Goal: Task Accomplishment & Management: Complete application form

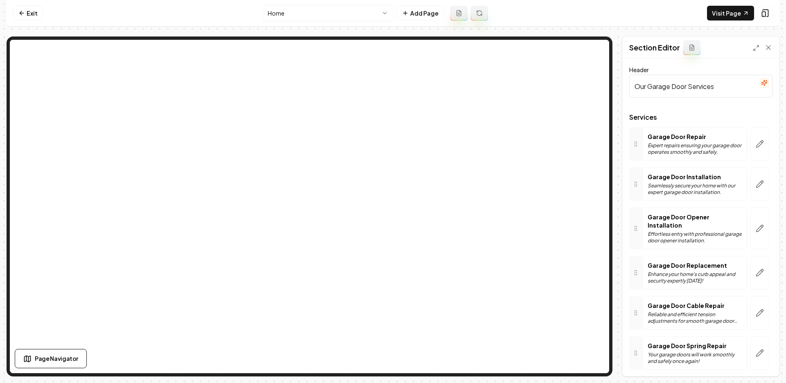
scroll to position [23, 0]
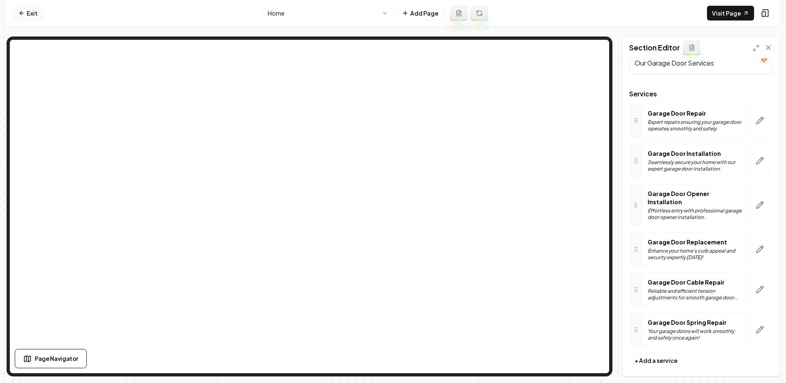
click at [23, 17] on link "Exit" at bounding box center [28, 13] width 30 height 15
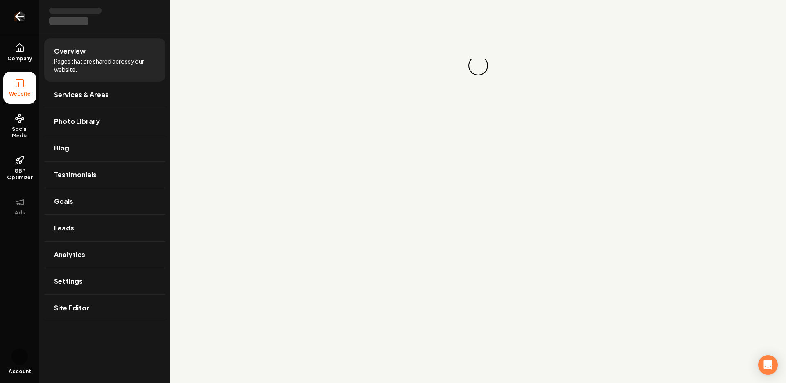
click at [32, 17] on link "Return to dashboard" at bounding box center [19, 16] width 39 height 33
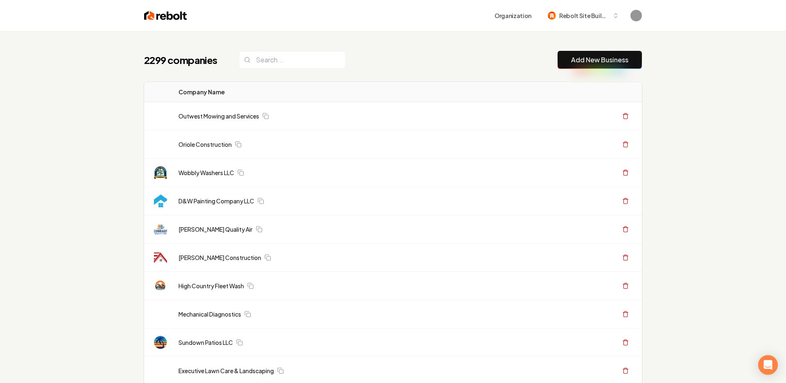
click at [586, 57] on link "Add New Business" at bounding box center [599, 60] width 57 height 10
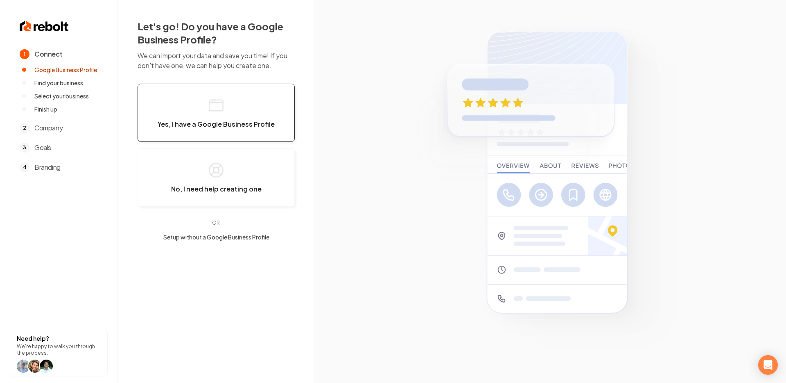
click at [241, 125] on span "Yes, I have a Google Business Profile" at bounding box center [216, 124] width 117 height 8
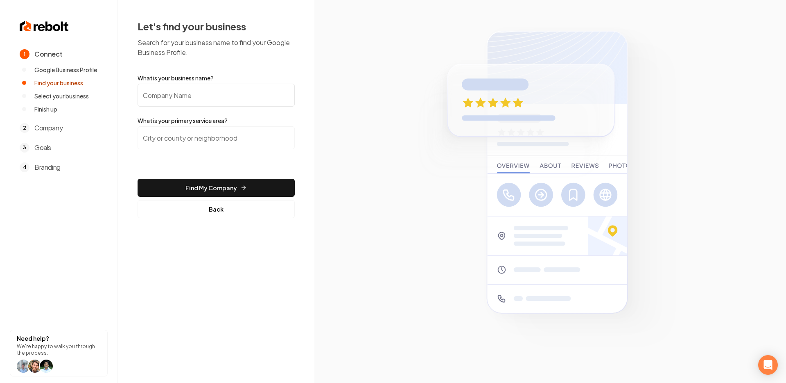
click at [171, 96] on input "What is your business name?" at bounding box center [216, 95] width 157 height 23
type input "[PERSON_NAME] Landscaping LLC"
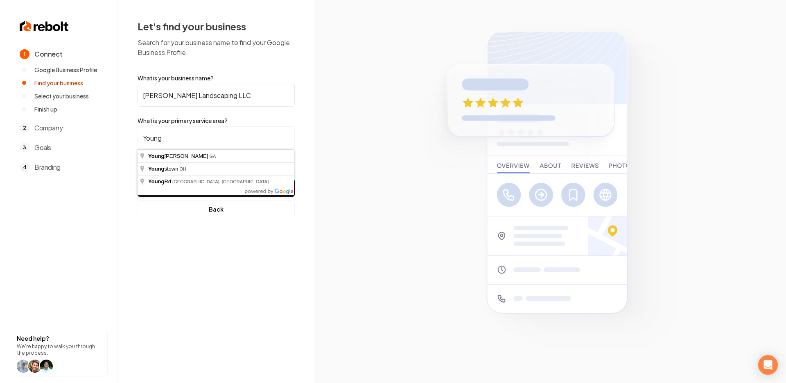
type input "[GEOGRAPHIC_DATA], [GEOGRAPHIC_DATA]"
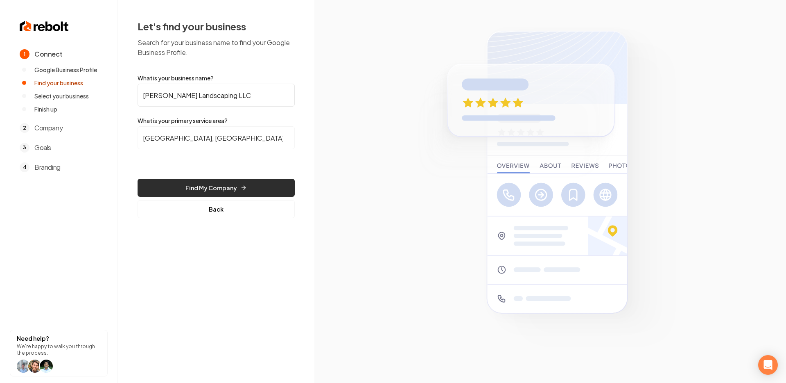
click at [192, 184] on button "Find My Company" at bounding box center [216, 188] width 157 height 18
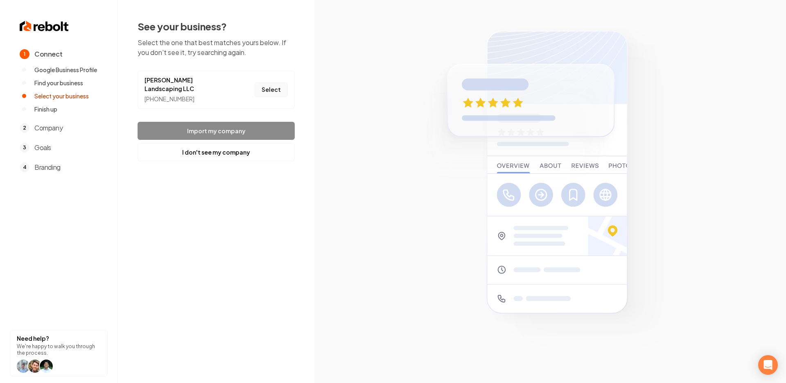
click at [276, 89] on button "Select" at bounding box center [271, 89] width 33 height 15
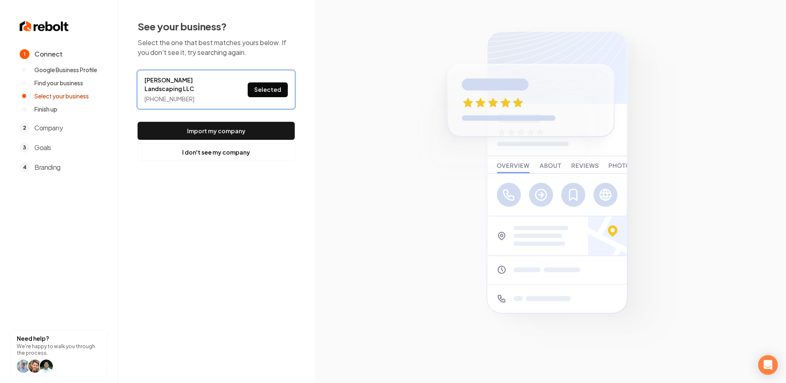
click at [248, 122] on button "Import my company" at bounding box center [216, 131] width 157 height 18
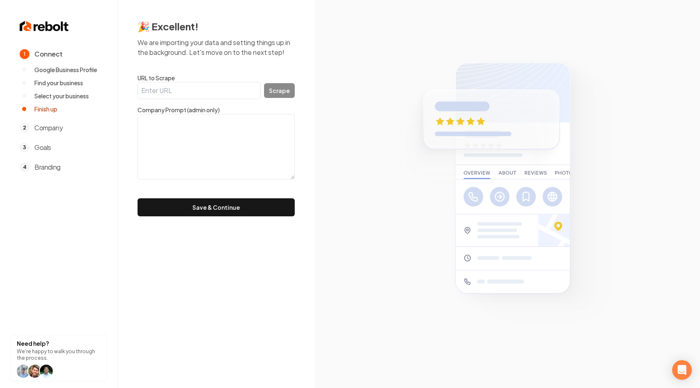
click at [169, 91] on input "URL to Scrape" at bounding box center [199, 90] width 123 height 17
paste input "https://www.olson-landscaping-llc.com/"
type input "https://www.olson-landscaping-llc.com/"
click at [280, 90] on button "Scrape" at bounding box center [279, 90] width 31 height 15
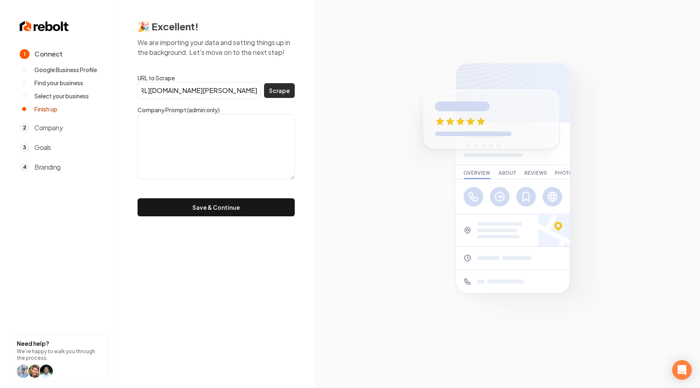
scroll to position [0, 0]
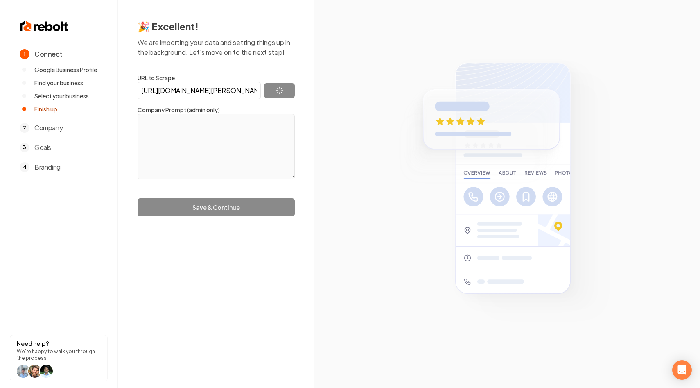
type textarea "Olson Landscaping LLC is a locally owned and operated business based in Boardma…"
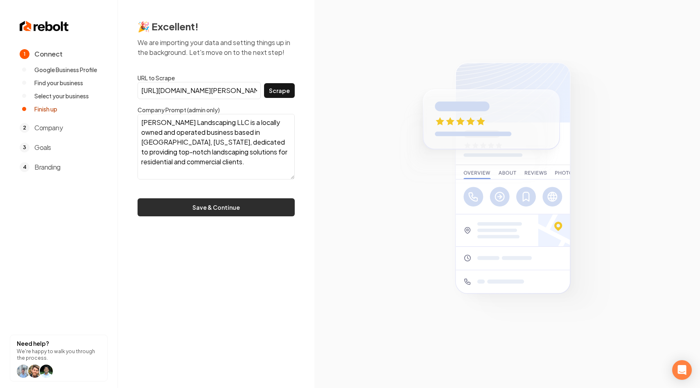
click at [219, 204] on button "Save & Continue" at bounding box center [216, 207] width 157 height 18
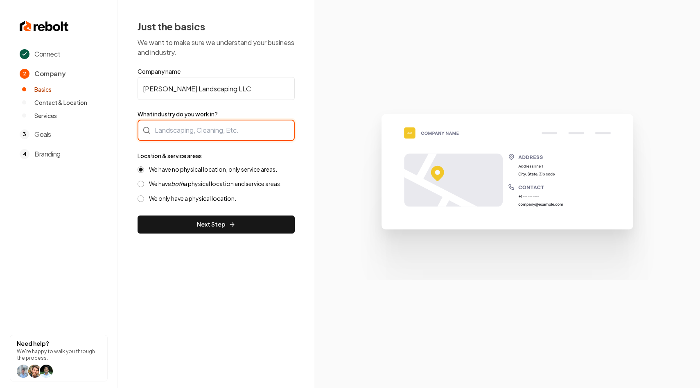
click at [244, 136] on div at bounding box center [216, 130] width 157 height 21
type input "Landscaping"
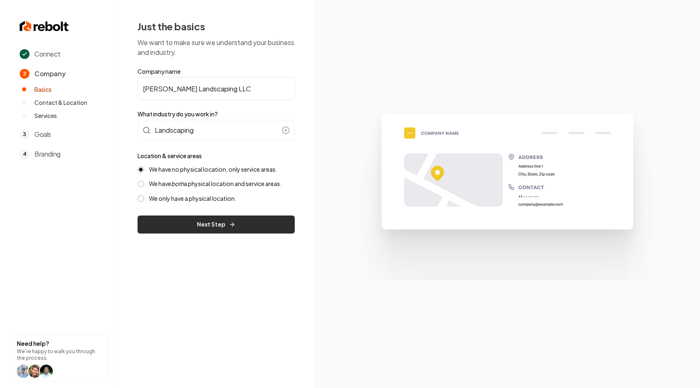
click at [250, 227] on button "Next Step" at bounding box center [216, 224] width 157 height 18
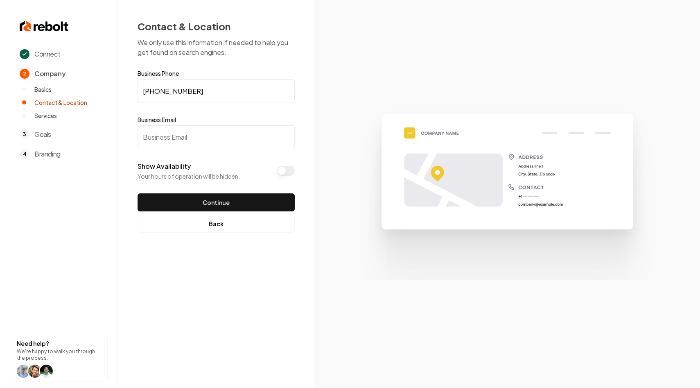
click at [211, 144] on input "Business Email" at bounding box center [216, 136] width 157 height 23
paste input "[EMAIL_ADDRESS][DOMAIN_NAME]"
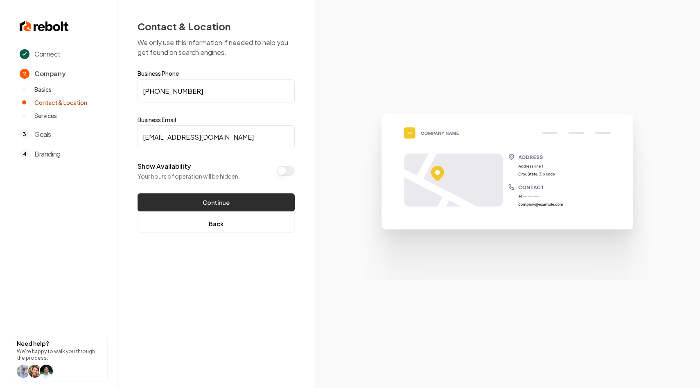
type input "[EMAIL_ADDRESS][DOMAIN_NAME]"
click at [225, 201] on button "Continue" at bounding box center [216, 202] width 157 height 18
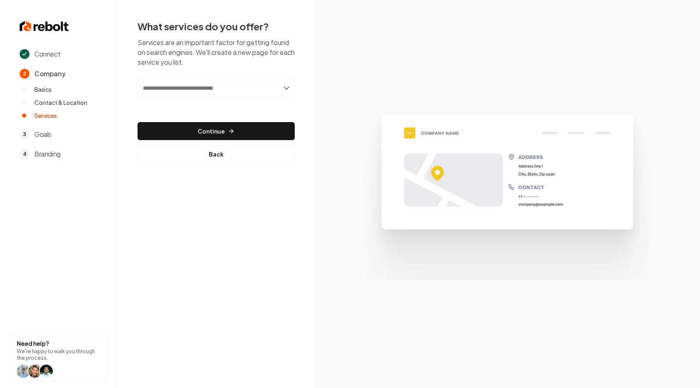
click at [282, 89] on input "text" at bounding box center [216, 88] width 157 height 19
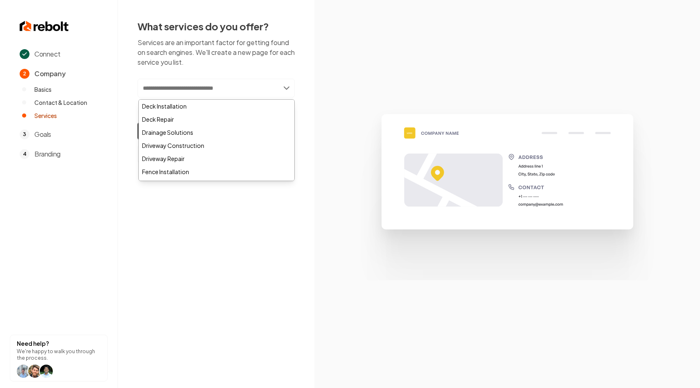
click at [282, 89] on input "text" at bounding box center [216, 88] width 157 height 19
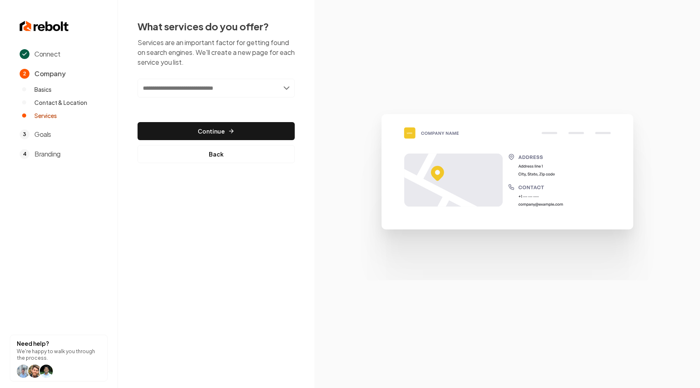
click at [310, 66] on div "What services do you offer? Services are an important factor for getting found …" at bounding box center [216, 91] width 197 height 183
click at [280, 84] on input "text" at bounding box center [216, 88] width 157 height 19
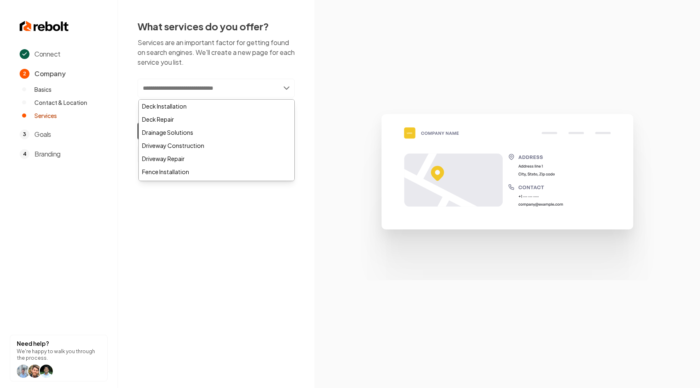
click at [280, 84] on input "text" at bounding box center [216, 88] width 157 height 19
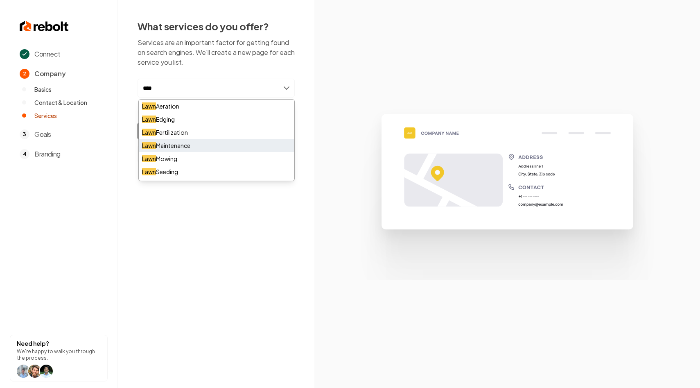
type input "****"
click at [161, 141] on div "Lawn Maintenance" at bounding box center [217, 145] width 156 height 13
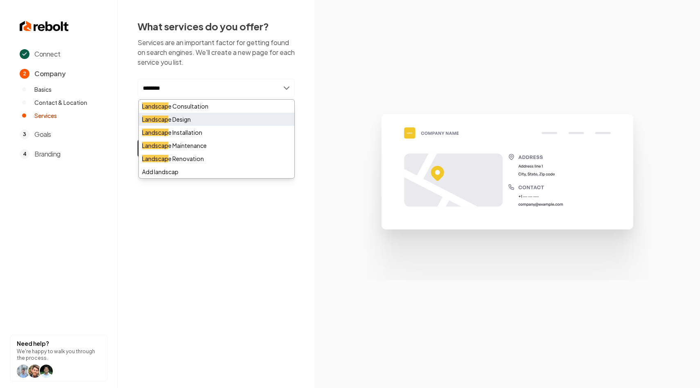
type input "********"
click at [195, 118] on div "Landscap e Design" at bounding box center [217, 119] width 156 height 13
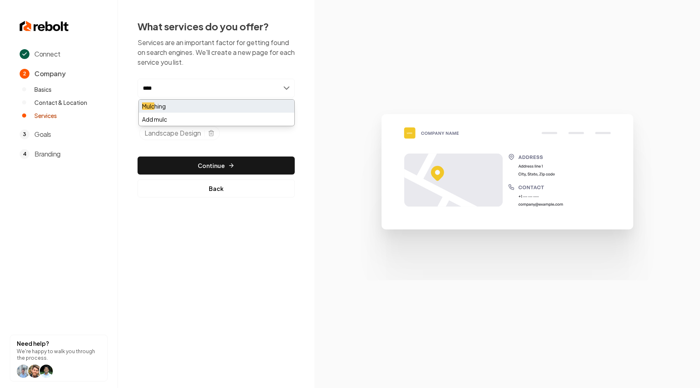
type input "****"
click at [158, 102] on div "Mulc hing" at bounding box center [217, 106] width 156 height 13
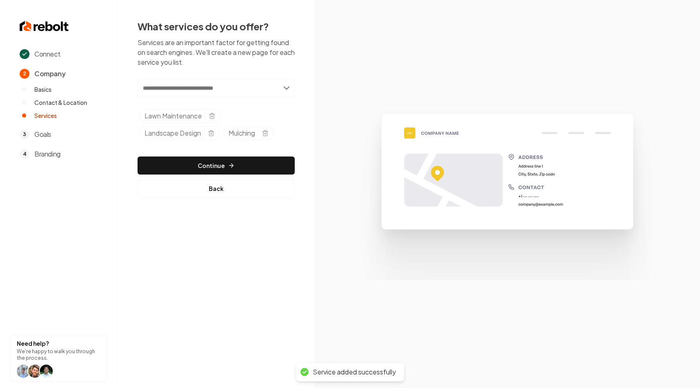
click at [221, 89] on input "text" at bounding box center [216, 88] width 157 height 19
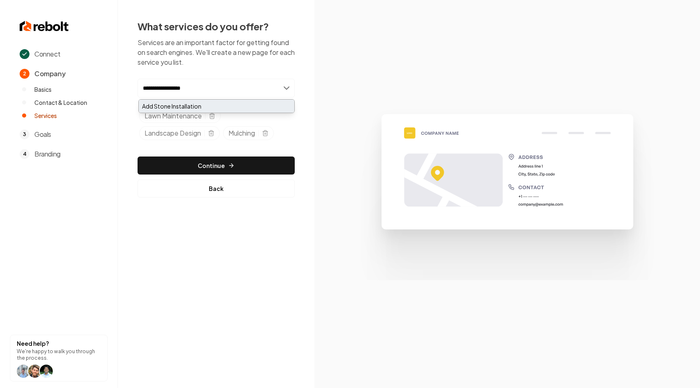
type input "**********"
click at [224, 106] on div "Add Stone Installation" at bounding box center [217, 106] width 156 height 13
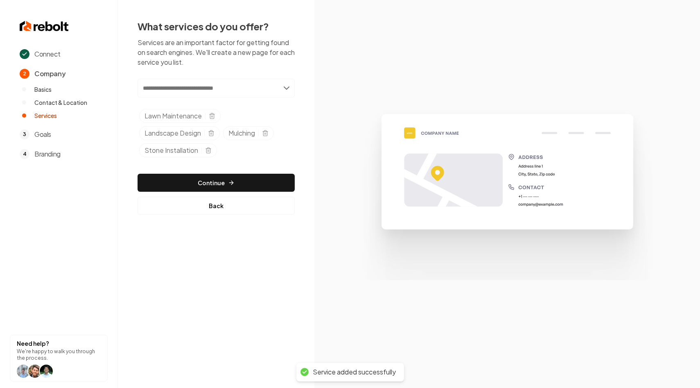
click at [223, 95] on input "text" at bounding box center [216, 88] width 157 height 19
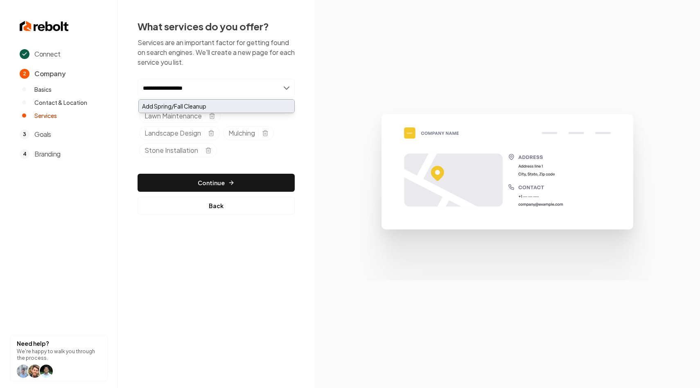
type input "**********"
click at [188, 104] on div "Add Spring/Fall Cleanup" at bounding box center [217, 106] width 156 height 13
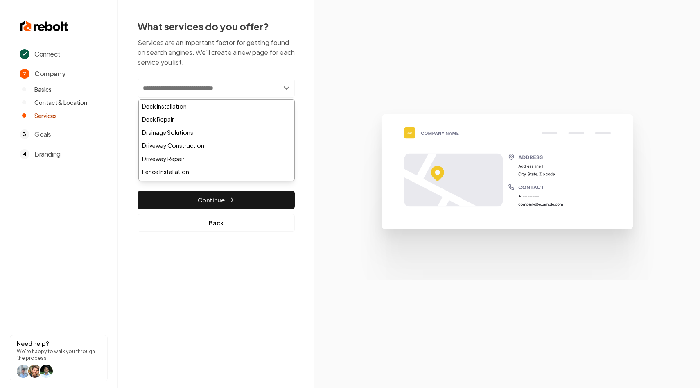
click at [241, 82] on input "text" at bounding box center [216, 88] width 157 height 19
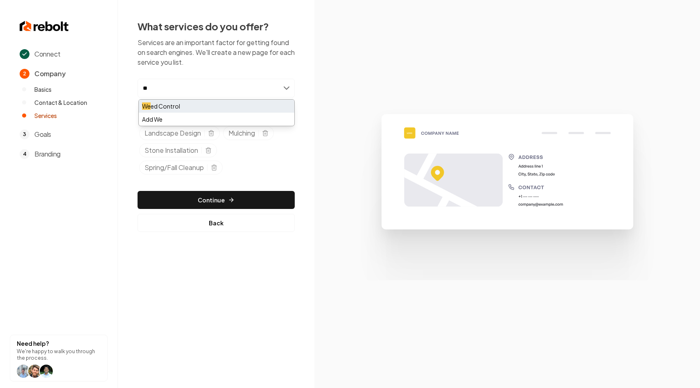
type input "*"
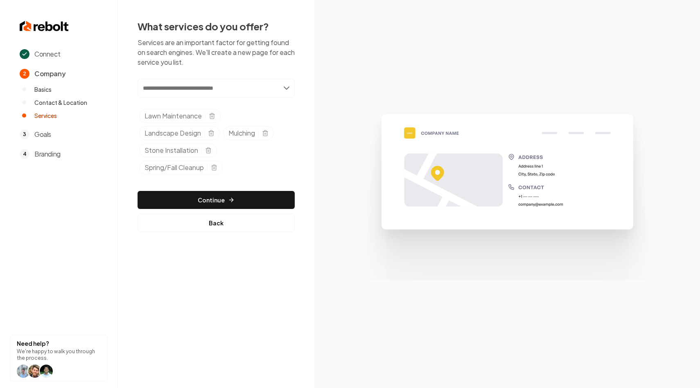
click at [310, 148] on div "What services do you offer? Services are an important factor for getting found …" at bounding box center [216, 125] width 197 height 251
click at [206, 89] on input "text" at bounding box center [216, 88] width 157 height 19
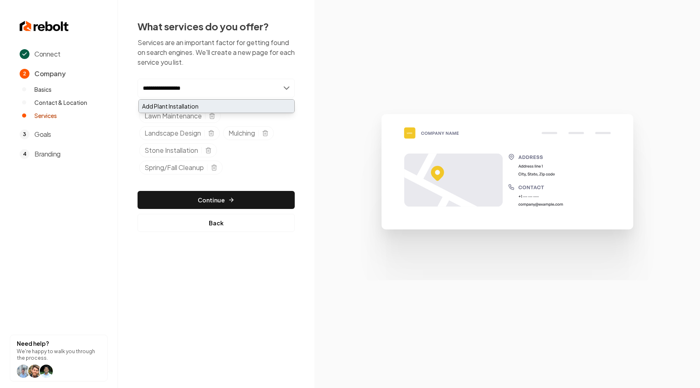
type input "**********"
click at [194, 103] on div "Add Plant Installation" at bounding box center [217, 106] width 156 height 13
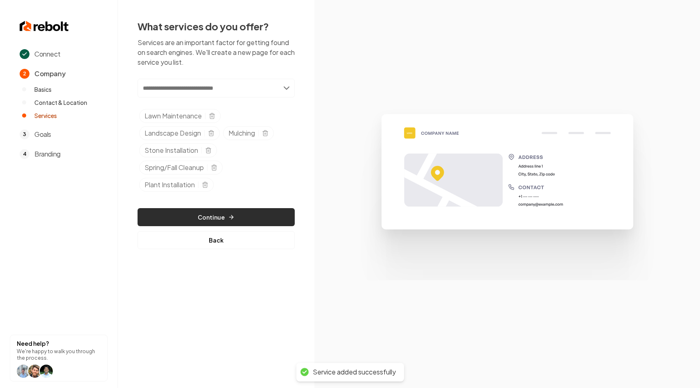
click at [230, 216] on icon "button" at bounding box center [231, 217] width 7 height 7
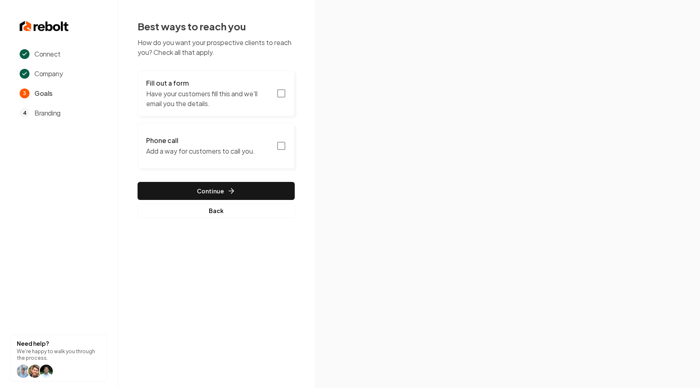
click at [228, 89] on p "Have your customers fill this and we'll email you the details." at bounding box center [208, 99] width 125 height 20
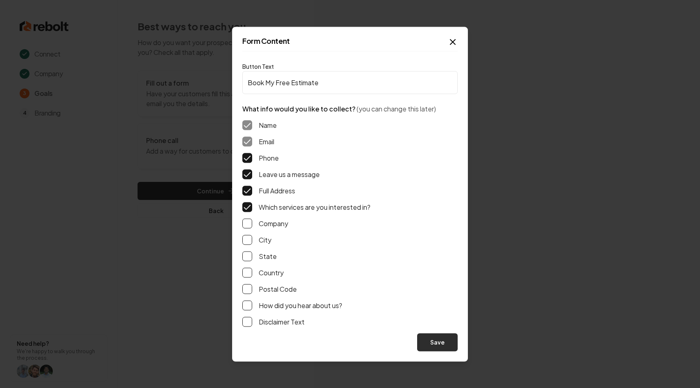
click at [443, 340] on button "Save" at bounding box center [437, 342] width 41 height 18
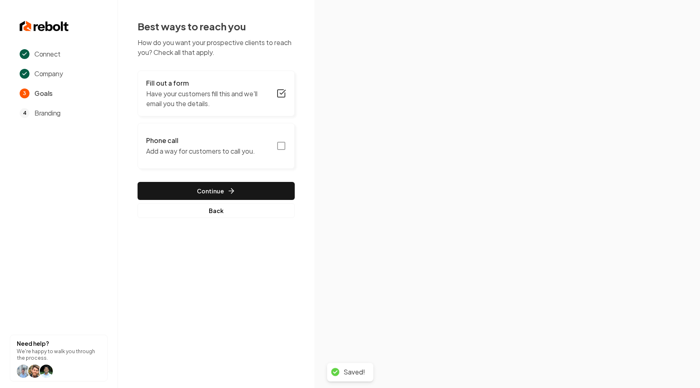
click at [254, 148] on p "Add a way for customers to call you." at bounding box center [200, 151] width 109 height 10
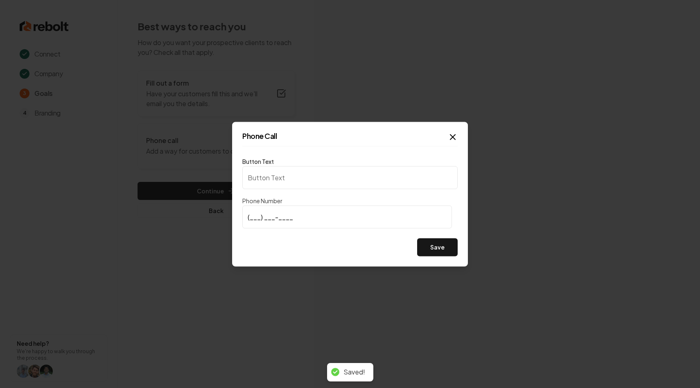
type input "Call us"
type input "[PHONE_NUMBER]"
click at [434, 245] on button "Save" at bounding box center [437, 247] width 41 height 18
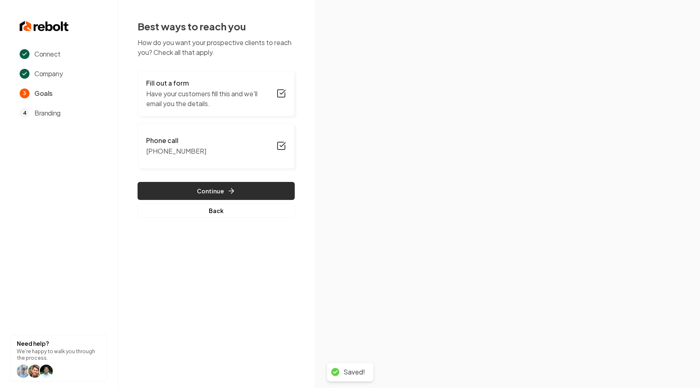
click at [241, 192] on button "Continue" at bounding box center [216, 191] width 157 height 18
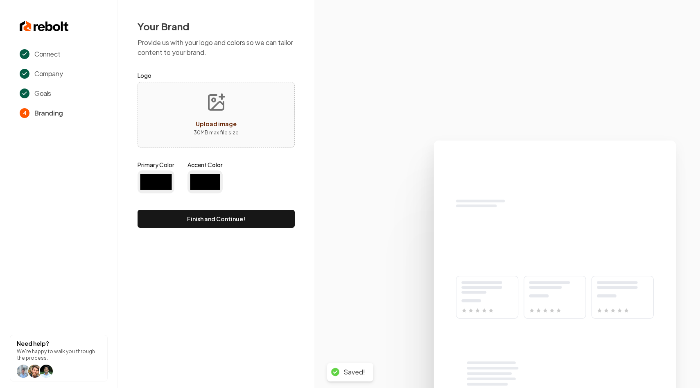
type input "#194d33"
type input "#70be00"
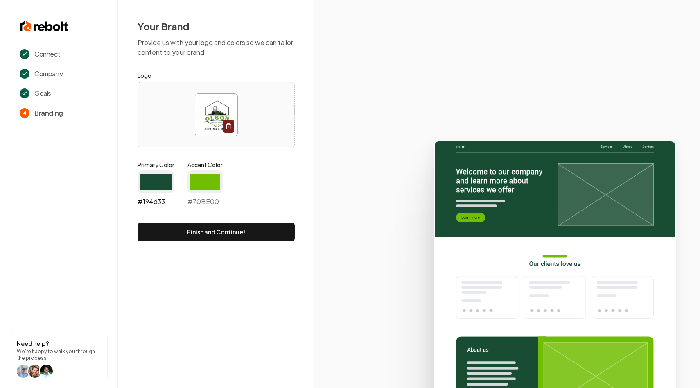
click at [154, 177] on input "#194d33" at bounding box center [156, 181] width 37 height 23
click at [177, 297] on div "Connect Company Goals 4 Branding Need help? We're happy to walk you through the…" at bounding box center [350, 194] width 700 height 388
click at [164, 188] on input "#194d33" at bounding box center [156, 181] width 37 height 23
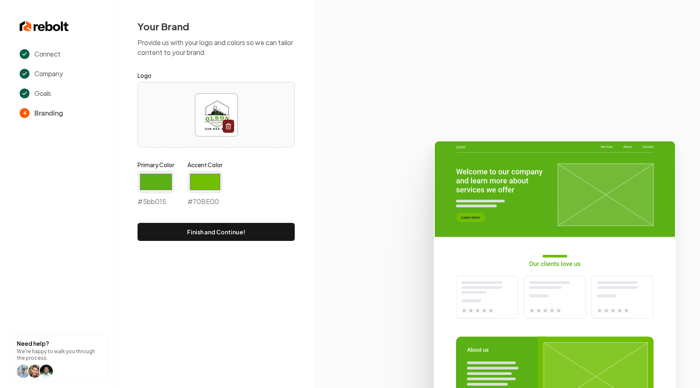
type input "#5bb015"
click at [259, 312] on div "Connect Company Goals 4 Branding Need help? We're happy to walk you through the…" at bounding box center [350, 194] width 700 height 388
click at [202, 178] on input "#70be00" at bounding box center [205, 181] width 35 height 23
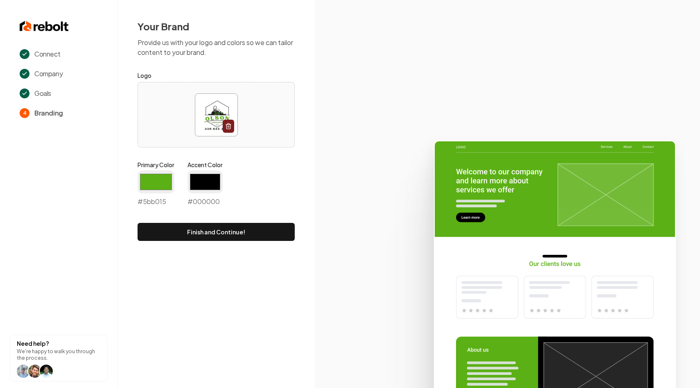
type input "#000000"
click at [217, 324] on div "Connect Company Goals 4 Branding Need help? We're happy to walk you through the…" at bounding box center [350, 194] width 700 height 388
click at [197, 224] on button "Finish and Continue!" at bounding box center [216, 232] width 157 height 18
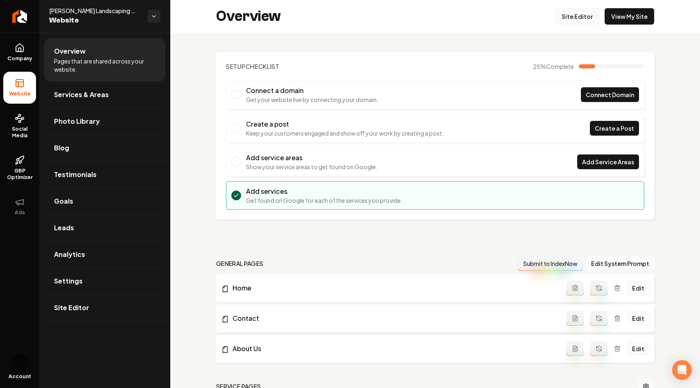
click at [580, 19] on link "Site Editor" at bounding box center [577, 16] width 45 height 16
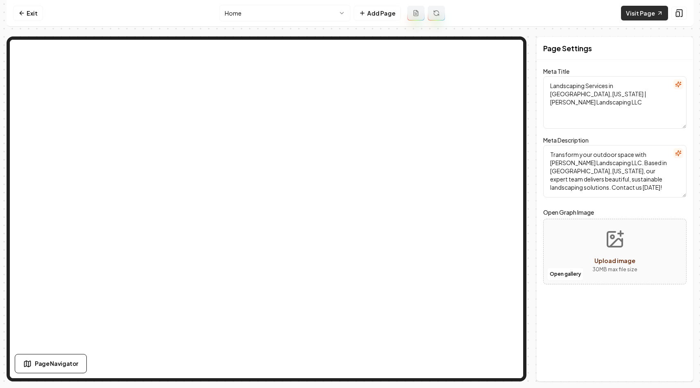
click at [641, 10] on link "Visit Page" at bounding box center [644, 13] width 47 height 15
click at [22, 10] on icon at bounding box center [21, 13] width 7 height 7
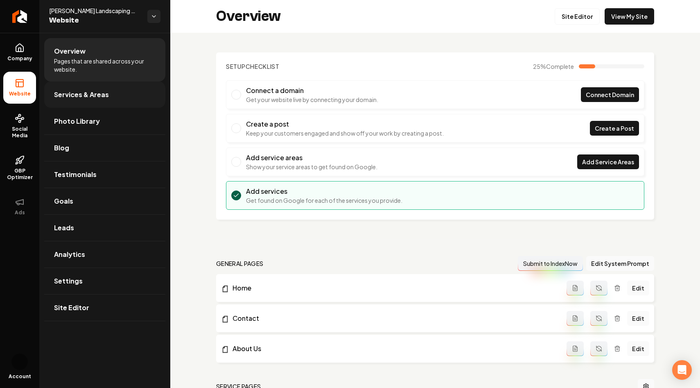
click at [87, 103] on link "Services & Areas" at bounding box center [104, 95] width 121 height 26
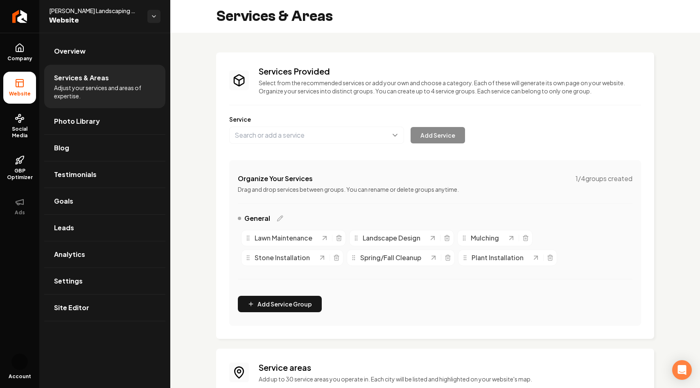
scroll to position [86, 0]
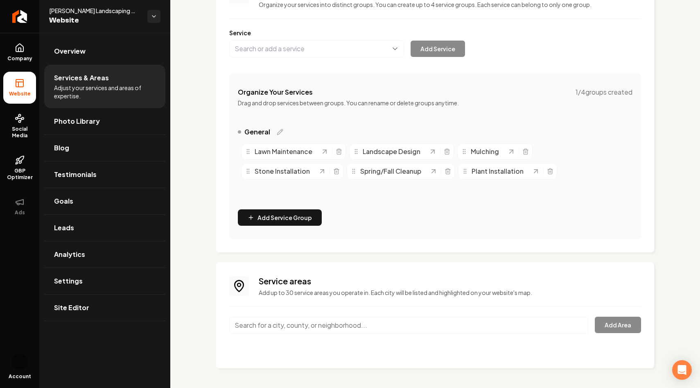
click at [353, 328] on input "Main content area" at bounding box center [408, 325] width 359 height 17
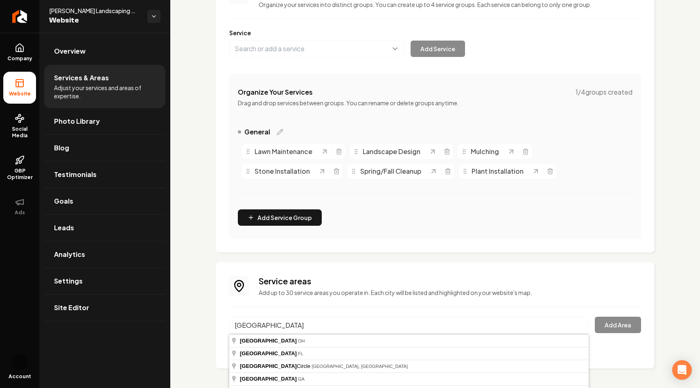
type input "[GEOGRAPHIC_DATA], [GEOGRAPHIC_DATA]"
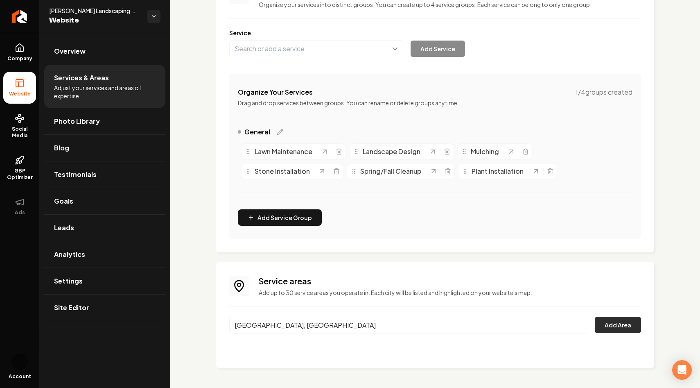
click at [611, 326] on button "Add Area" at bounding box center [618, 325] width 46 height 16
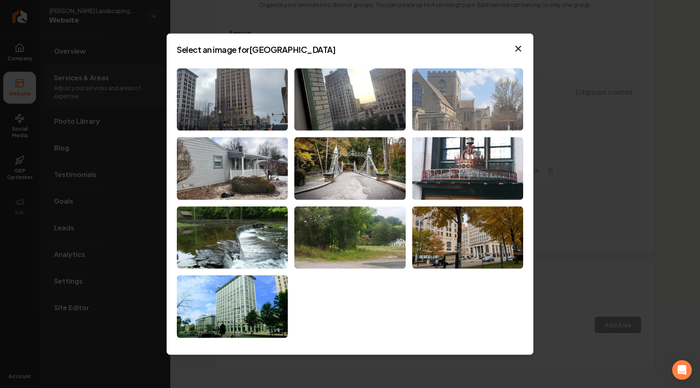
click at [462, 107] on img at bounding box center [467, 99] width 111 height 63
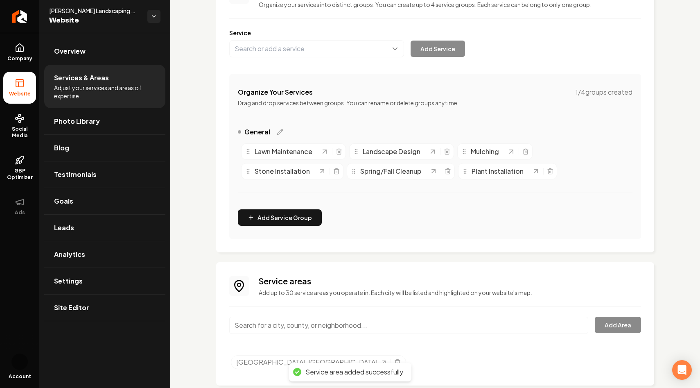
scroll to position [104, 0]
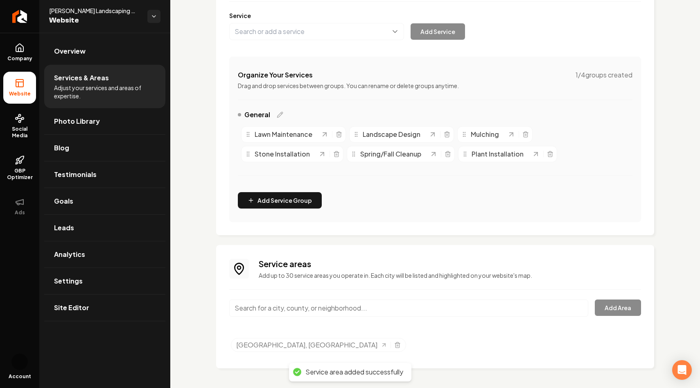
click at [326, 307] on input "Main content area" at bounding box center [408, 307] width 359 height 17
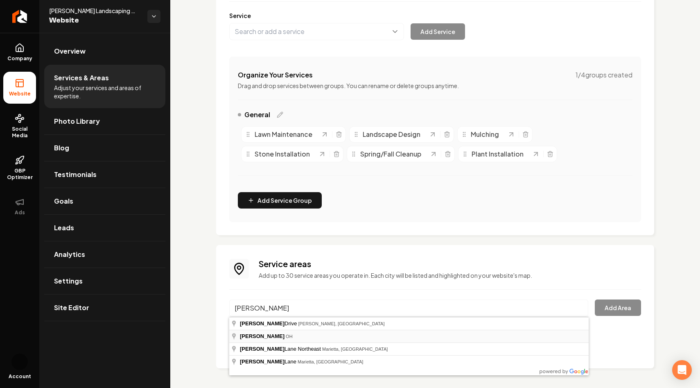
type input "[GEOGRAPHIC_DATA], [GEOGRAPHIC_DATA]"
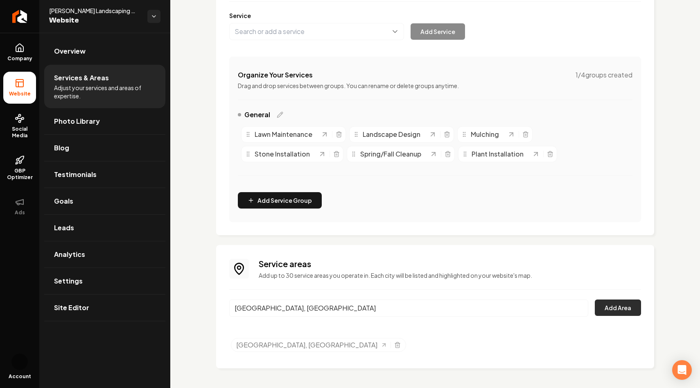
click at [620, 311] on button "Add Area" at bounding box center [618, 307] width 46 height 16
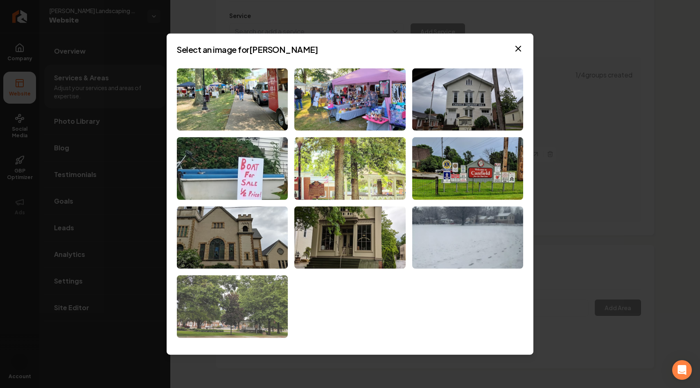
click at [235, 290] on img at bounding box center [232, 306] width 111 height 63
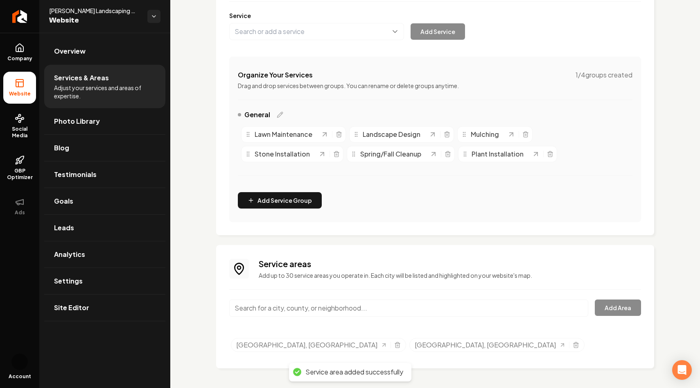
click at [275, 303] on input "Main content area" at bounding box center [408, 307] width 359 height 17
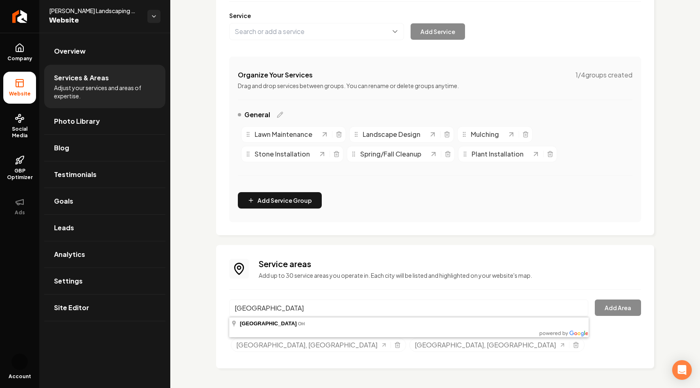
type input "[GEOGRAPHIC_DATA], [GEOGRAPHIC_DATA]"
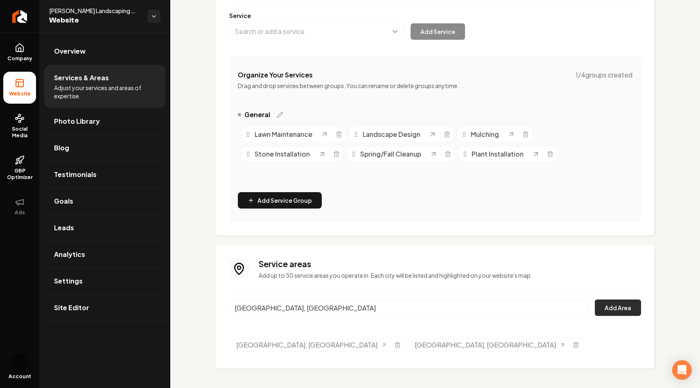
click at [609, 309] on button "Add Area" at bounding box center [618, 307] width 46 height 16
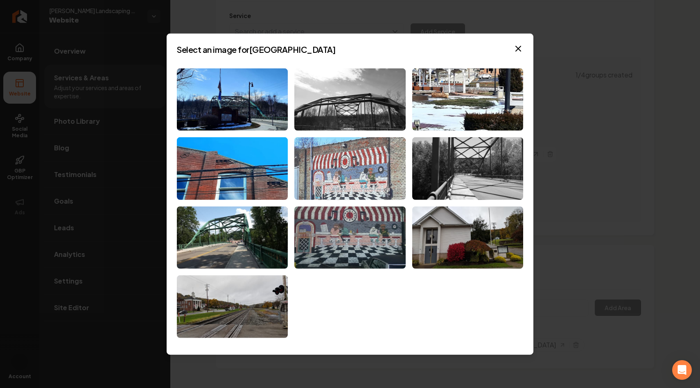
click at [325, 168] on img at bounding box center [349, 168] width 111 height 63
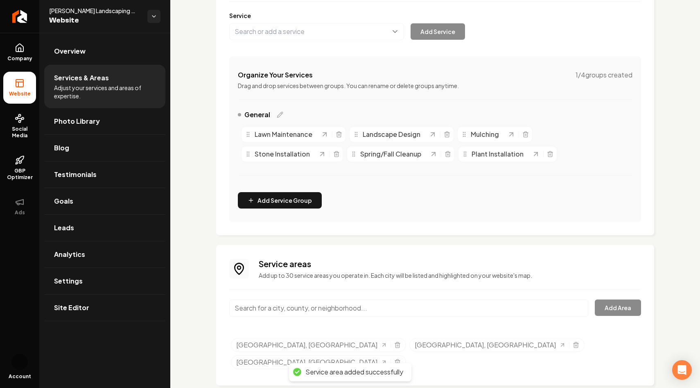
click at [322, 302] on input "Main content area" at bounding box center [408, 307] width 359 height 17
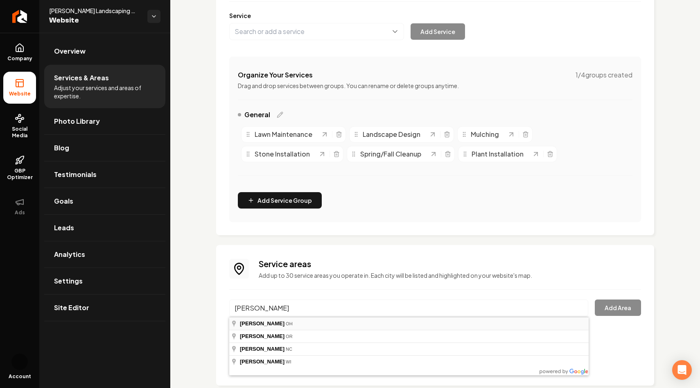
type input "[PERSON_NAME], [GEOGRAPHIC_DATA]"
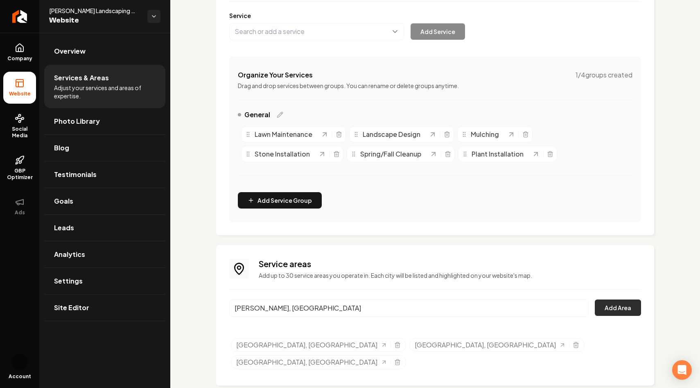
click at [614, 307] on button "Add Area" at bounding box center [618, 307] width 46 height 16
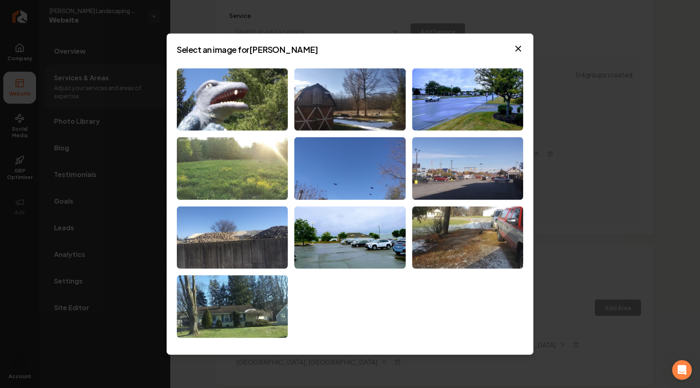
click at [282, 174] on img at bounding box center [232, 168] width 111 height 63
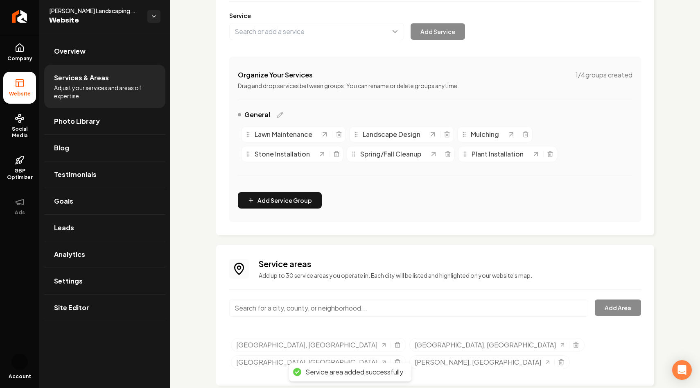
click at [521, 311] on input "Main content area" at bounding box center [408, 307] width 359 height 17
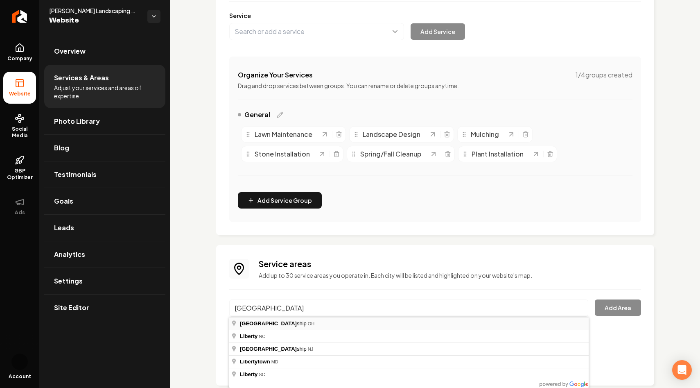
type input "[GEOGRAPHIC_DATA], [GEOGRAPHIC_DATA]"
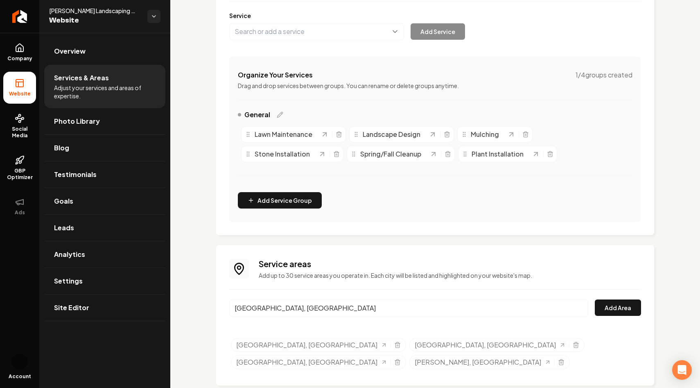
click at [329, 309] on input "[GEOGRAPHIC_DATA], [GEOGRAPHIC_DATA]" at bounding box center [408, 307] width 359 height 17
click at [629, 304] on button "Add Area" at bounding box center [618, 307] width 46 height 16
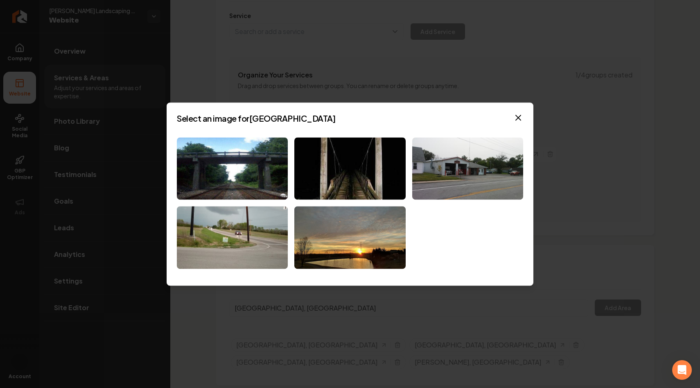
click at [470, 232] on div at bounding box center [350, 202] width 346 height 131
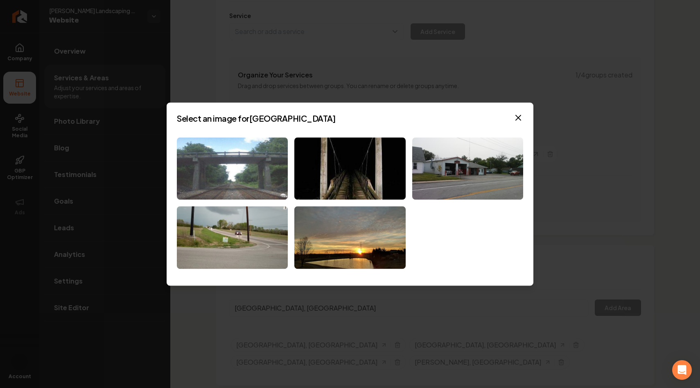
click at [230, 178] on img at bounding box center [232, 168] width 111 height 63
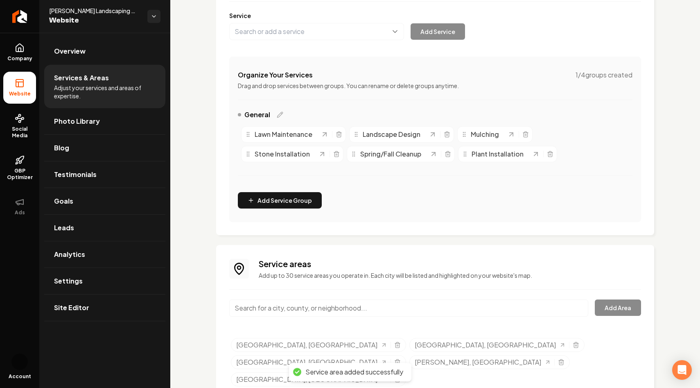
click at [384, 309] on input "Main content area" at bounding box center [408, 307] width 359 height 17
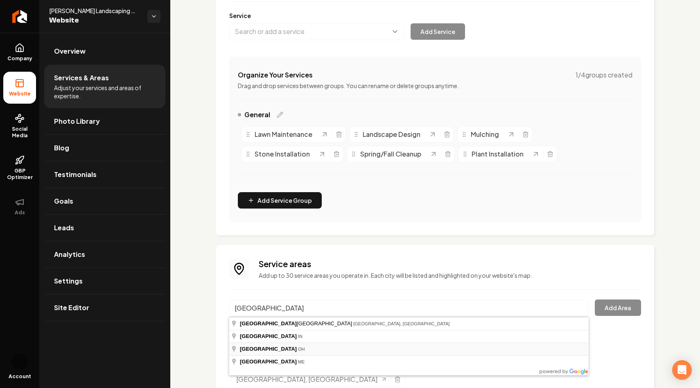
type input "[GEOGRAPHIC_DATA], [GEOGRAPHIC_DATA]"
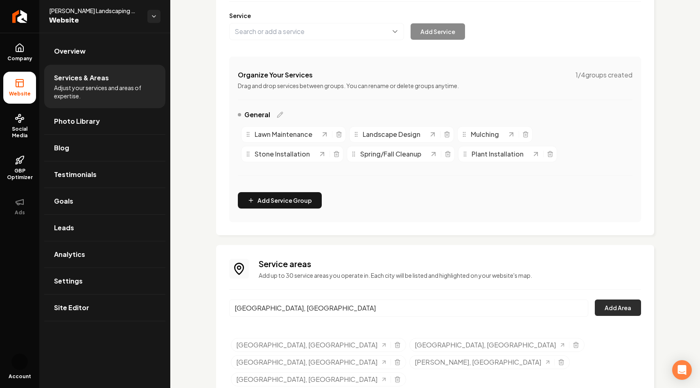
click at [621, 309] on button "Add Area" at bounding box center [618, 307] width 46 height 16
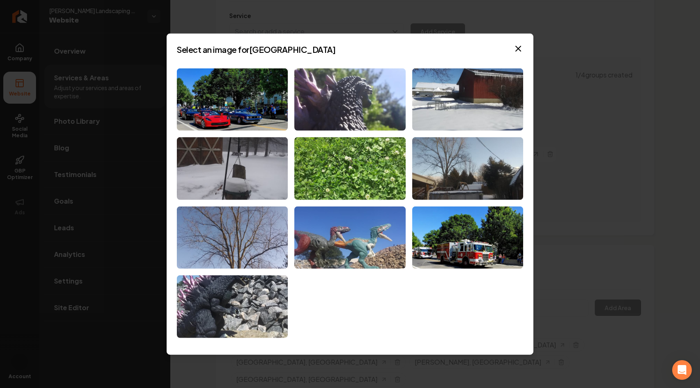
click at [358, 51] on h2 "Select an image for [GEOGRAPHIC_DATA]" at bounding box center [350, 48] width 346 height 11
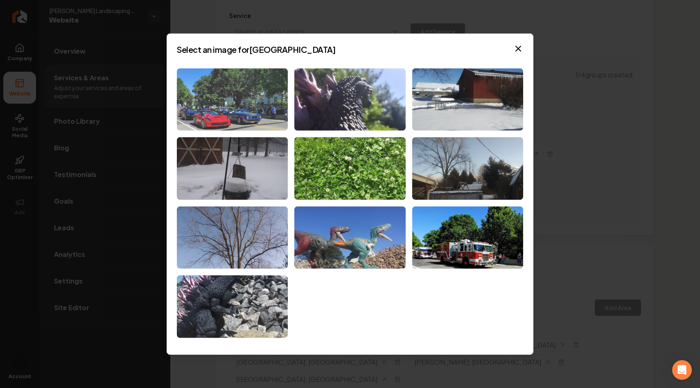
click at [258, 100] on img at bounding box center [232, 99] width 111 height 63
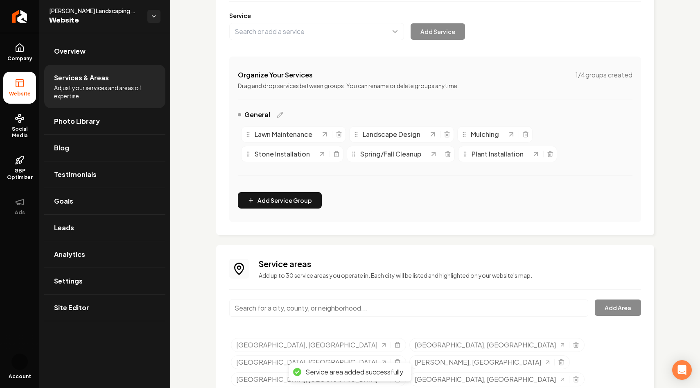
scroll to position [121, 0]
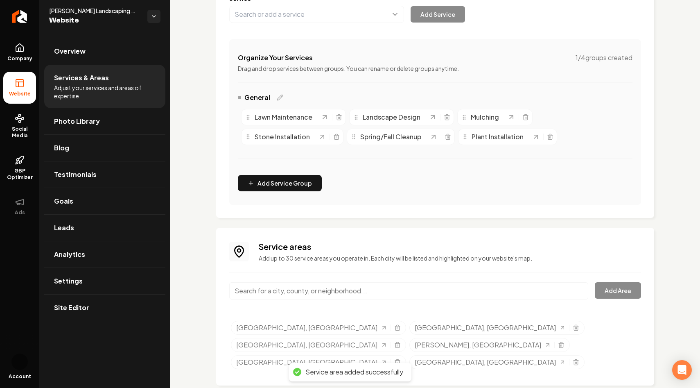
click at [408, 284] on input "Main content area" at bounding box center [408, 290] width 359 height 17
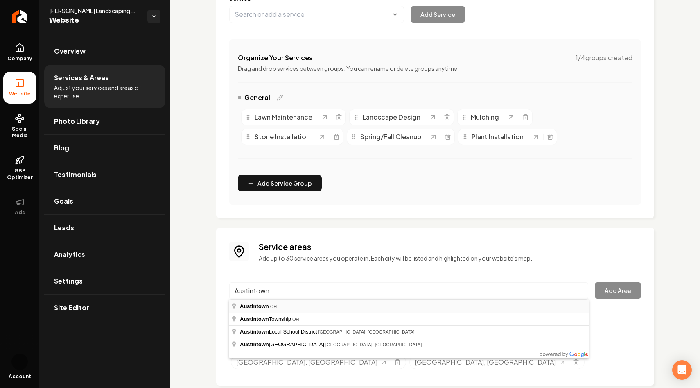
type input "[GEOGRAPHIC_DATA], [GEOGRAPHIC_DATA]"
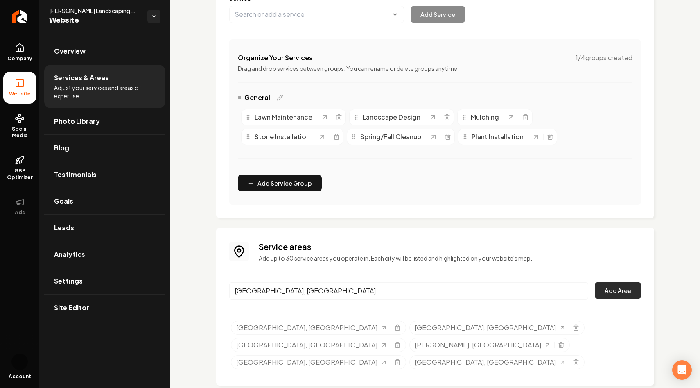
click at [621, 287] on button "Add Area" at bounding box center [618, 290] width 46 height 16
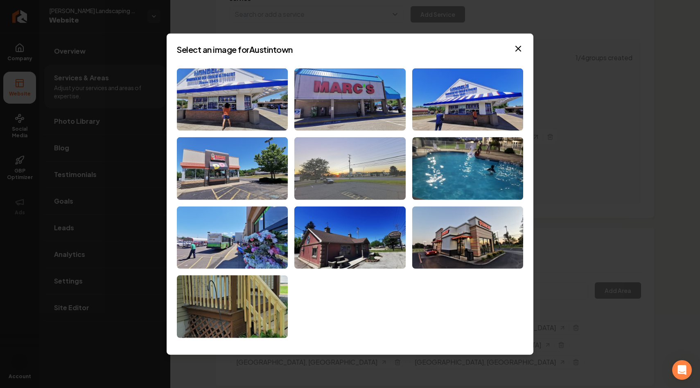
click at [358, 158] on img at bounding box center [349, 168] width 111 height 63
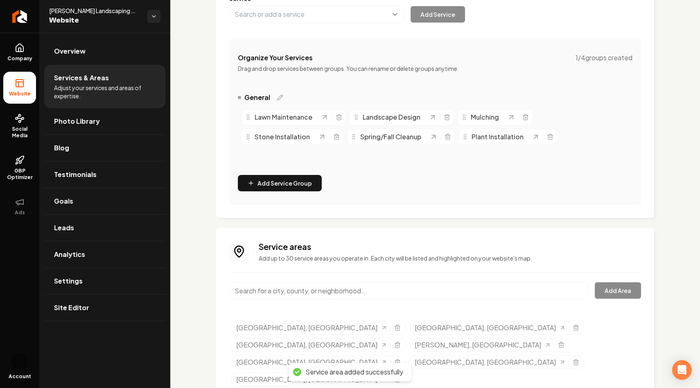
click at [436, 288] on input "Main content area" at bounding box center [408, 290] width 359 height 17
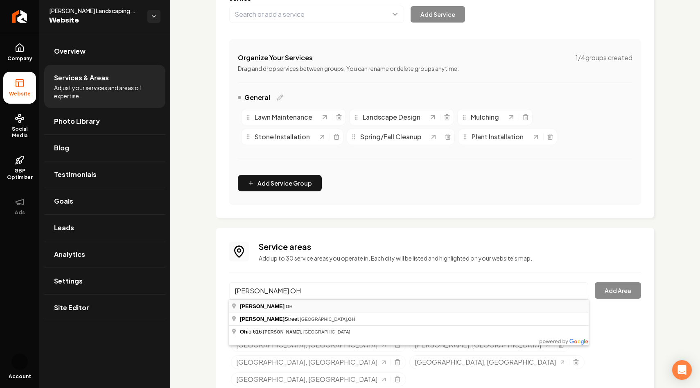
type input "[PERSON_NAME], [GEOGRAPHIC_DATA]"
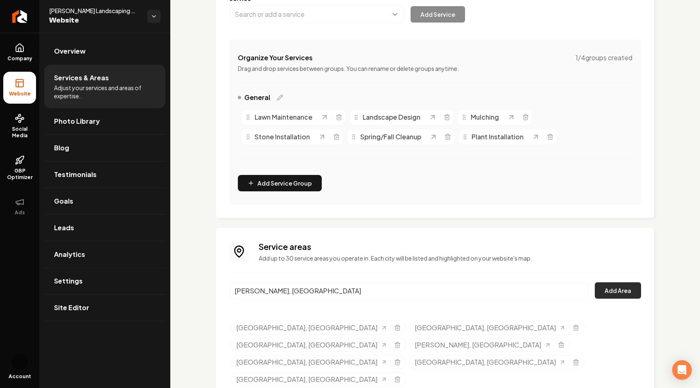
click at [607, 290] on button "Add Area" at bounding box center [618, 290] width 46 height 16
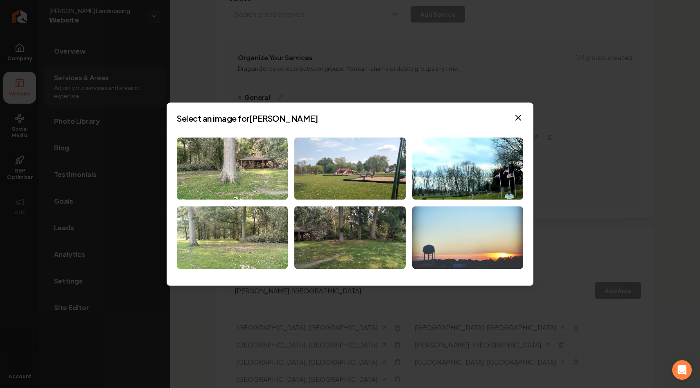
click at [460, 237] on img at bounding box center [467, 237] width 111 height 63
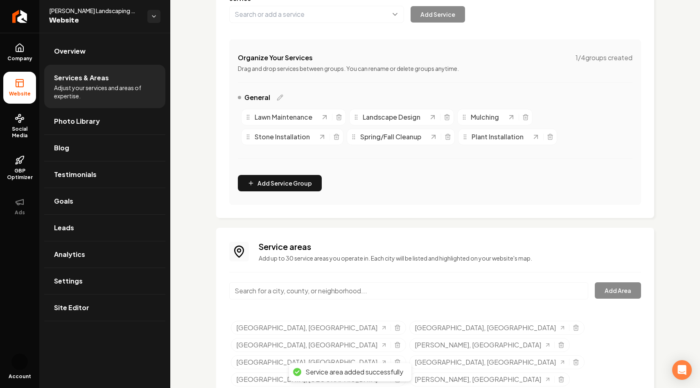
click at [364, 289] on input "Main content area" at bounding box center [408, 290] width 359 height 17
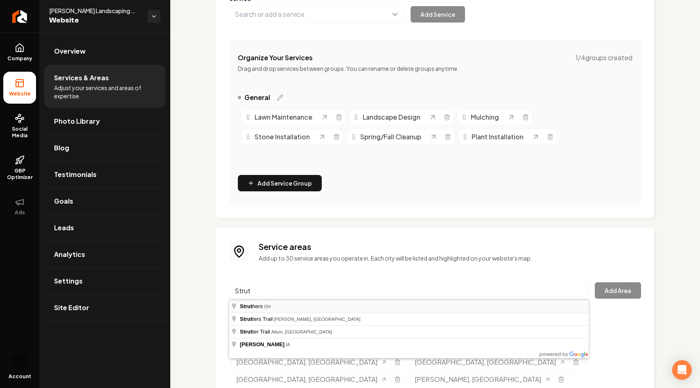
type input "Struthers, [GEOGRAPHIC_DATA]"
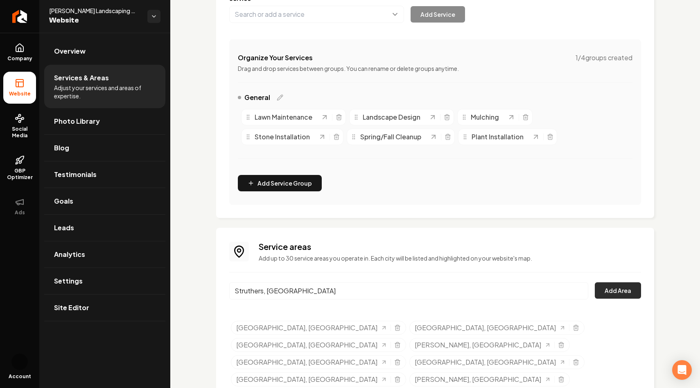
click at [614, 293] on button "Add Area" at bounding box center [618, 290] width 46 height 16
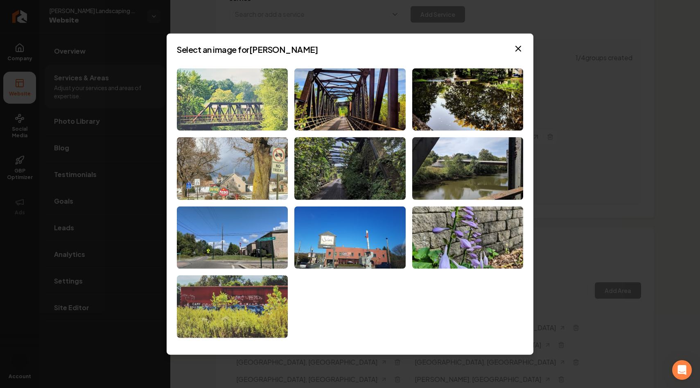
click at [264, 86] on img at bounding box center [232, 99] width 111 height 63
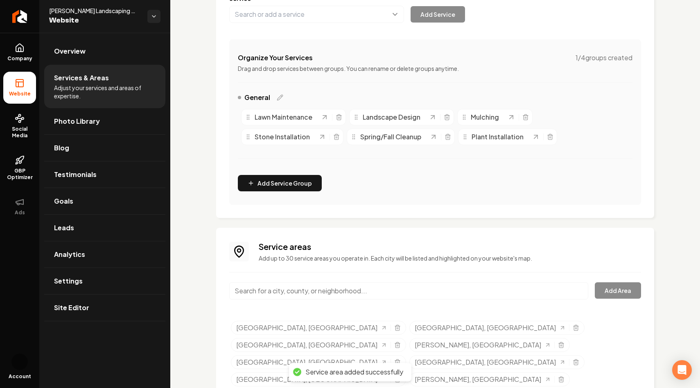
click at [410, 296] on input "Main content area" at bounding box center [408, 290] width 359 height 17
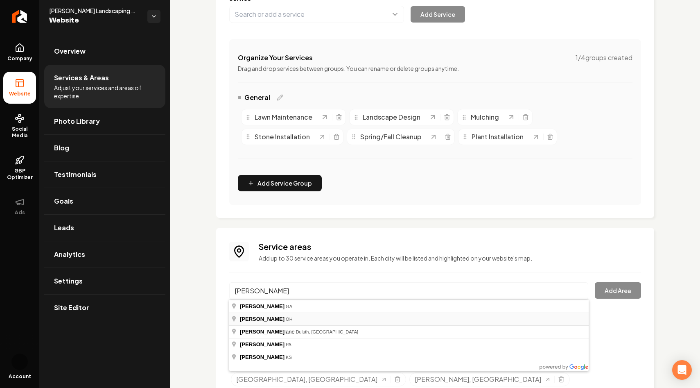
type input "Girard, [GEOGRAPHIC_DATA]"
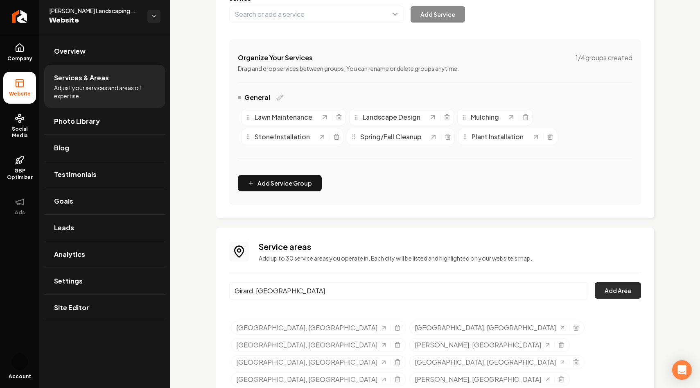
click at [608, 294] on button "Add Area" at bounding box center [618, 290] width 46 height 16
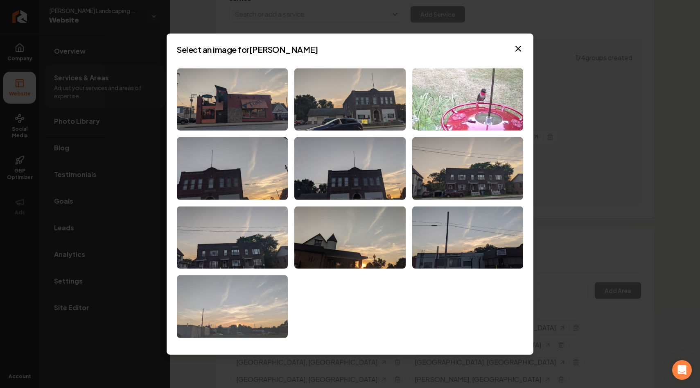
click at [275, 310] on img at bounding box center [232, 306] width 111 height 63
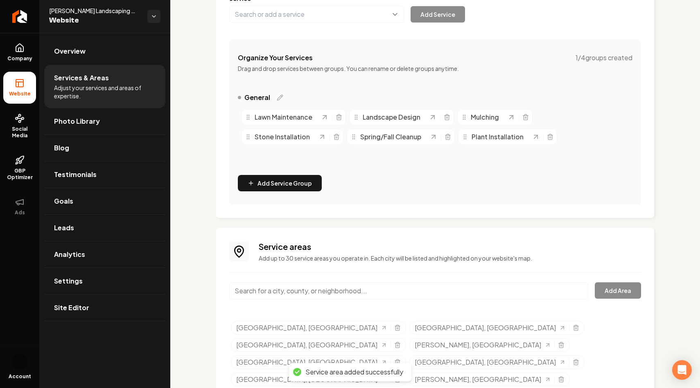
click at [423, 286] on input "Main content area" at bounding box center [408, 290] width 359 height 17
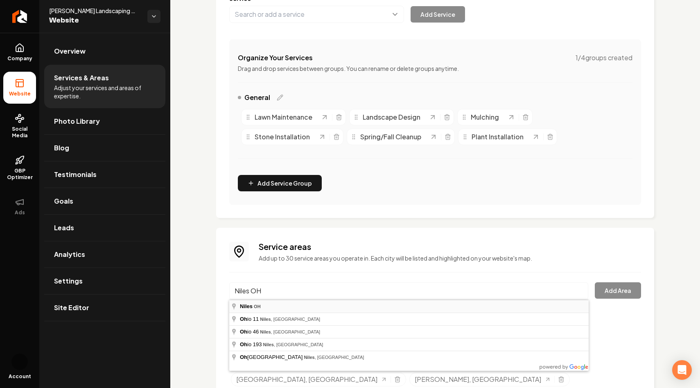
type input "Niles, [GEOGRAPHIC_DATA]"
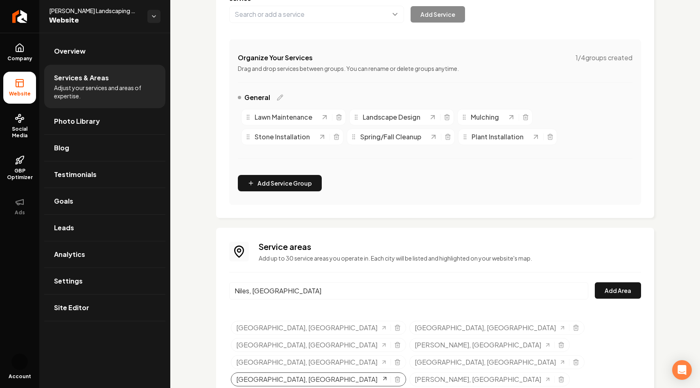
scroll to position [138, 0]
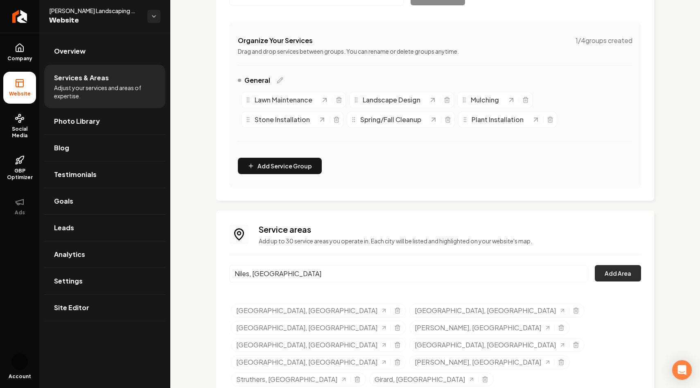
click at [618, 278] on button "Add Area" at bounding box center [618, 273] width 46 height 16
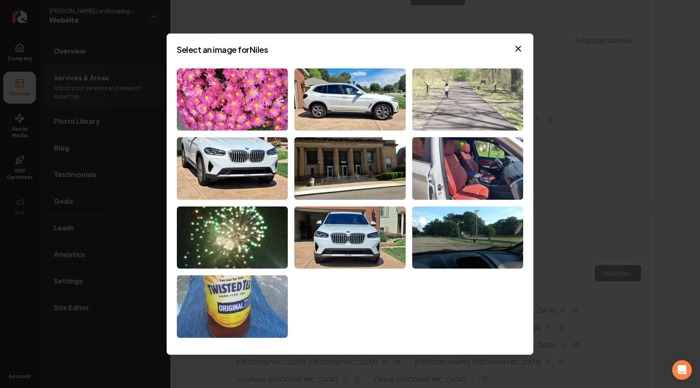
click at [456, 91] on img at bounding box center [467, 99] width 111 height 63
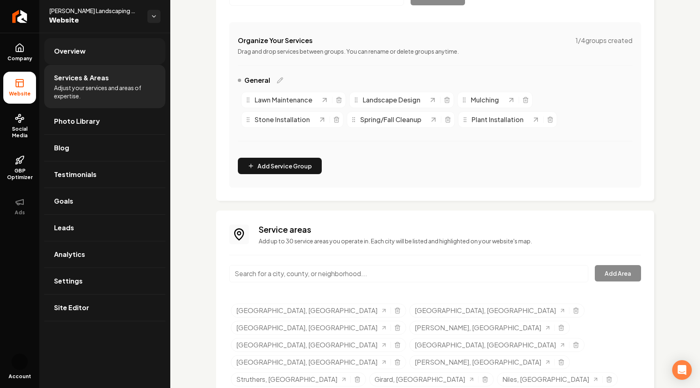
click at [106, 50] on link "Overview" at bounding box center [104, 51] width 121 height 26
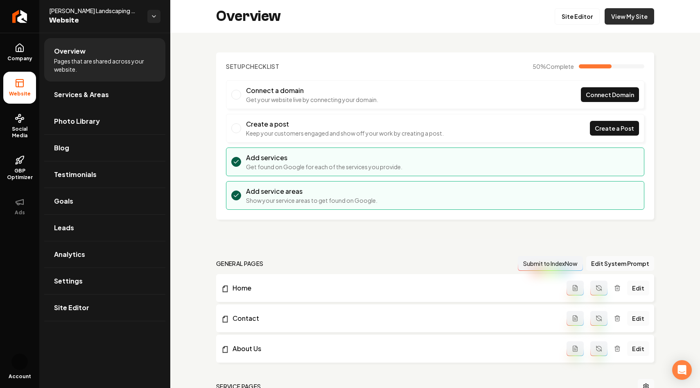
click at [625, 16] on link "View My Site" at bounding box center [630, 16] width 50 height 16
click at [577, 16] on link "Site Editor" at bounding box center [577, 16] width 45 height 16
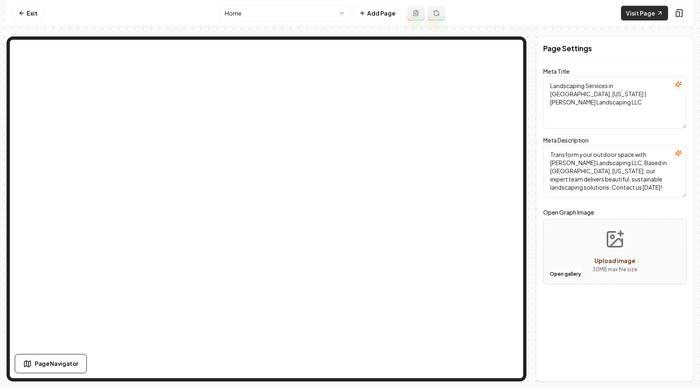
click at [643, 14] on link "Visit Page" at bounding box center [644, 13] width 47 height 15
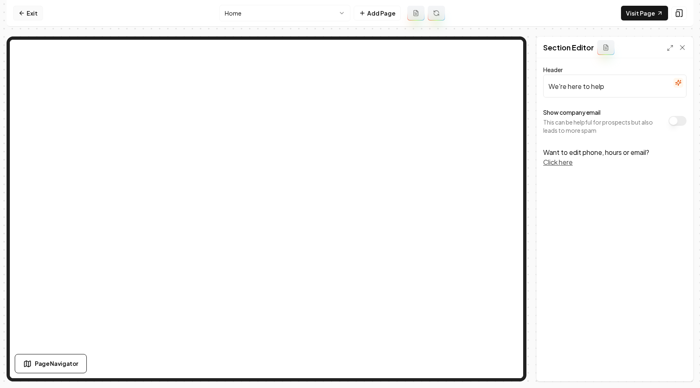
click at [17, 17] on link "Exit" at bounding box center [28, 13] width 30 height 15
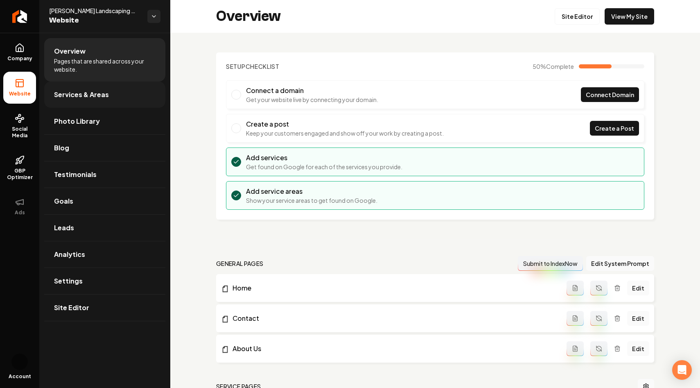
click at [88, 98] on span "Services & Areas" at bounding box center [81, 95] width 55 height 10
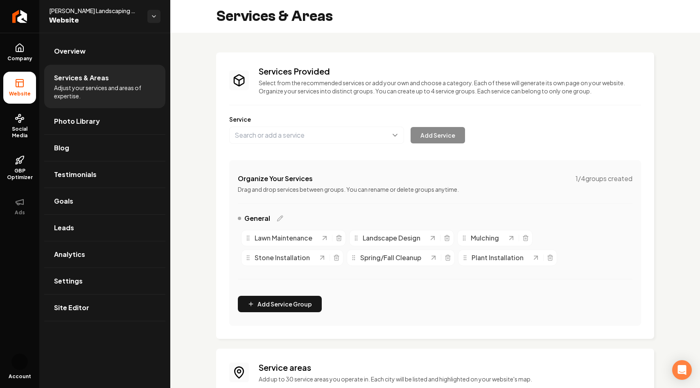
scroll to position [138, 0]
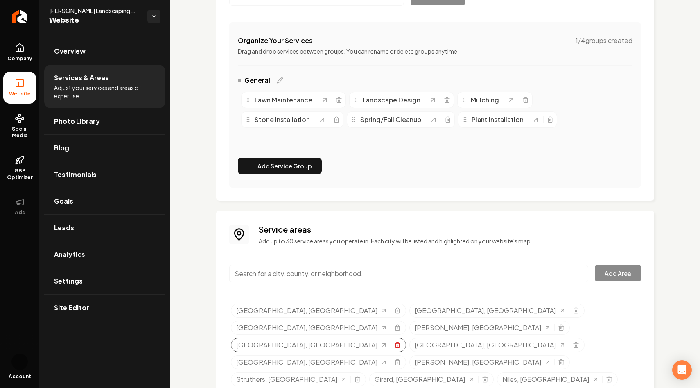
click at [394, 342] on icon "Selected tags" at bounding box center [397, 345] width 7 height 7
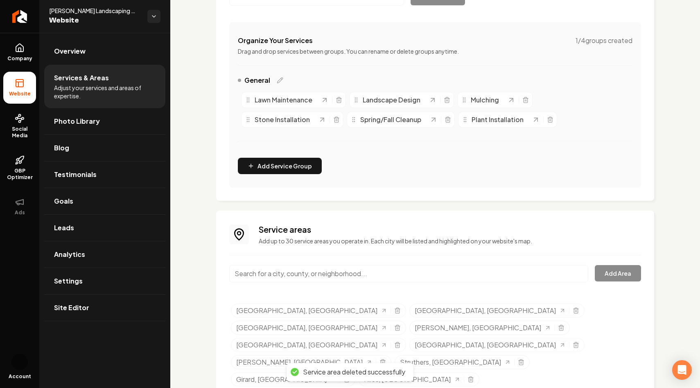
scroll to position [121, 0]
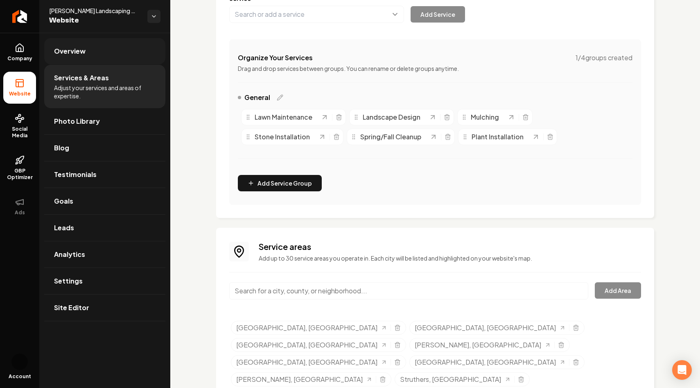
click at [100, 49] on link "Overview" at bounding box center [104, 51] width 121 height 26
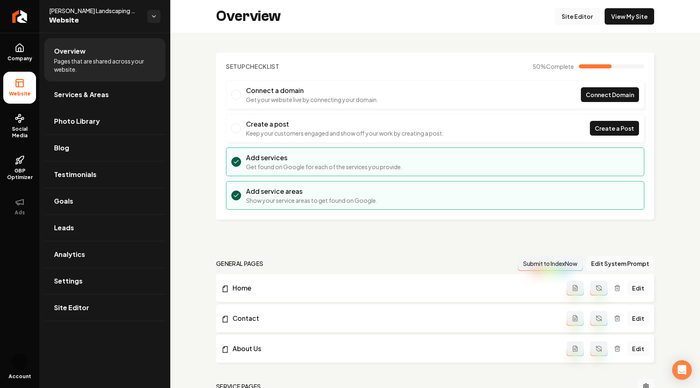
click at [579, 19] on link "Site Editor" at bounding box center [577, 16] width 45 height 16
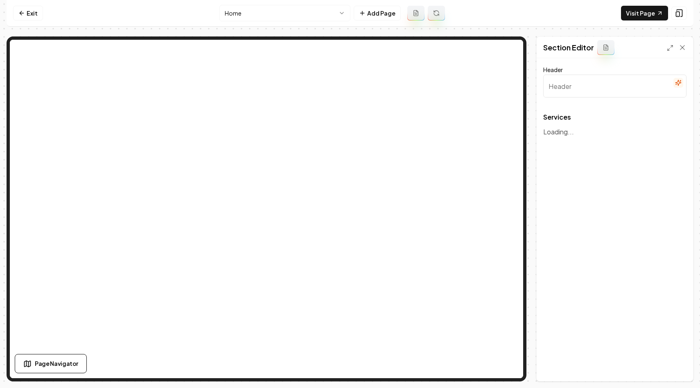
type input "Our Expert Landscaping Services"
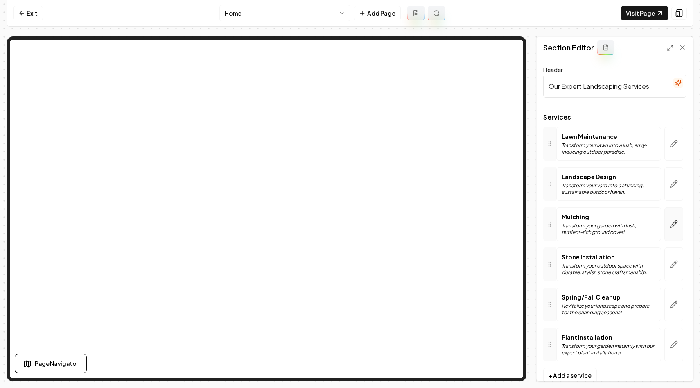
click at [674, 223] on icon "button" at bounding box center [674, 224] width 8 height 8
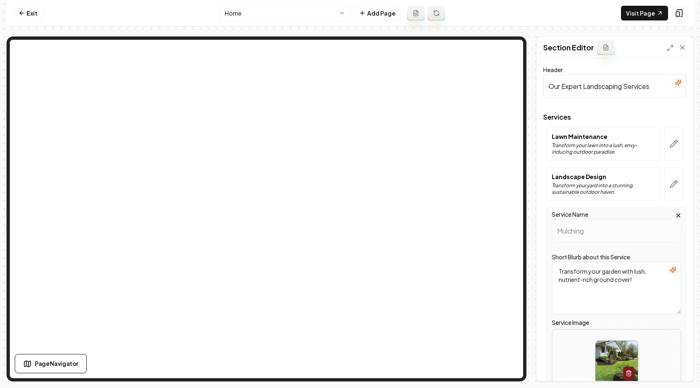
scroll to position [118, 0]
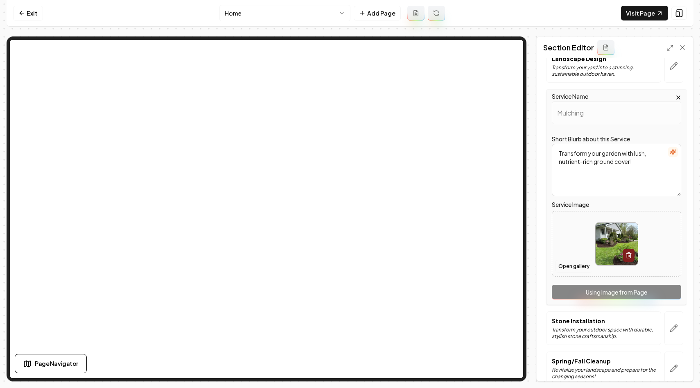
click at [571, 269] on button "Open gallery" at bounding box center [574, 266] width 37 height 13
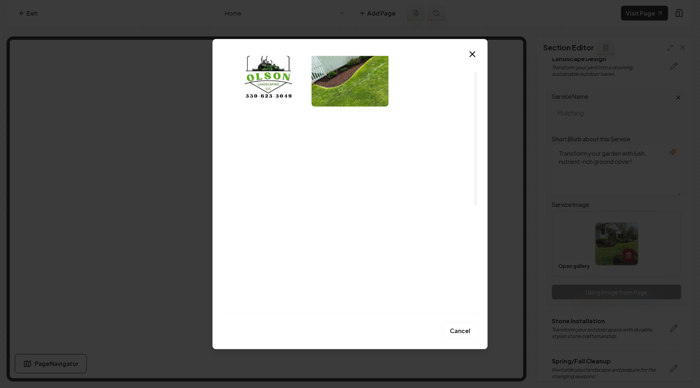
scroll to position [9, 0]
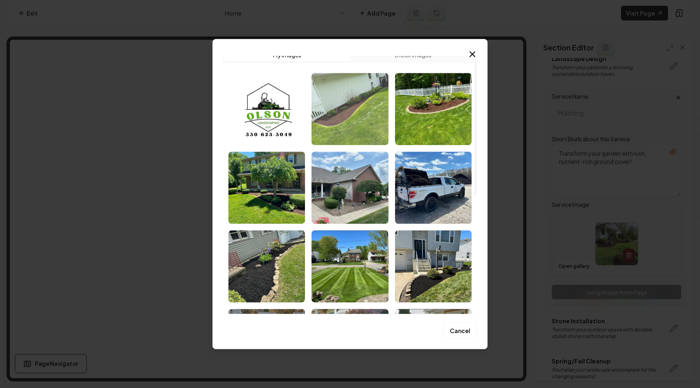
click at [350, 102] on img "Select image image_68c1ab615c7cd75eb877e6a9.jpeg" at bounding box center [350, 109] width 77 height 72
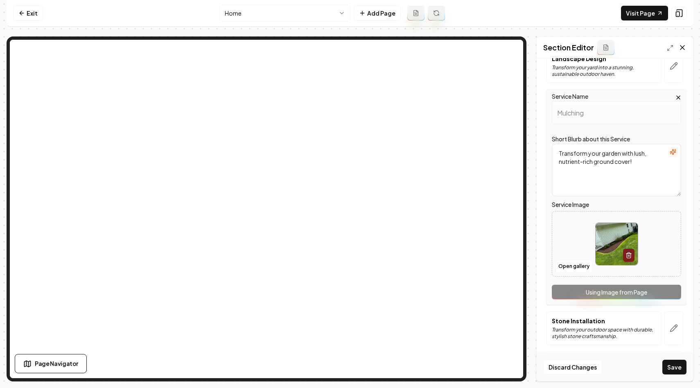
click at [686, 47] on icon at bounding box center [683, 47] width 8 height 8
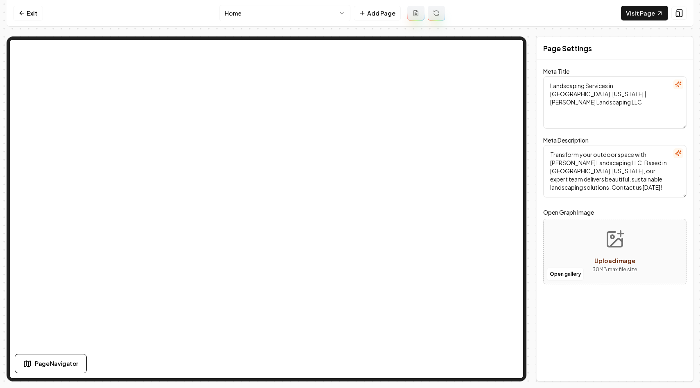
scroll to position [0, 0]
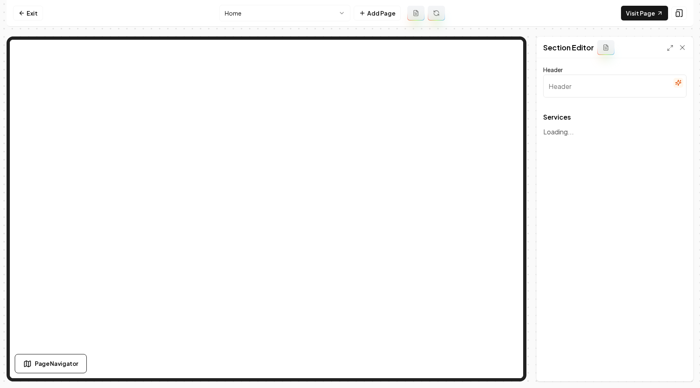
type input "Our Expert Landscaping Services"
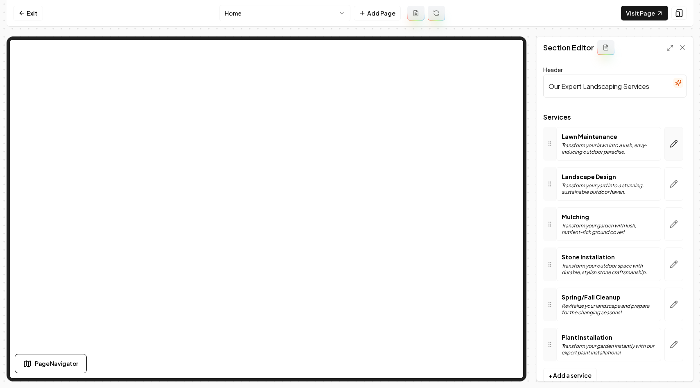
click at [675, 144] on icon "button" at bounding box center [674, 144] width 8 height 8
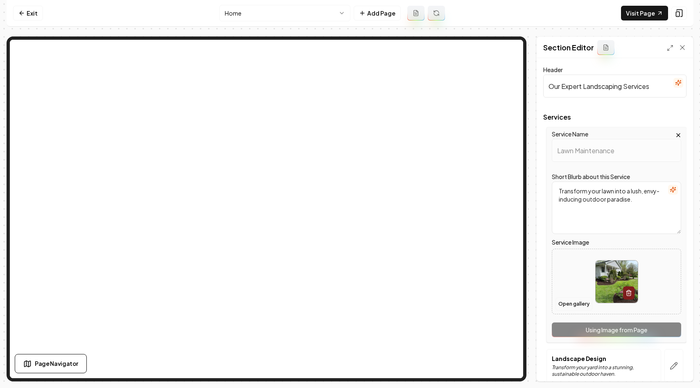
click at [565, 303] on button "Open gallery" at bounding box center [574, 303] width 37 height 13
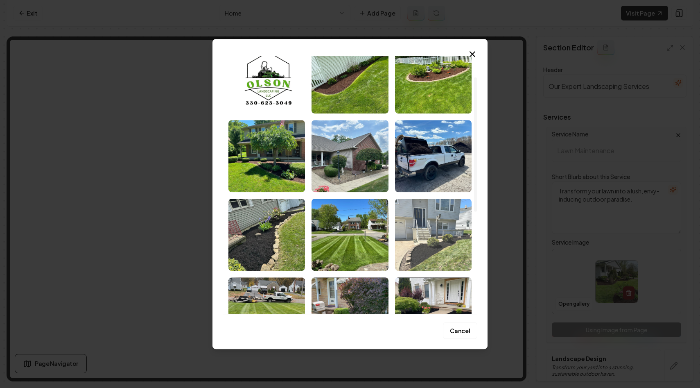
scroll to position [41, 0]
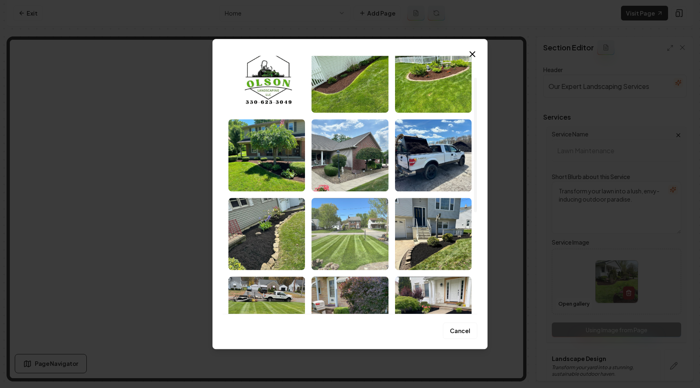
click at [342, 226] on img "Select image image_68c1ab5f5c7cd75eb877d48c.jpeg" at bounding box center [350, 234] width 77 height 72
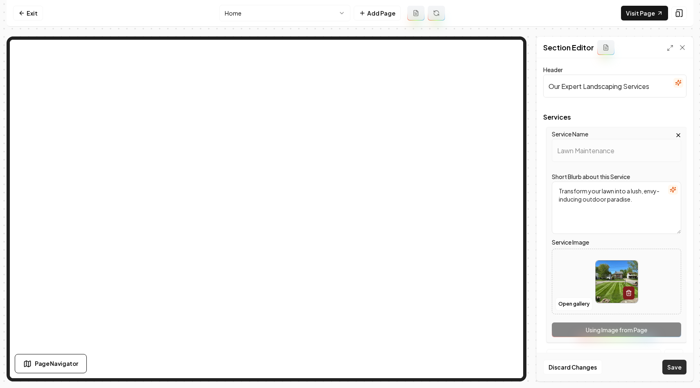
click at [678, 363] on button "Save" at bounding box center [675, 367] width 24 height 15
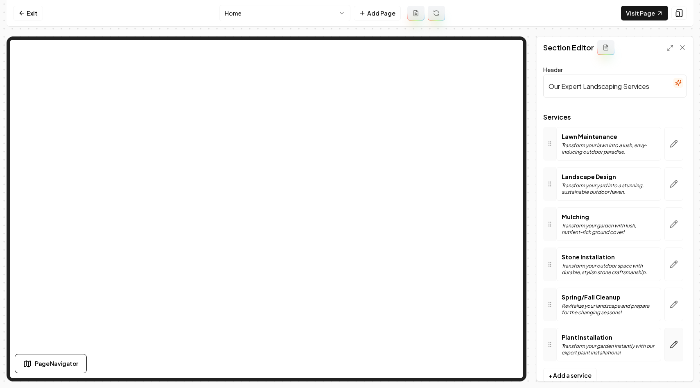
click at [676, 345] on icon "button" at bounding box center [674, 344] width 8 height 8
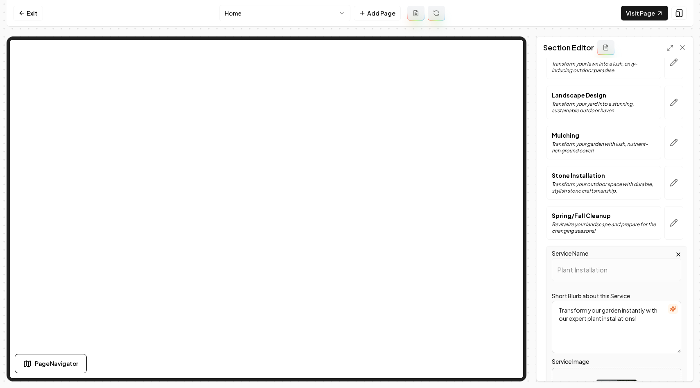
scroll to position [200, 0]
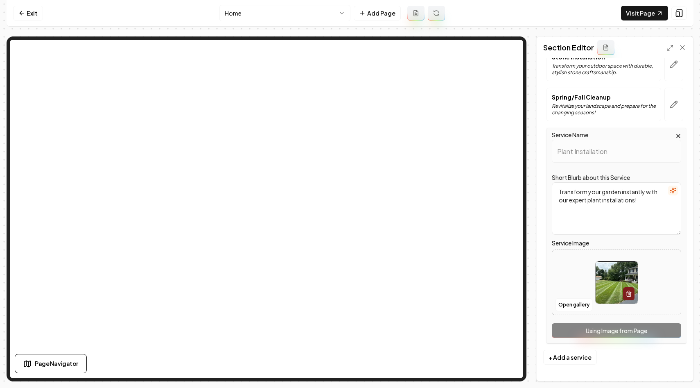
click at [548, 296] on div "Service Name Plant Installation Short Blurb about this Service Transform your g…" at bounding box center [617, 235] width 140 height 215
click at [564, 301] on button "Open gallery" at bounding box center [574, 304] width 37 height 13
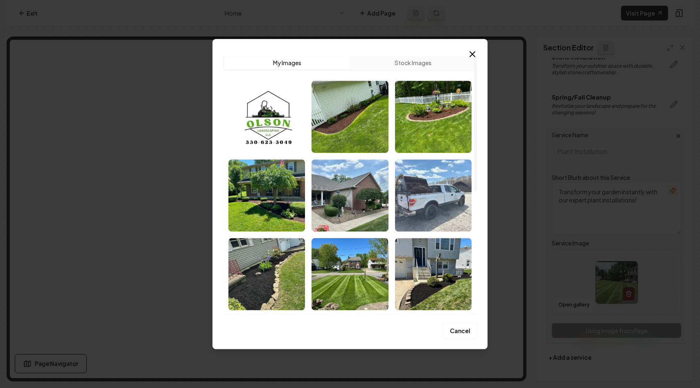
scroll to position [0, 0]
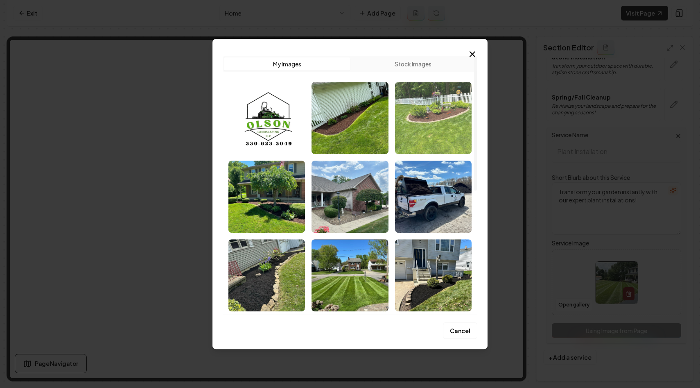
click at [437, 125] on img "Select image image_68c1ab615c7cd75eb877e65b.jpeg" at bounding box center [433, 118] width 77 height 72
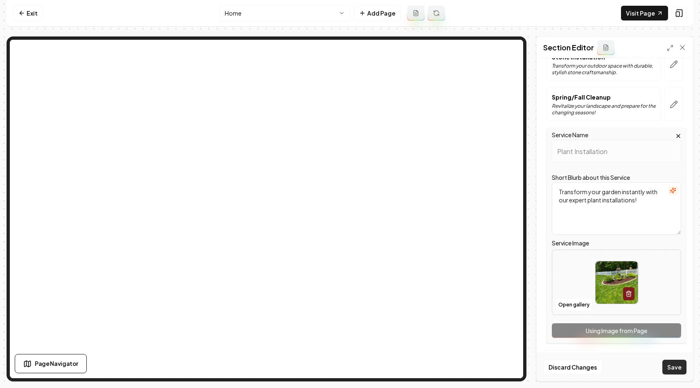
click at [676, 367] on button "Save" at bounding box center [675, 367] width 24 height 15
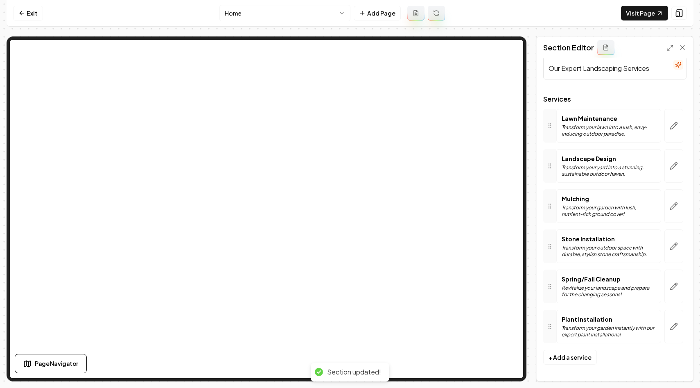
scroll to position [18, 0]
click at [674, 241] on button "button" at bounding box center [674, 246] width 19 height 34
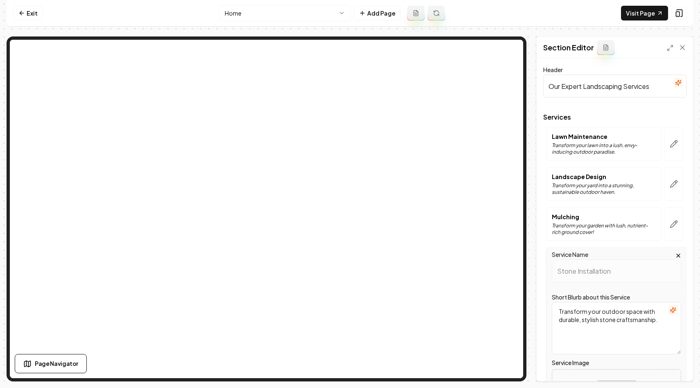
scroll to position [200, 0]
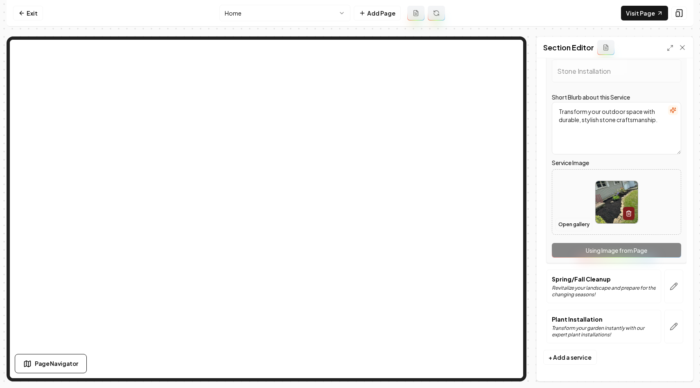
click at [576, 223] on button "Open gallery" at bounding box center [574, 224] width 37 height 13
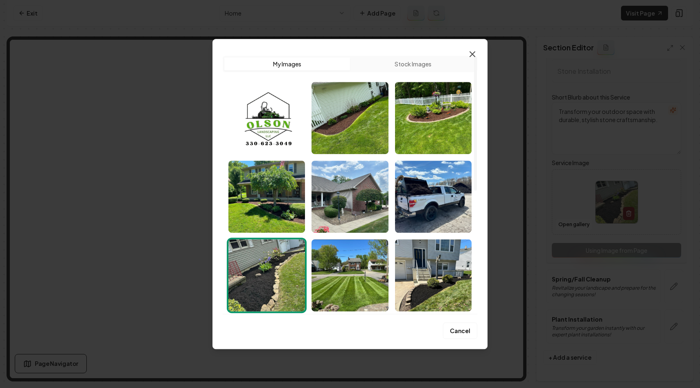
click at [474, 50] on icon "button" at bounding box center [473, 54] width 10 height 10
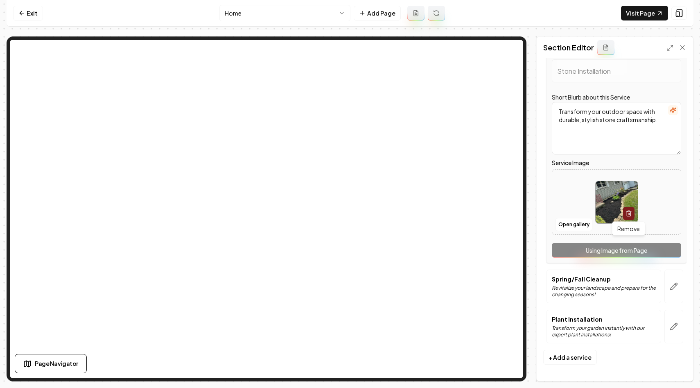
click at [633, 211] on button "button" at bounding box center [628, 213] width 11 height 13
click at [674, 366] on button "Save" at bounding box center [675, 367] width 24 height 15
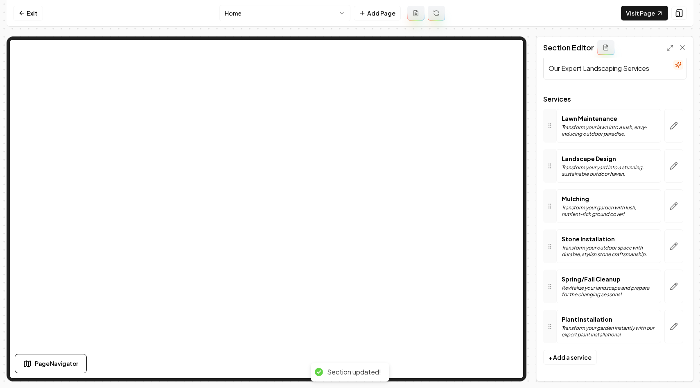
scroll to position [18, 0]
click at [676, 286] on icon "button" at bounding box center [674, 286] width 8 height 8
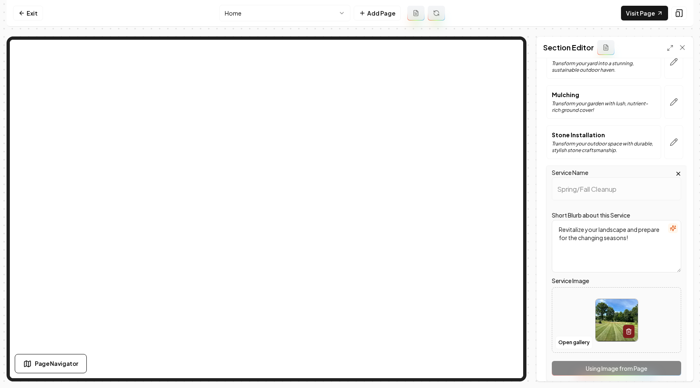
scroll to position [126, 0]
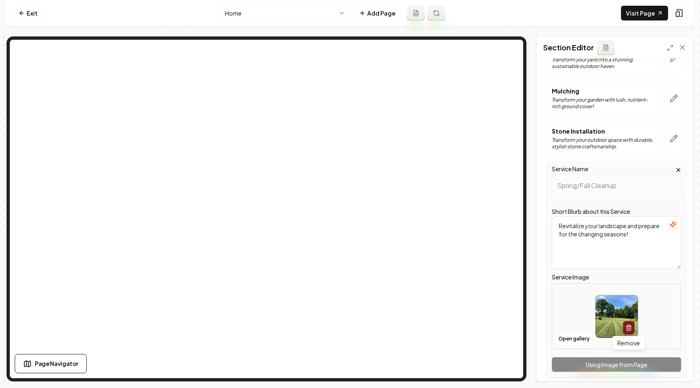
click at [627, 327] on icon "button" at bounding box center [629, 327] width 7 height 7
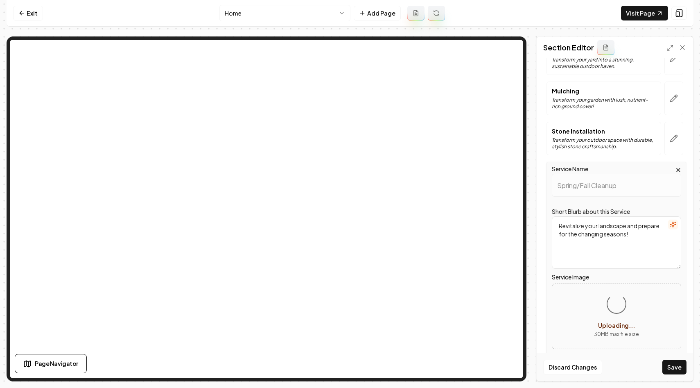
scroll to position [200, 0]
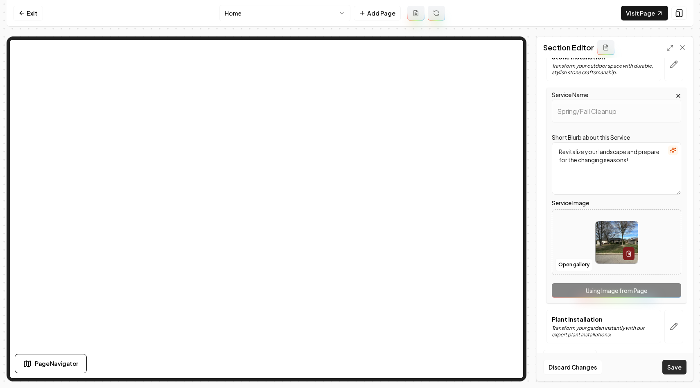
click at [673, 367] on button "Save" at bounding box center [675, 367] width 24 height 15
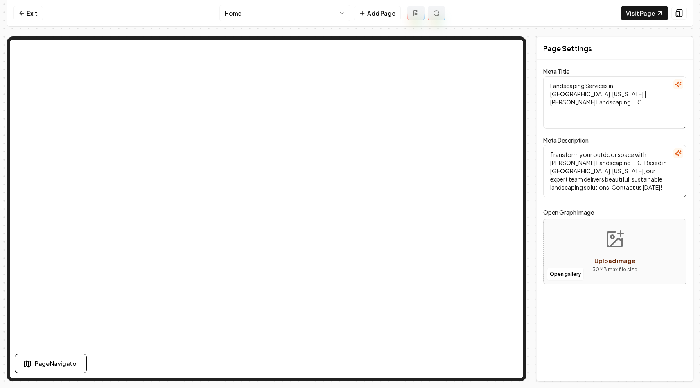
scroll to position [0, 0]
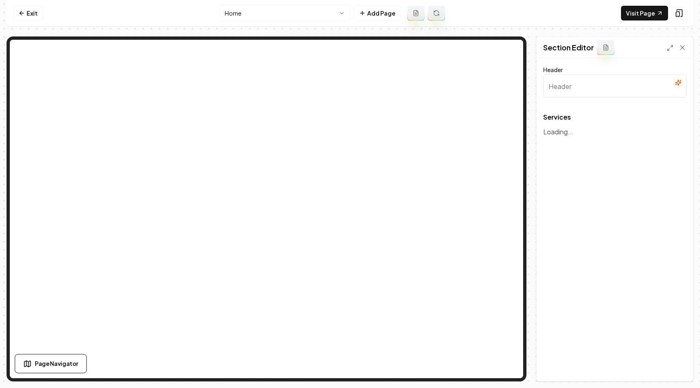
type input "Our Expert Landscaping Services"
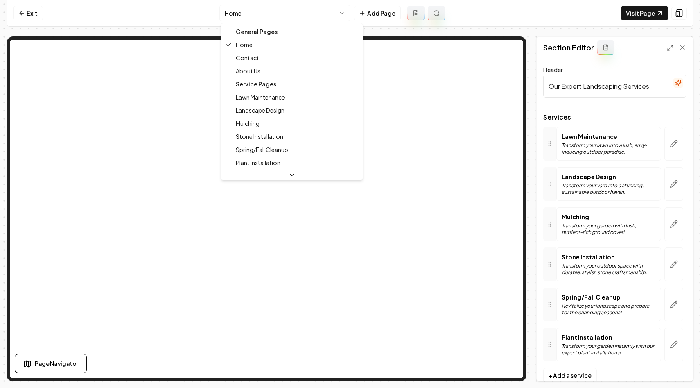
click at [320, 9] on html "Computer Required This feature is only available on a computer. Please switch t…" at bounding box center [350, 194] width 700 height 388
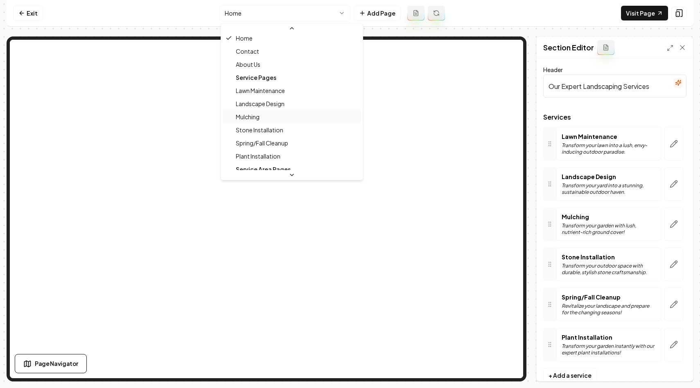
scroll to position [17, 0]
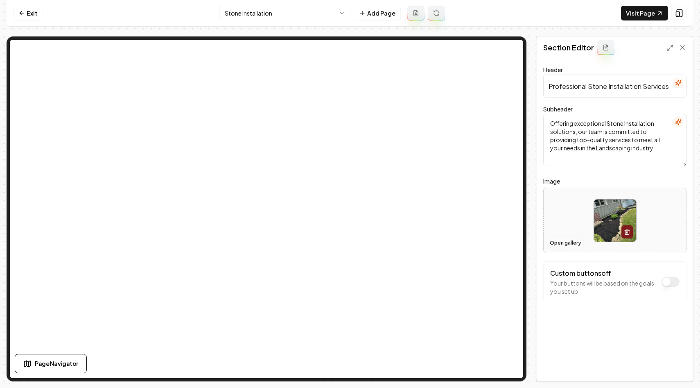
click at [559, 249] on button "Open gallery" at bounding box center [565, 242] width 37 height 13
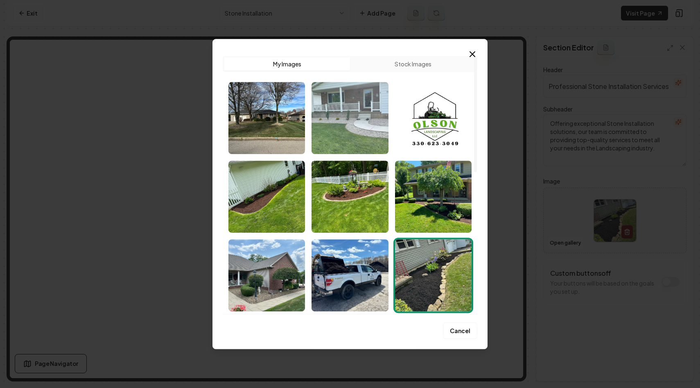
click at [348, 119] on img "Select image image_68c1af765c7cd75eb891a8f3.webp" at bounding box center [350, 118] width 77 height 72
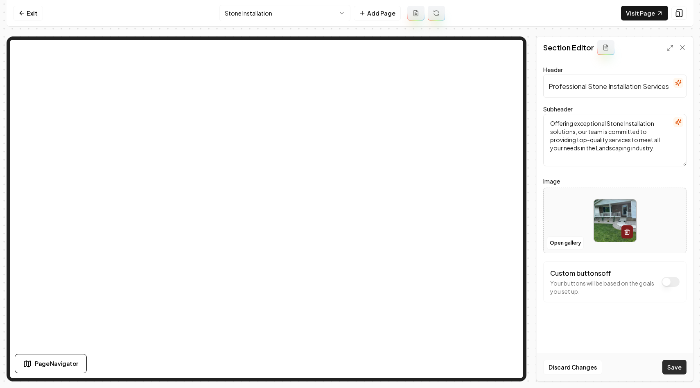
click at [684, 367] on button "Save" at bounding box center [675, 367] width 24 height 15
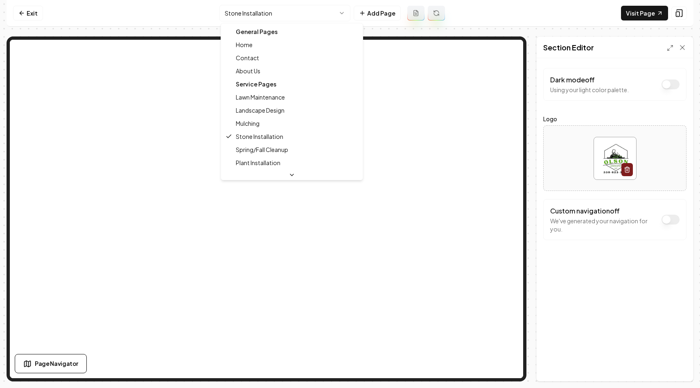
click at [272, 13] on html "Computer Required This feature is only available on a computer. Please switch t…" at bounding box center [350, 194] width 700 height 388
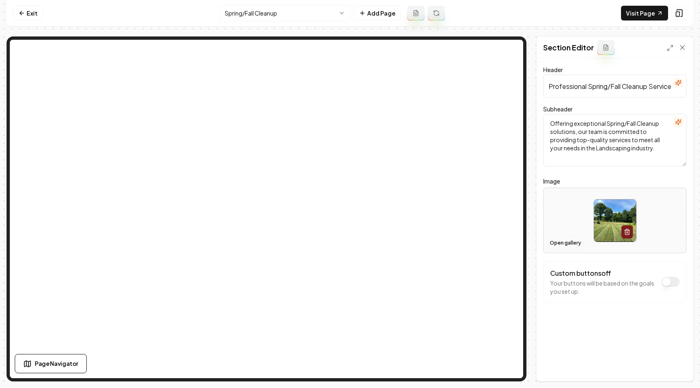
click at [566, 241] on button "Open gallery" at bounding box center [565, 242] width 37 height 13
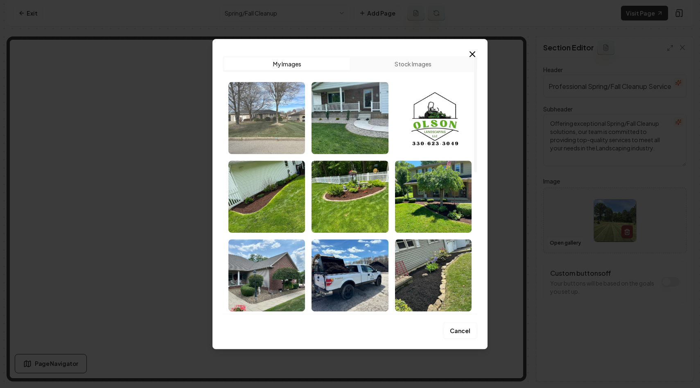
click at [238, 128] on img "Select image image_68c1afa85c7cd75eb892e0b9.webp" at bounding box center [267, 118] width 77 height 72
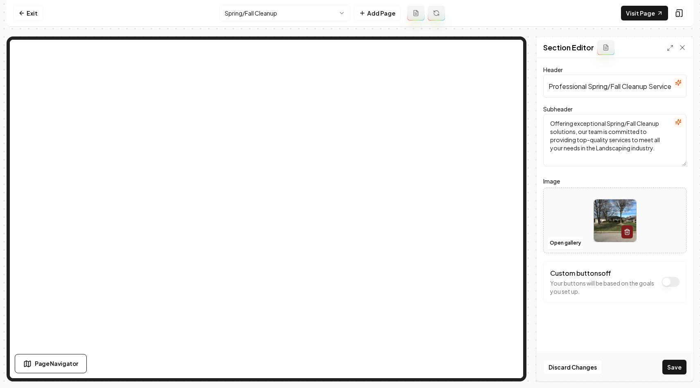
click at [688, 365] on div "Discard Changes Save" at bounding box center [615, 367] width 156 height 28
click at [678, 365] on button "Save" at bounding box center [675, 367] width 24 height 15
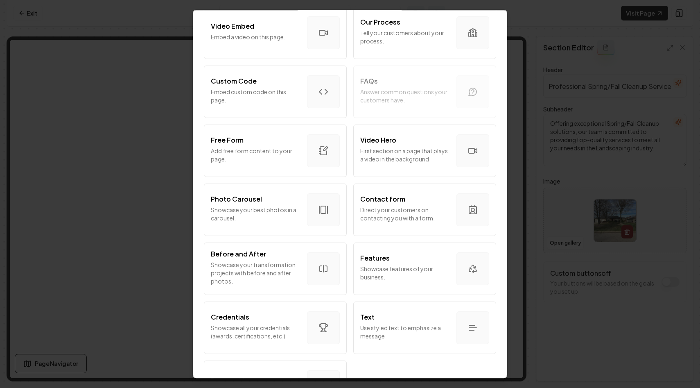
scroll to position [398, 0]
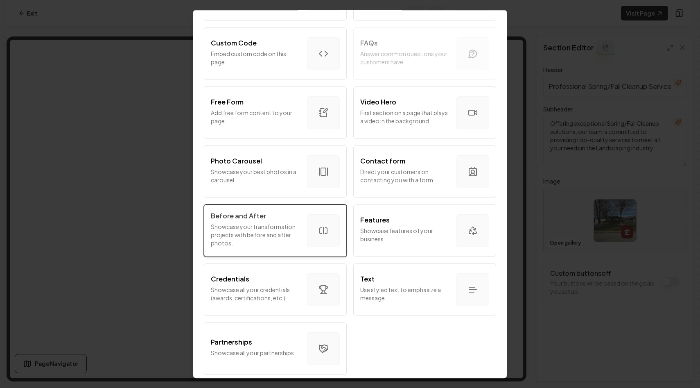
click at [262, 229] on p "Showcase your transformation projects with before and after photos." at bounding box center [256, 234] width 90 height 25
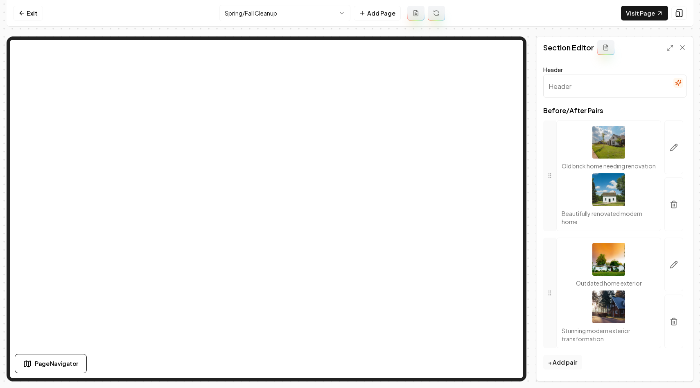
scroll to position [7, 0]
click at [671, 322] on icon "button" at bounding box center [674, 321] width 8 height 8
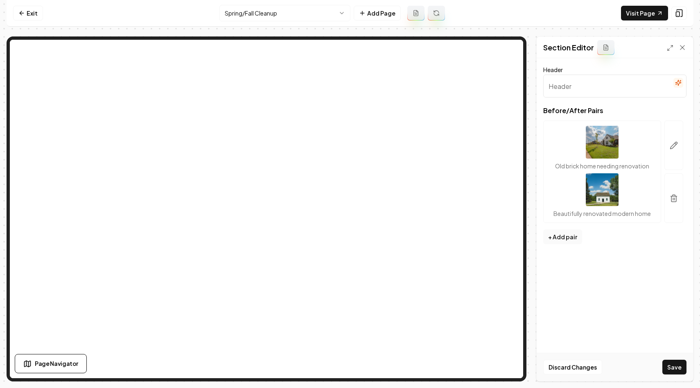
scroll to position [0, 0]
click at [607, 260] on form "Header Before/After Pairs Old brick home needing renovation Beautifully renovat…" at bounding box center [614, 169] width 143 height 208
click at [672, 364] on button "Save" at bounding box center [675, 367] width 24 height 15
click at [671, 145] on icon "button" at bounding box center [674, 145] width 8 height 8
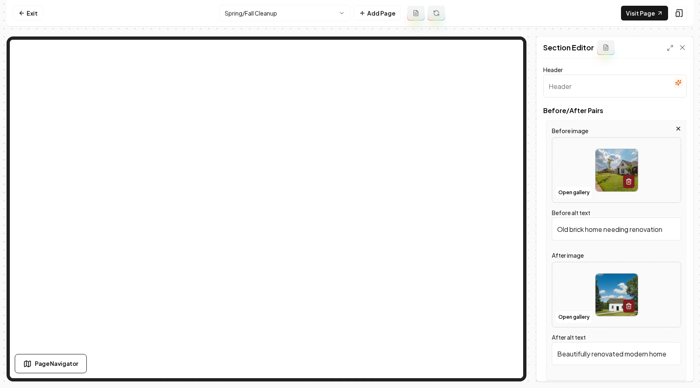
click at [610, 185] on img at bounding box center [617, 170] width 42 height 42
type input "**********"
click at [609, 224] on input "Old brick home needing renovation" at bounding box center [616, 228] width 129 height 23
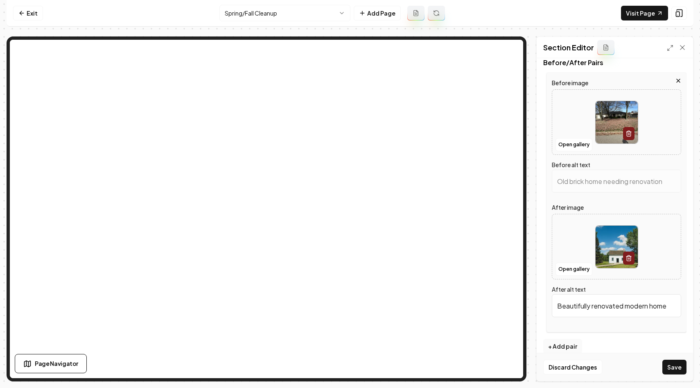
scroll to position [59, 0]
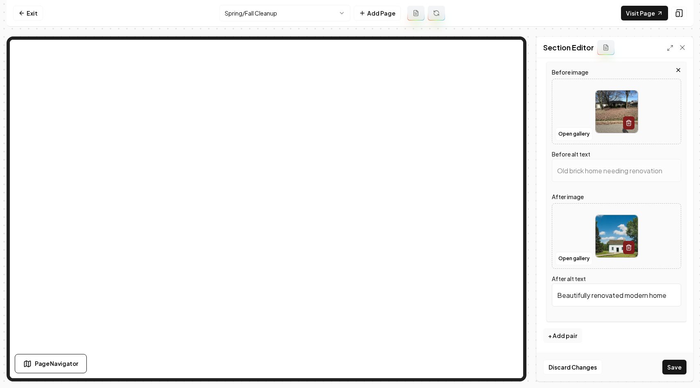
click at [569, 116] on div at bounding box center [616, 112] width 129 height 56
click at [607, 238] on img at bounding box center [617, 236] width 42 height 42
type input "**********"
type input "Single-story house surrounded by autumn leaves on a clear day with trees in the…"
type input "Single-story home with manicured lawn and trees, located on a quiet street."
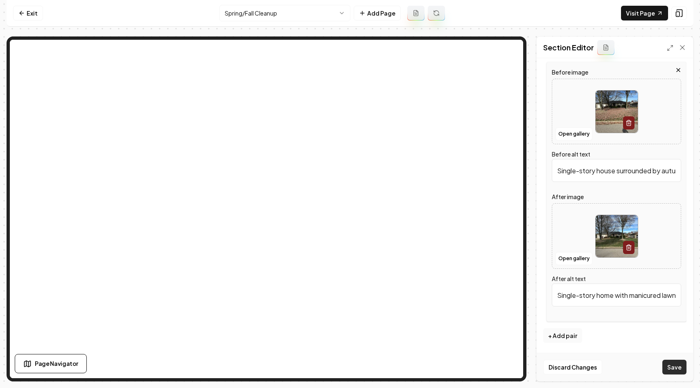
click at [677, 365] on button "Save" at bounding box center [675, 367] width 24 height 15
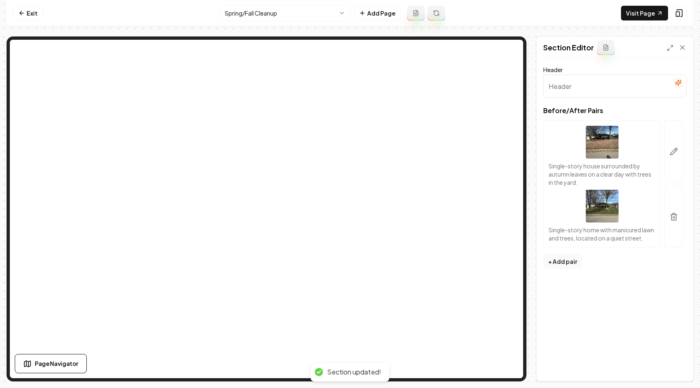
scroll to position [0, 0]
click at [649, 13] on link "Visit Page" at bounding box center [644, 13] width 47 height 15
click at [563, 91] on input "Header" at bounding box center [614, 86] width 143 height 23
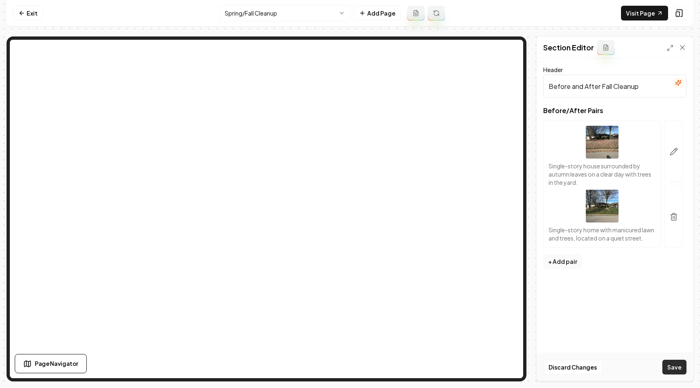
type input "Before and After Fall Cleanup"
click at [675, 367] on button "Save" at bounding box center [675, 367] width 24 height 15
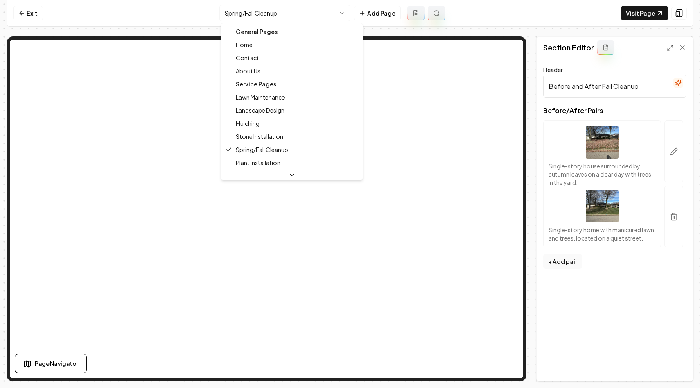
click at [262, 14] on html "Computer Required This feature is only available on a computer. Please switch t…" at bounding box center [350, 194] width 700 height 388
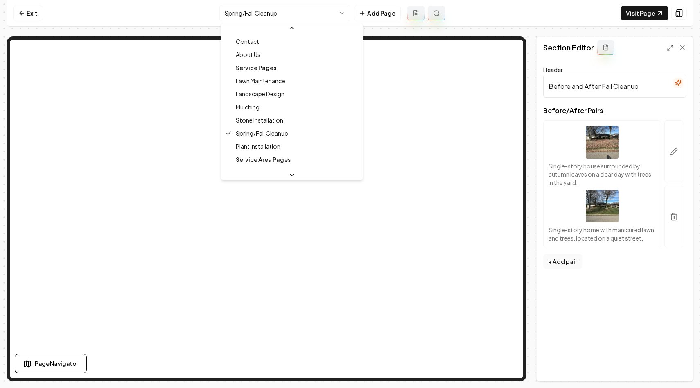
scroll to position [52, 0]
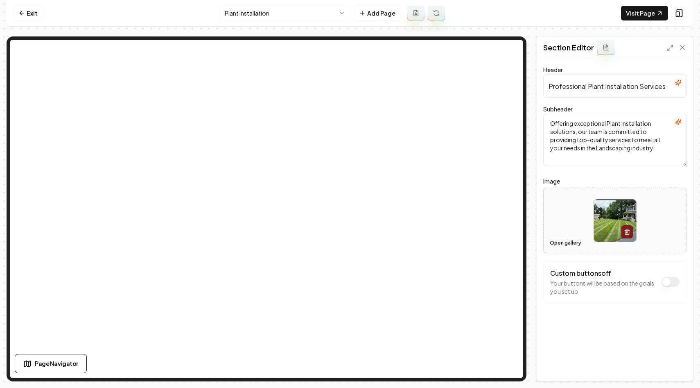
click at [560, 243] on button "Open gallery" at bounding box center [565, 242] width 37 height 13
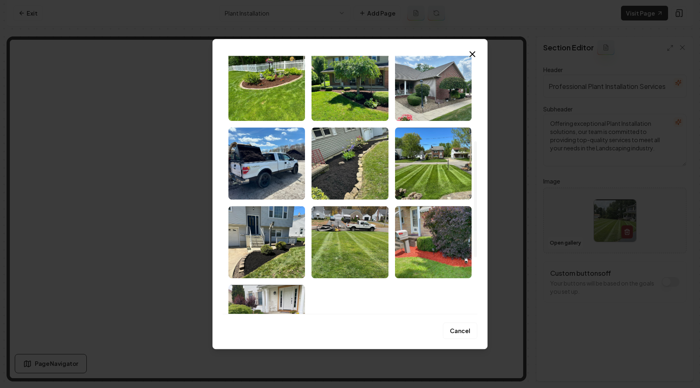
scroll to position [191, 0]
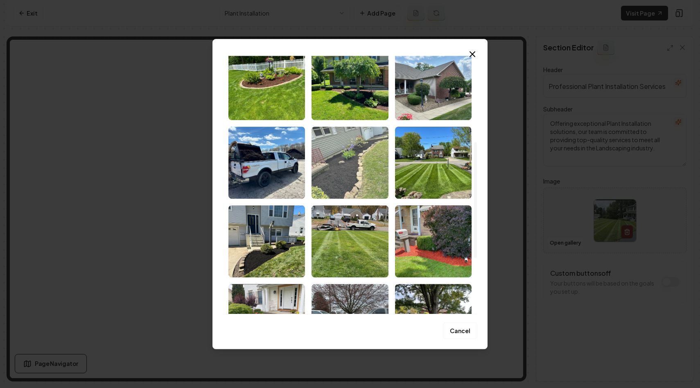
click at [347, 170] on img "Select image image_68c1ab5f5c7cd75eb877d5e4.jpeg" at bounding box center [350, 163] width 77 height 72
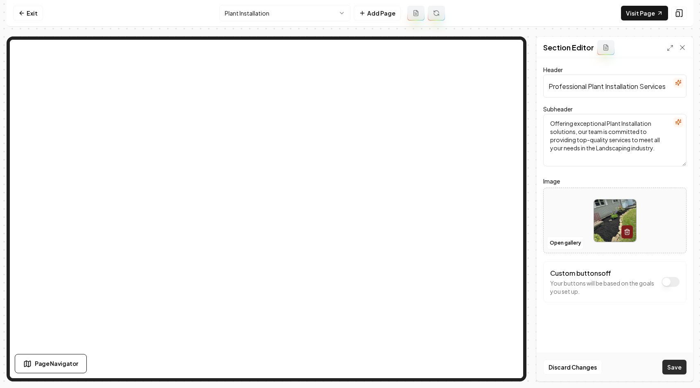
click at [674, 362] on button "Save" at bounding box center [675, 367] width 24 height 15
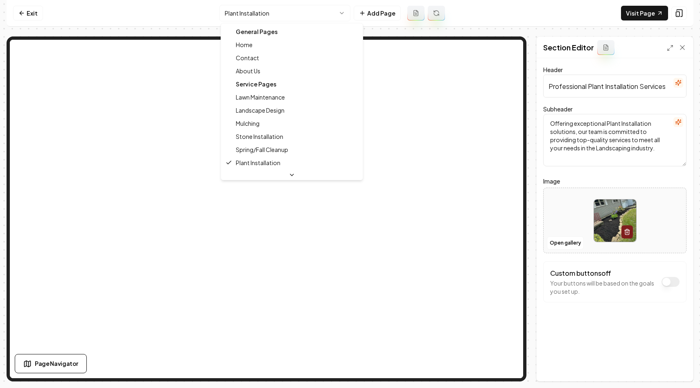
click at [258, 7] on html "Computer Required This feature is only available on a computer. Please switch t…" at bounding box center [350, 194] width 700 height 388
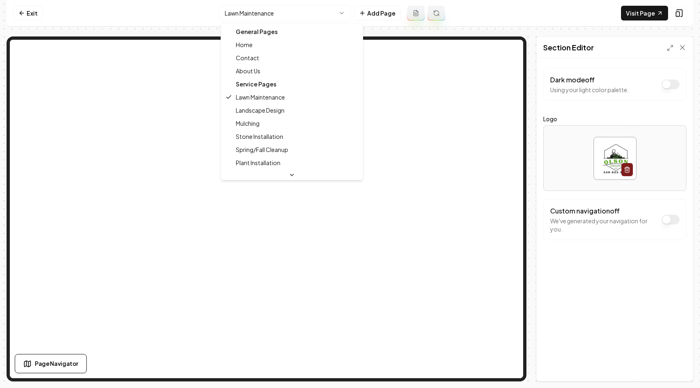
click at [276, 11] on html "Computer Required This feature is only available on a computer. Please switch t…" at bounding box center [350, 194] width 700 height 388
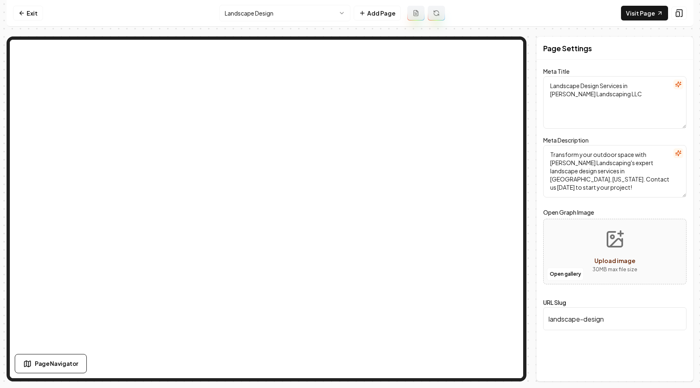
click at [305, 12] on html "Computer Required This feature is only available on a computer. Please switch t…" at bounding box center [350, 194] width 700 height 388
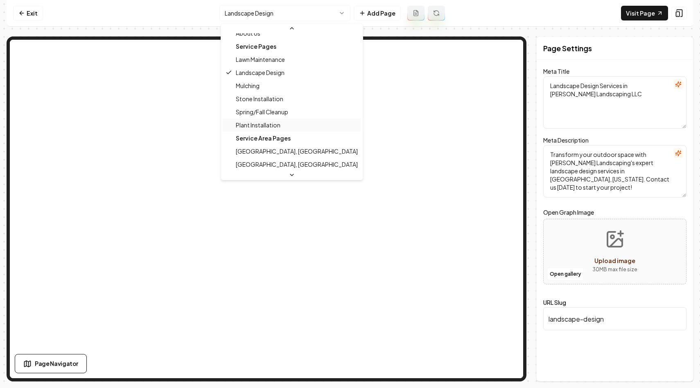
scroll to position [46, 0]
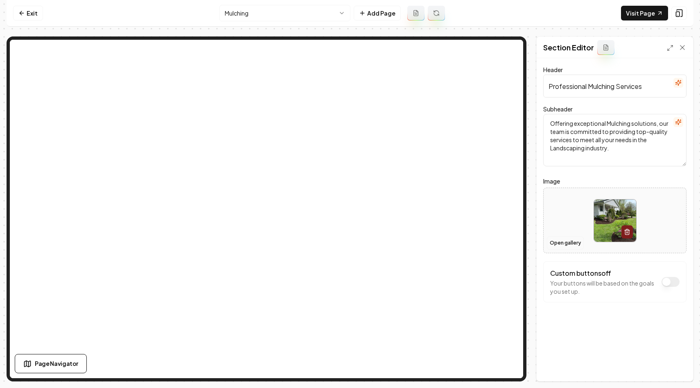
click at [557, 241] on button "Open gallery" at bounding box center [565, 242] width 37 height 13
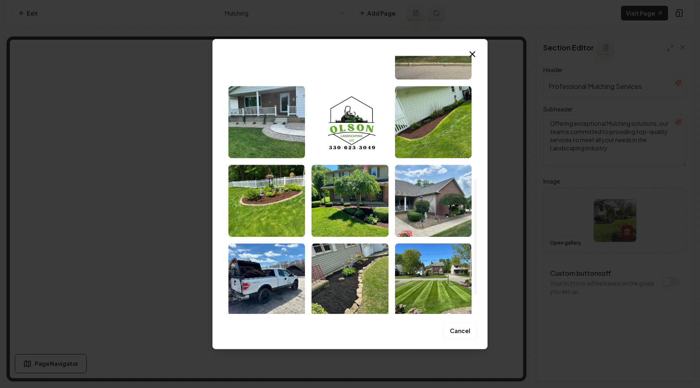
scroll to position [273, 0]
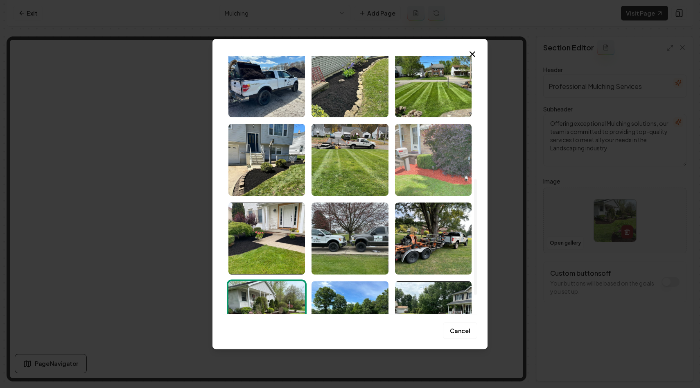
click at [430, 165] on img "Select image image_68c1ab5f5c7cd75eb877d4e0.jpeg" at bounding box center [433, 160] width 77 height 72
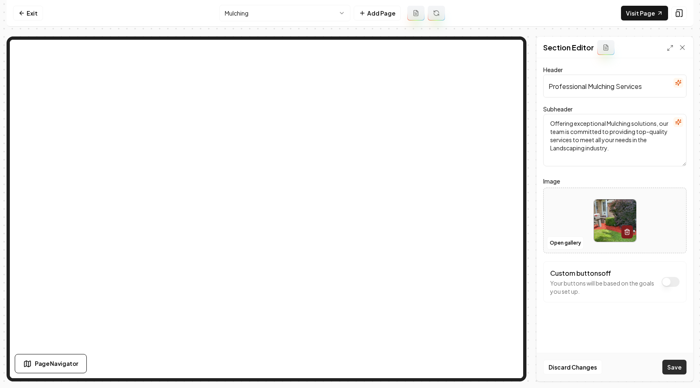
click at [673, 360] on button "Save" at bounding box center [675, 367] width 24 height 15
click at [634, 6] on link "Visit Page" at bounding box center [644, 13] width 47 height 15
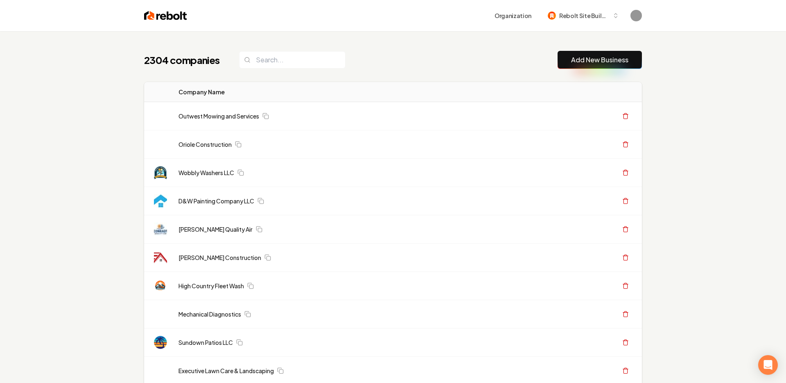
click at [575, 57] on link "Add New Business" at bounding box center [599, 60] width 57 height 10
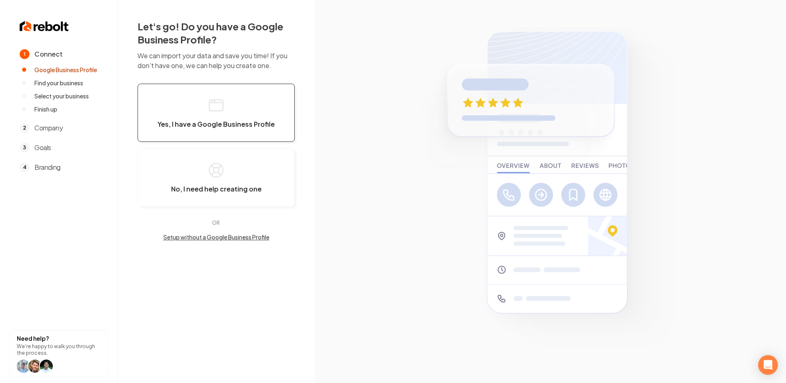
click at [243, 126] on span "Yes, I have a Google Business Profile" at bounding box center [216, 124] width 117 height 8
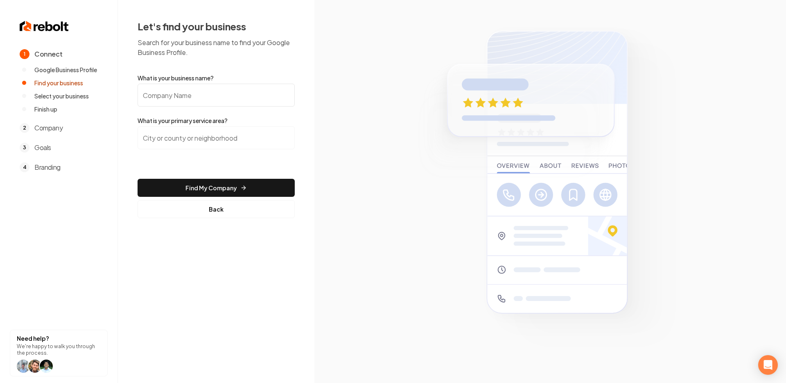
click at [198, 100] on input "What is your business name?" at bounding box center [216, 95] width 157 height 23
type input "Mountain Mechanical"
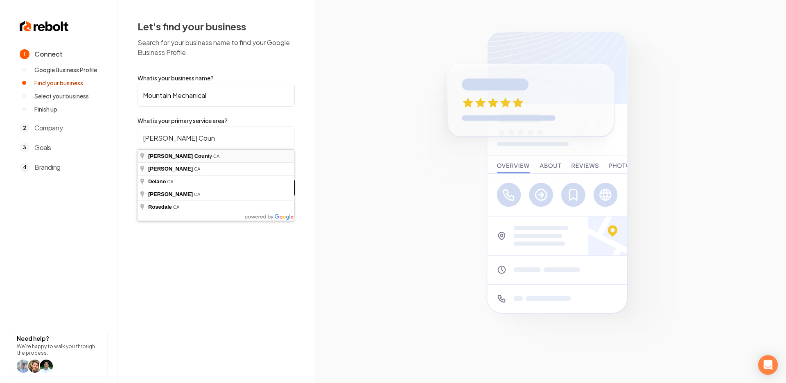
type input "Kern County, CA"
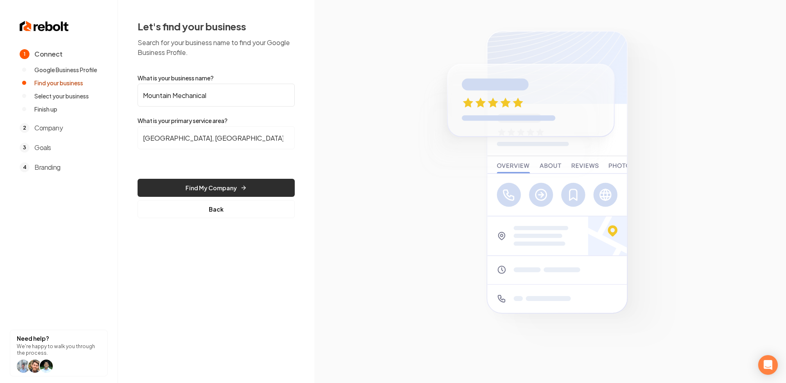
click at [234, 184] on button "Find My Company" at bounding box center [216, 188] width 157 height 18
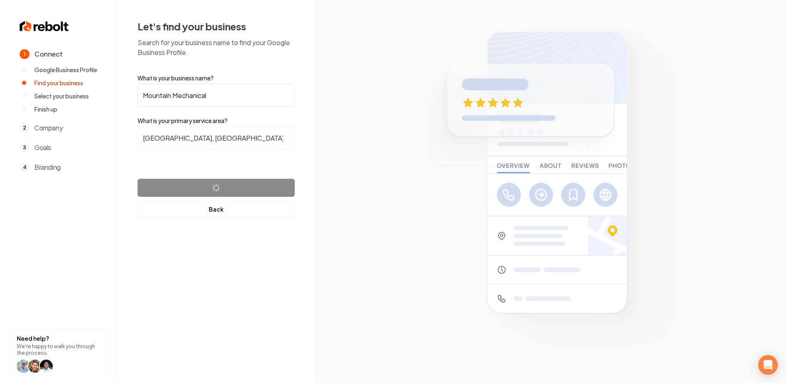
click at [336, 147] on section at bounding box center [551, 191] width 472 height 383
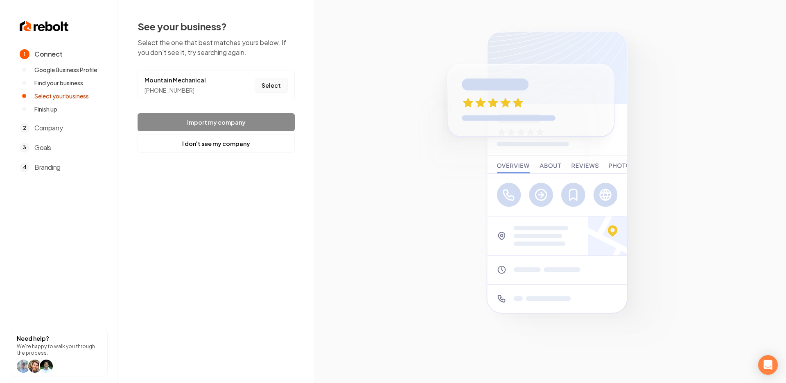
click at [275, 85] on button "Select" at bounding box center [271, 85] width 33 height 15
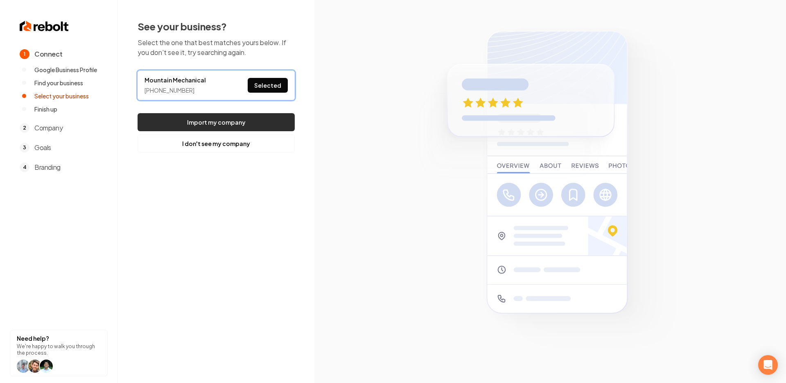
click at [208, 118] on button "Import my company" at bounding box center [216, 122] width 157 height 18
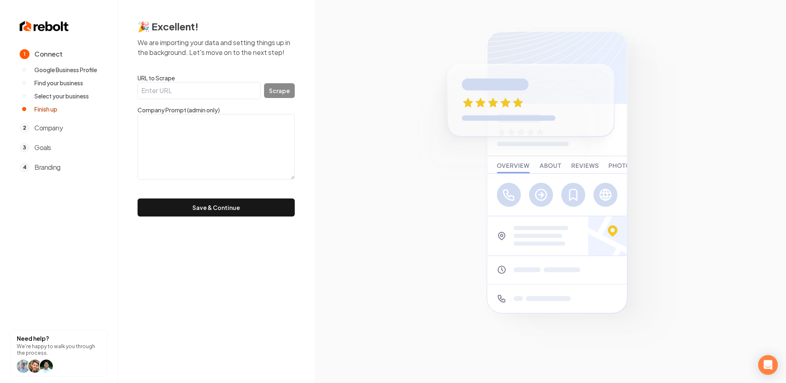
click at [169, 85] on input "URL to Scrape" at bounding box center [199, 90] width 123 height 17
paste input "https://mountainmechanicalco.com/"
type input "https://mountainmechanicalco.com/"
click at [276, 97] on button "Scrape" at bounding box center [279, 90] width 31 height 15
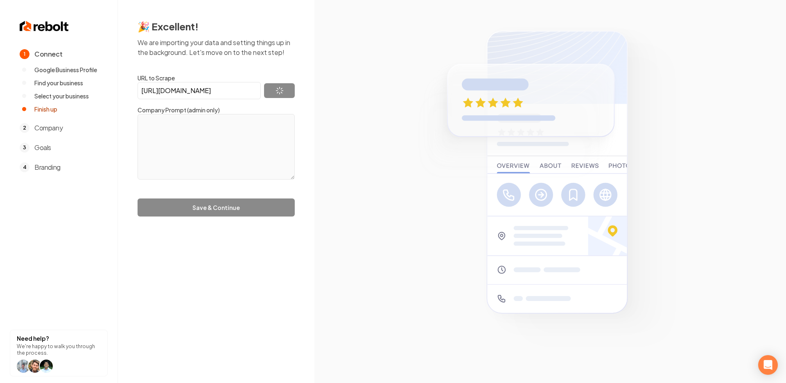
type textarea "Welcome to Mountain Mechanical, your locally owned and operated HVAC/R and elec…"
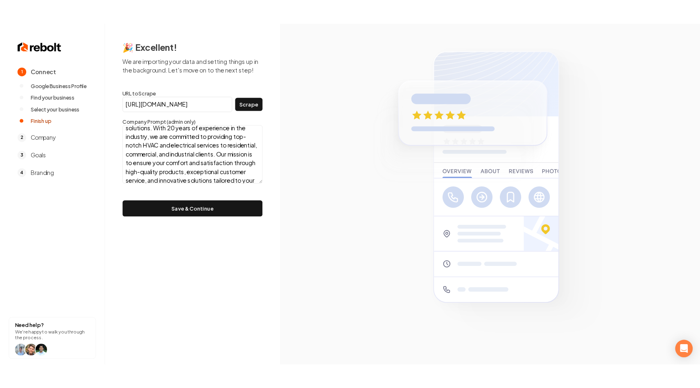
scroll to position [79, 0]
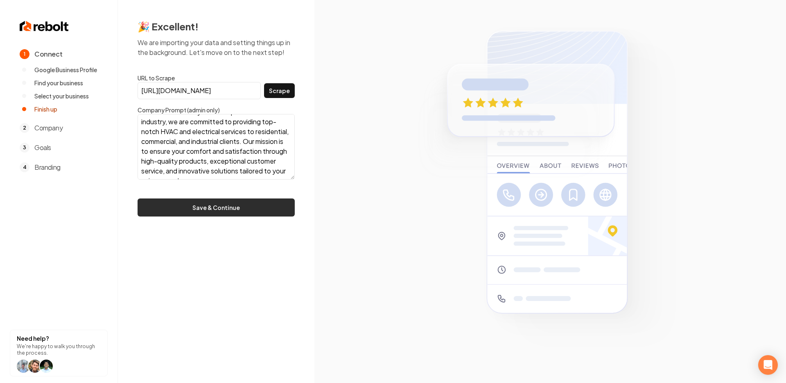
click at [212, 209] on button "Save & Continue" at bounding box center [216, 207] width 157 height 18
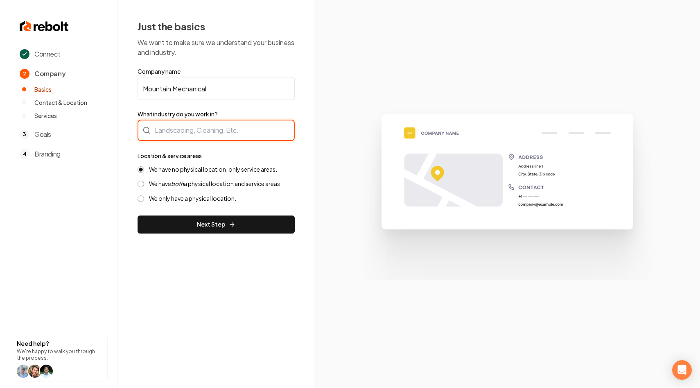
click at [199, 132] on div at bounding box center [216, 130] width 157 height 21
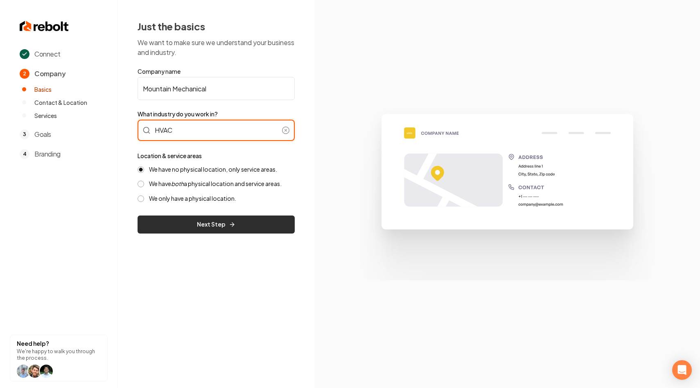
type input "HVAC"
click at [211, 222] on button "Next Step" at bounding box center [216, 224] width 157 height 18
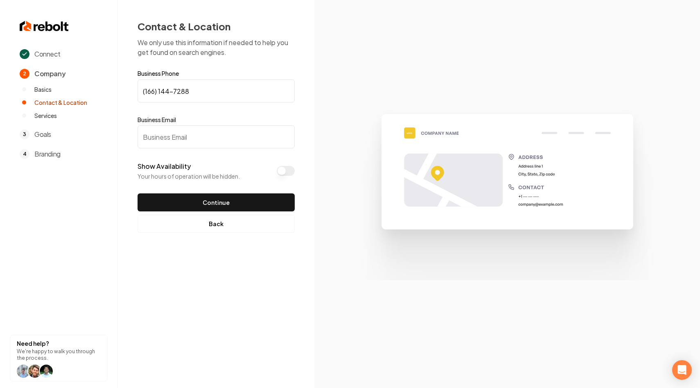
click at [218, 140] on input "Business Email" at bounding box center [216, 136] width 157 height 23
paste input "mountainmechanicalco@gmail.com"
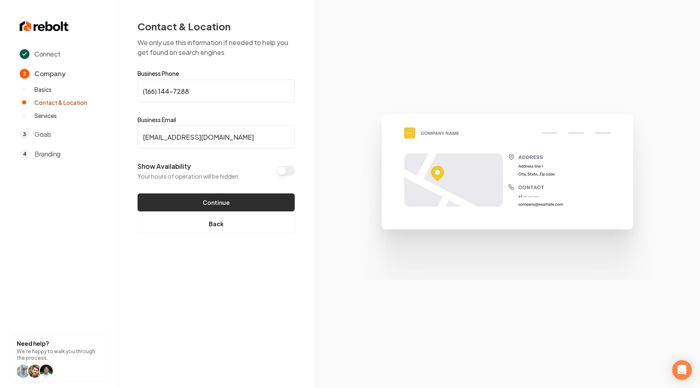
type input "mountainmechanicalco@gmail.com"
click at [215, 200] on button "Continue" at bounding box center [216, 202] width 157 height 18
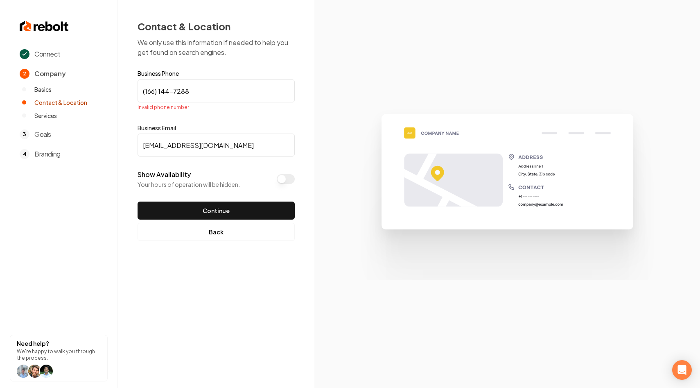
click at [203, 92] on input "(166) 144-7288" at bounding box center [216, 90] width 157 height 23
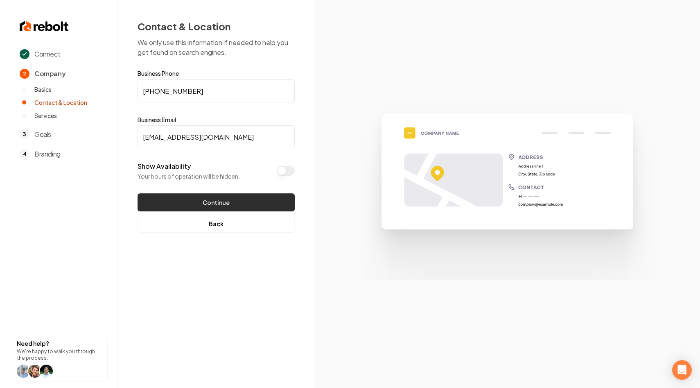
type input "(661) 447-2888"
click at [193, 203] on button "Continue" at bounding box center [216, 202] width 157 height 18
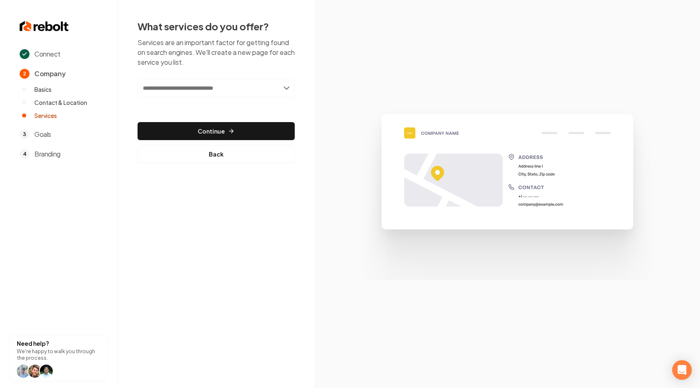
click at [184, 78] on div "What services do you offer? Services are an important factor for getting found …" at bounding box center [216, 91] width 157 height 143
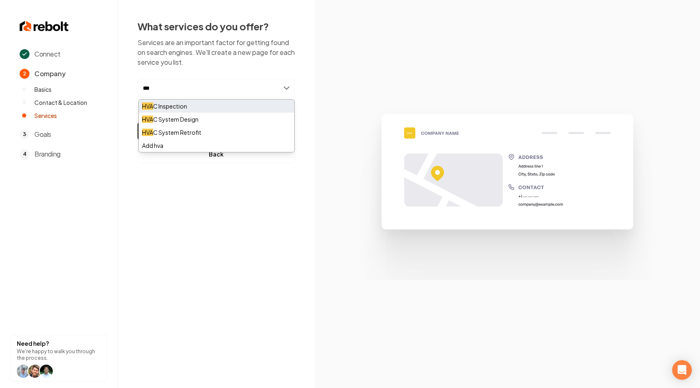
type input "***"
click at [197, 107] on div "HVA C Inspection" at bounding box center [217, 106] width 156 height 13
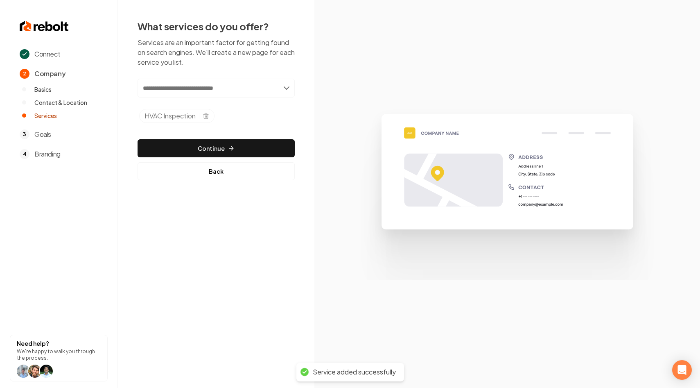
click at [223, 87] on input "text" at bounding box center [216, 88] width 157 height 19
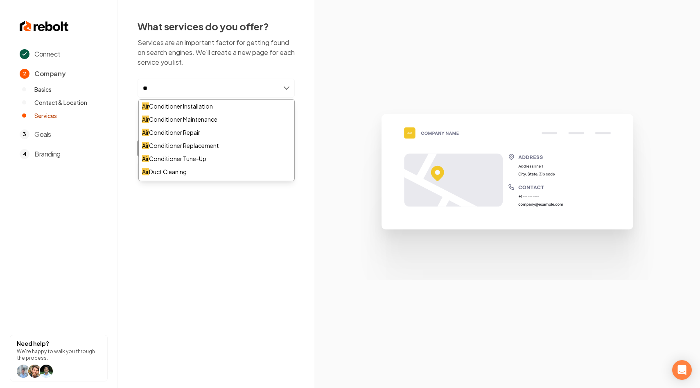
type input "*"
type input "**"
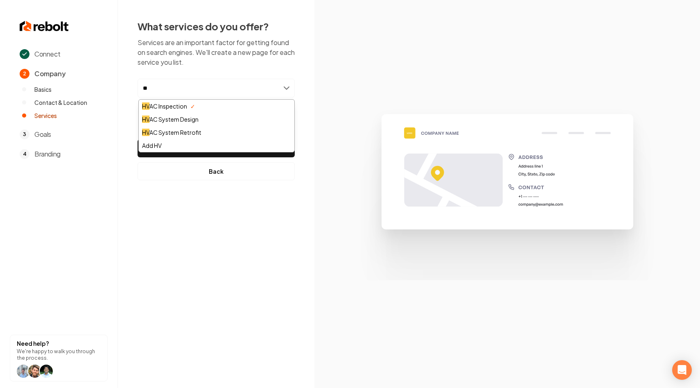
drag, startPoint x: 179, startPoint y: 85, endPoint x: 124, endPoint y: 85, distance: 54.5
click at [124, 85] on div "What services do you offer? Services are an important factor for getting found …" at bounding box center [216, 100] width 197 height 200
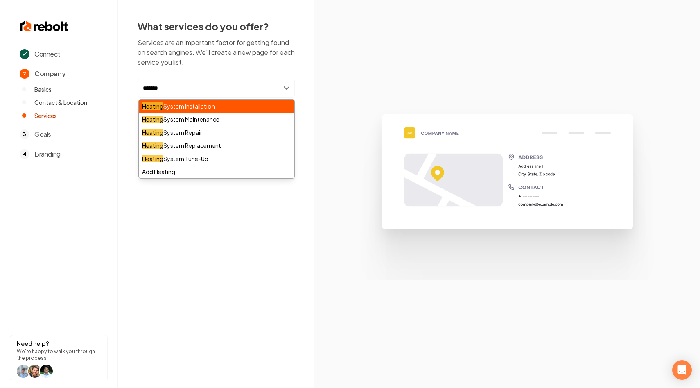
type input "*******"
click at [183, 104] on div "Heating System Installation" at bounding box center [217, 106] width 156 height 13
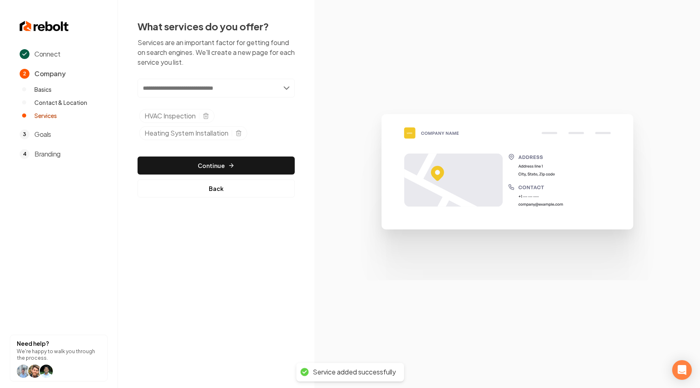
click at [219, 89] on input "text" at bounding box center [216, 88] width 157 height 19
type input "*"
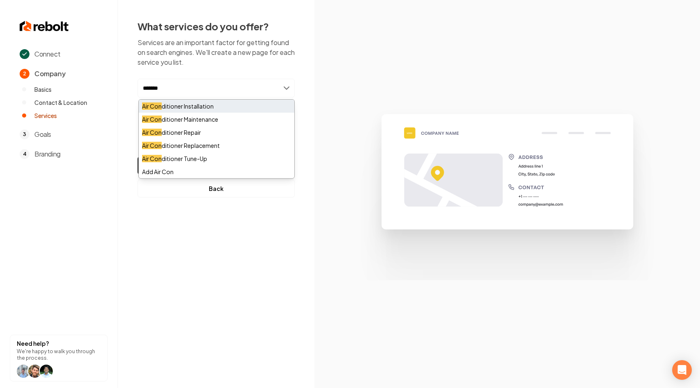
type input "*******"
click at [177, 104] on div "Air Con ditioner Installation" at bounding box center [217, 106] width 156 height 13
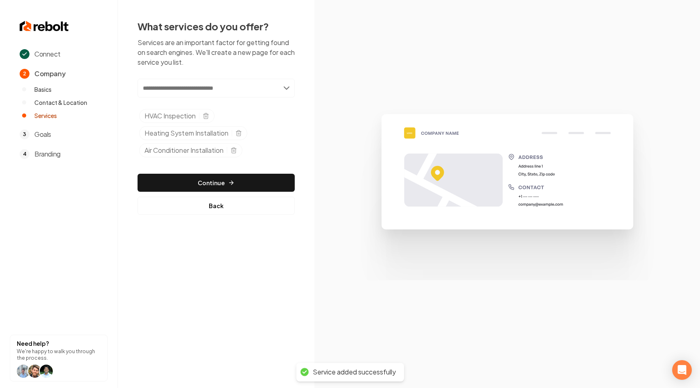
click at [180, 85] on input "text" at bounding box center [216, 88] width 157 height 19
type input "*"
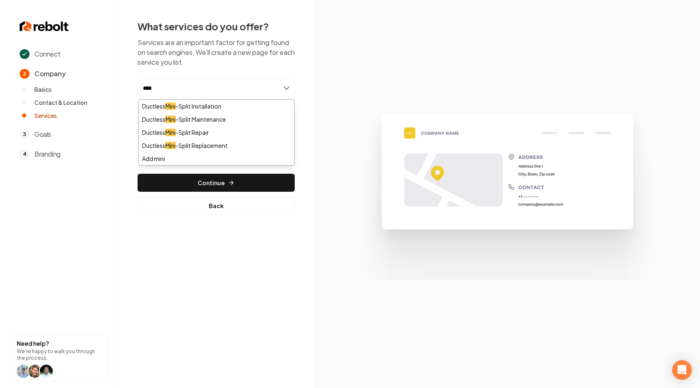
type input "****"
click at [204, 107] on div "Ductless Mini -Split Installation" at bounding box center [217, 106] width 156 height 13
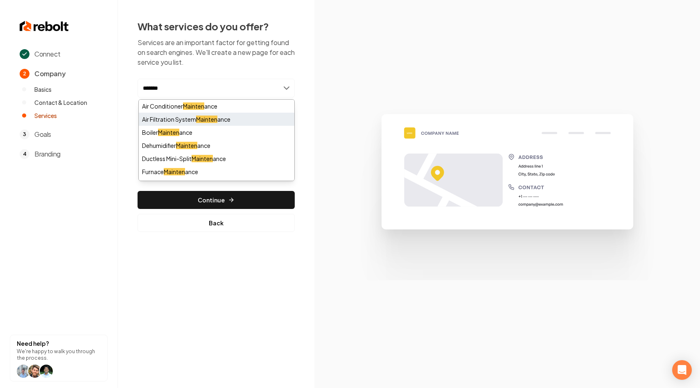
type input "*******"
click at [185, 118] on div "Air Filtration System Mainten ance" at bounding box center [217, 119] width 156 height 13
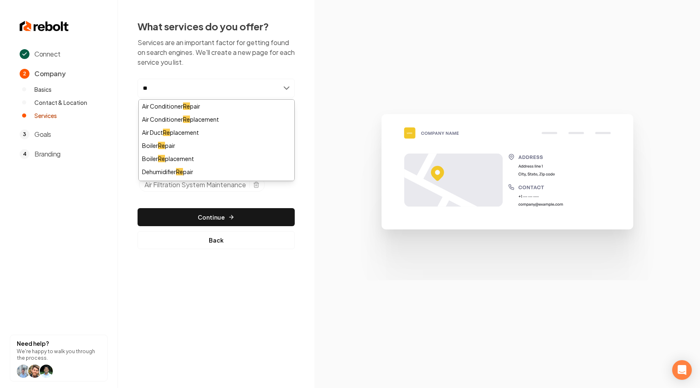
type input "*"
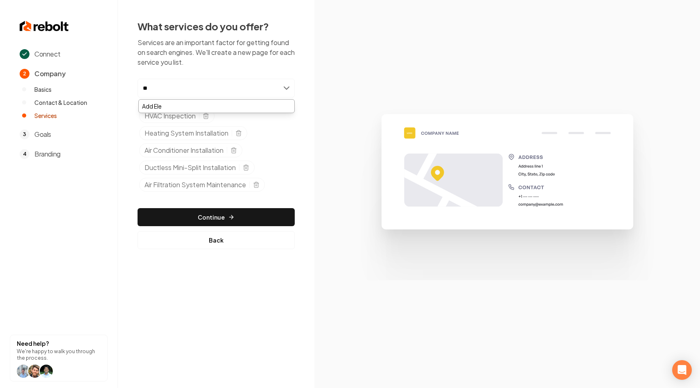
type input "*"
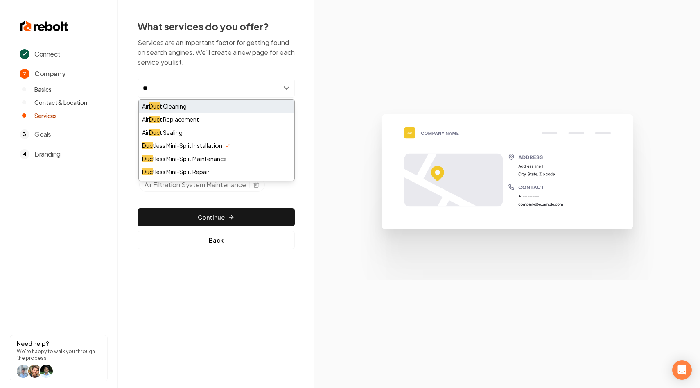
type input "*"
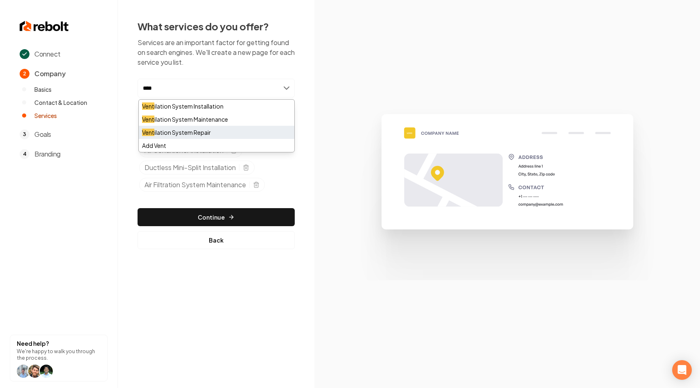
type input "****"
click at [218, 127] on div "Vent ilation System Repair" at bounding box center [217, 132] width 156 height 13
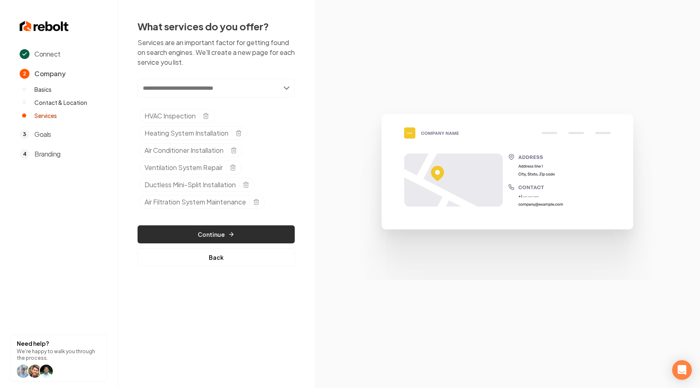
click at [248, 233] on button "Continue" at bounding box center [216, 234] width 157 height 18
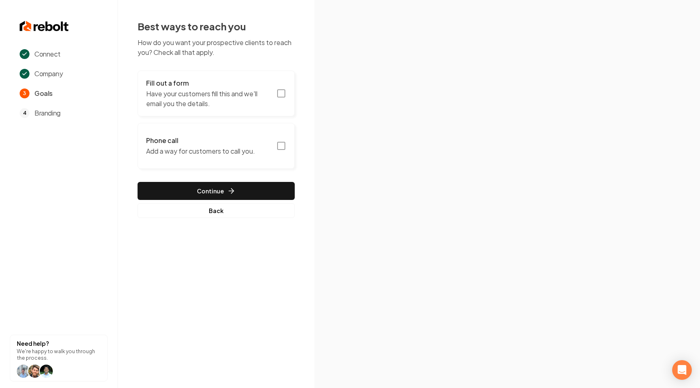
click at [276, 93] on button "Fill out a form Have your customers fill this and we'll email you the details." at bounding box center [216, 93] width 157 height 46
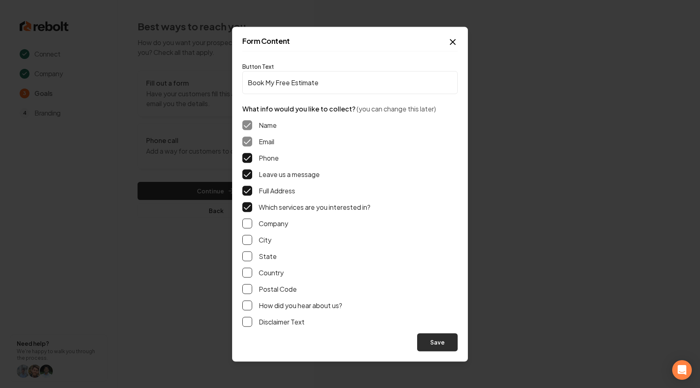
click at [442, 340] on button "Save" at bounding box center [437, 342] width 41 height 18
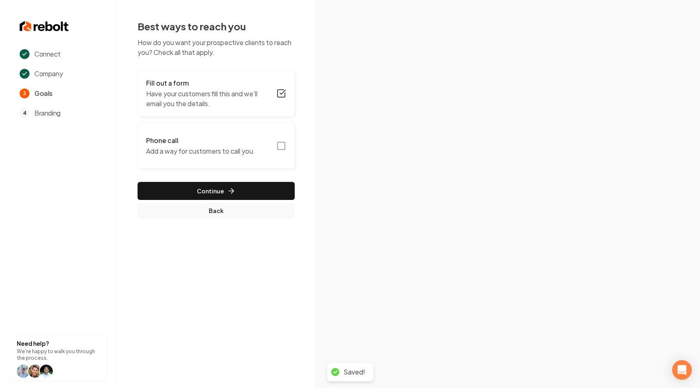
click at [206, 215] on button "Back" at bounding box center [216, 210] width 157 height 15
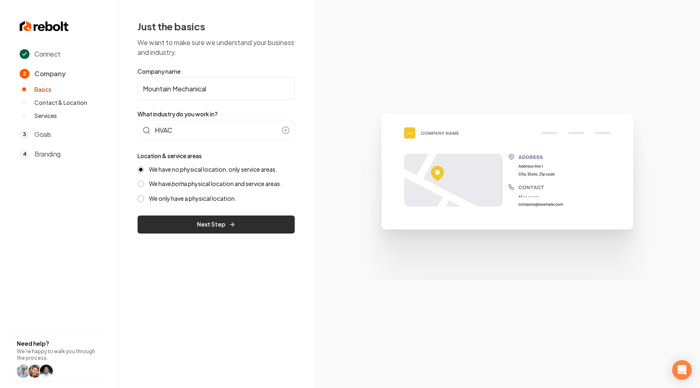
click at [210, 223] on button "Next Step" at bounding box center [216, 224] width 157 height 18
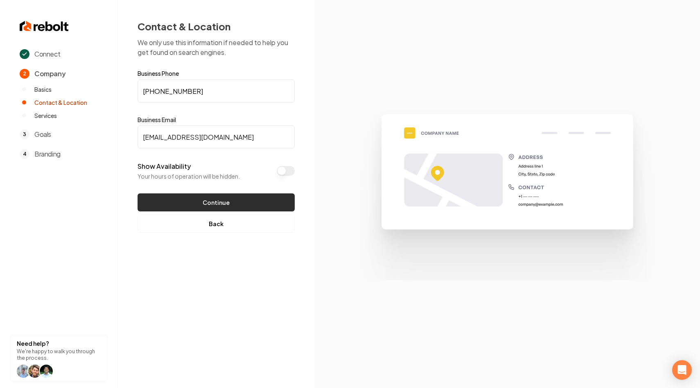
click at [223, 201] on button "Continue" at bounding box center [216, 202] width 157 height 18
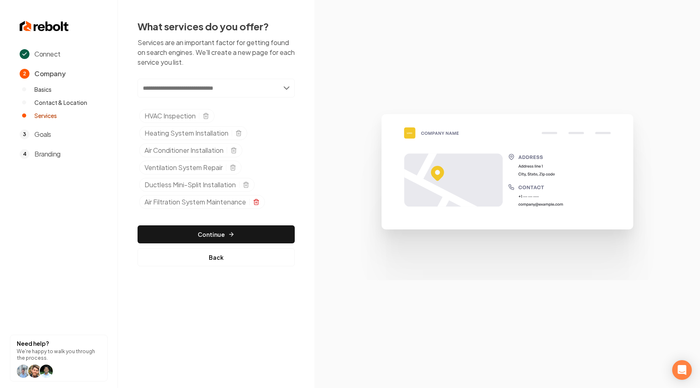
click at [256, 200] on icon "Selected tags" at bounding box center [256, 199] width 2 height 1
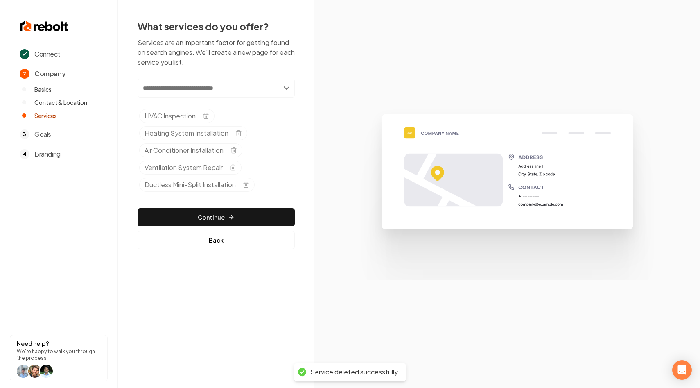
click at [288, 90] on input "text" at bounding box center [216, 88] width 157 height 19
type input "*"
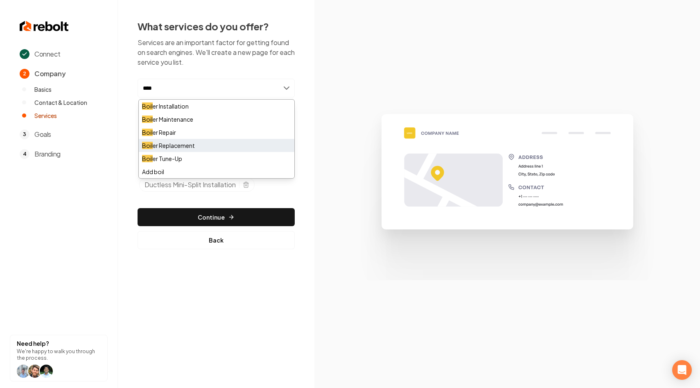
type input "****"
click at [213, 142] on div "Boil er Replacement" at bounding box center [217, 145] width 156 height 13
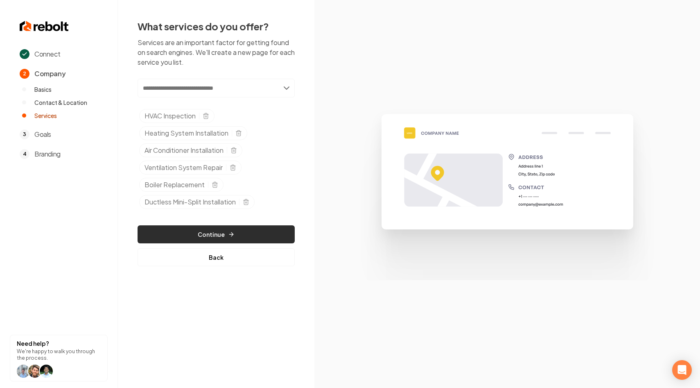
click at [220, 235] on button "Continue" at bounding box center [216, 234] width 157 height 18
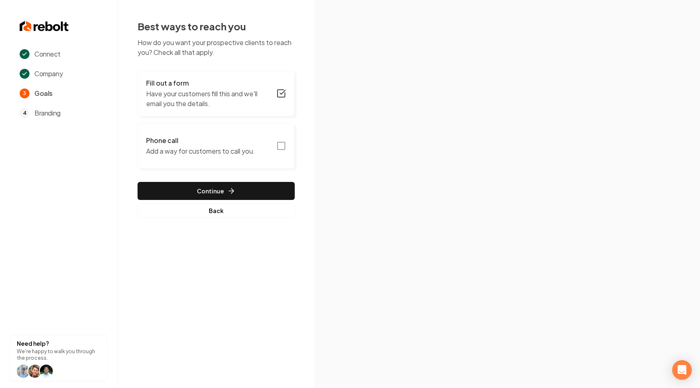
click at [281, 147] on icon "button" at bounding box center [281, 146] width 10 height 10
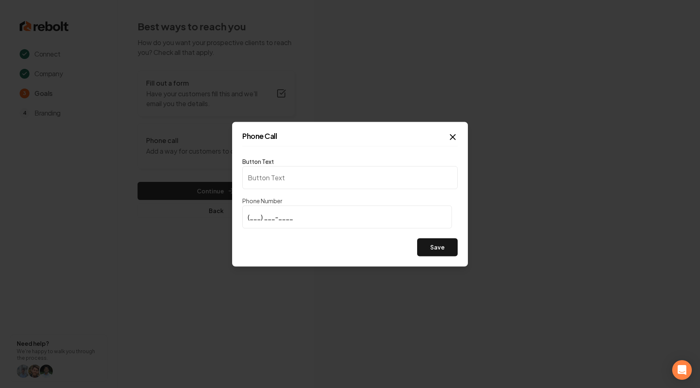
type input "Call us"
type input "(661) 447-2888"
click at [429, 245] on button "Save" at bounding box center [437, 247] width 41 height 18
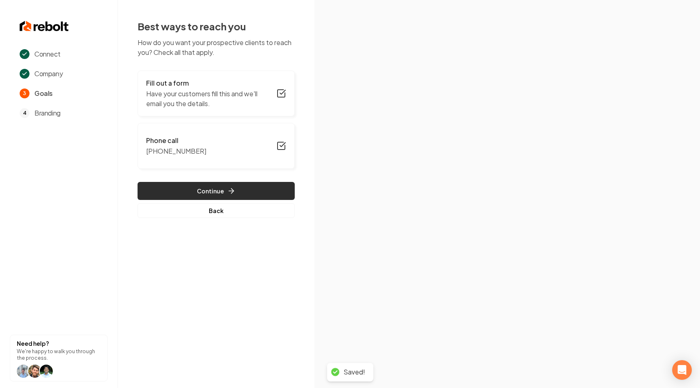
click at [246, 190] on button "Continue" at bounding box center [216, 191] width 157 height 18
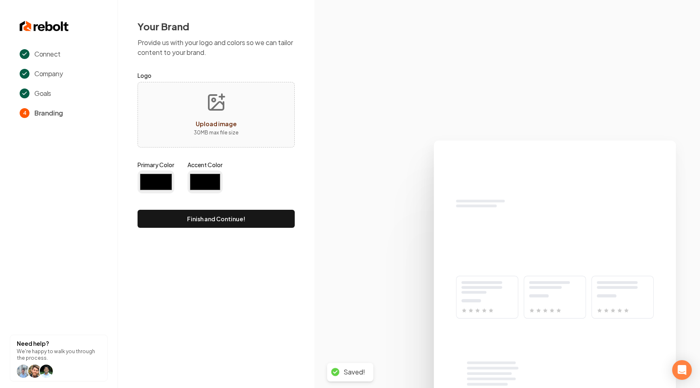
type input "#194d33"
type input "#70be00"
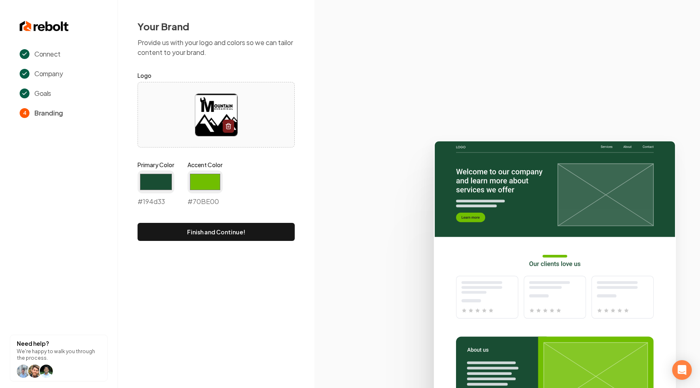
click at [127, 175] on div "Your Brand Provide us with your logo and colors so we can tailor content to you…" at bounding box center [216, 130] width 197 height 260
click at [151, 183] on input "#194d33" at bounding box center [156, 181] width 37 height 23
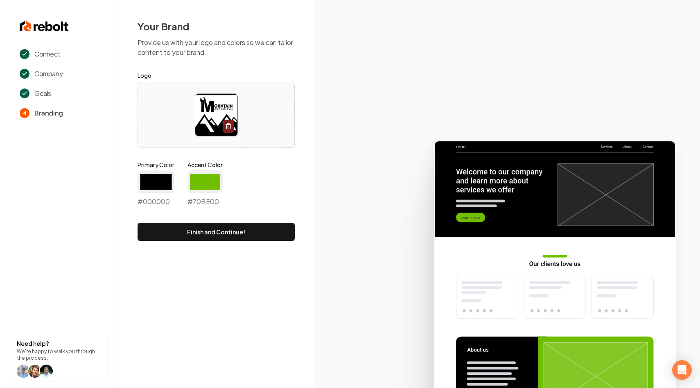
type input "#000000"
click at [348, 176] on icon at bounding box center [508, 261] width 386 height 254
click at [206, 186] on input "#70be00" at bounding box center [205, 181] width 35 height 23
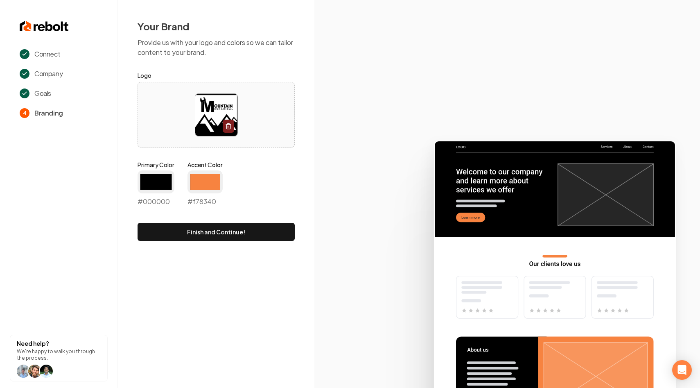
type input "#f78340"
click at [290, 168] on div "Primary Color #000000 #000000 Accent Color #f78340 #f78340" at bounding box center [216, 185] width 157 height 49
click at [237, 236] on button "Finish and Continue!" at bounding box center [216, 232] width 157 height 18
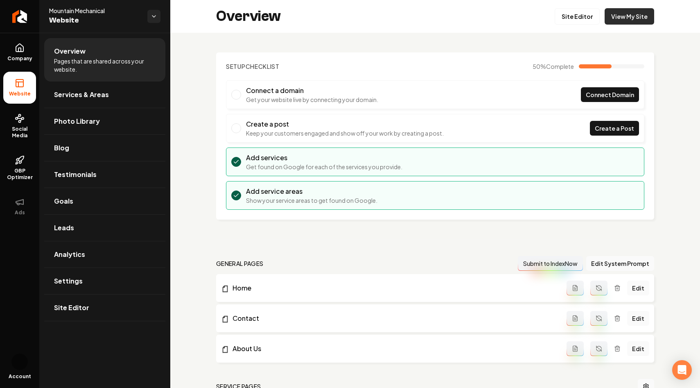
click at [624, 15] on link "View My Site" at bounding box center [630, 16] width 50 height 16
click at [584, 15] on link "Site Editor" at bounding box center [577, 16] width 45 height 16
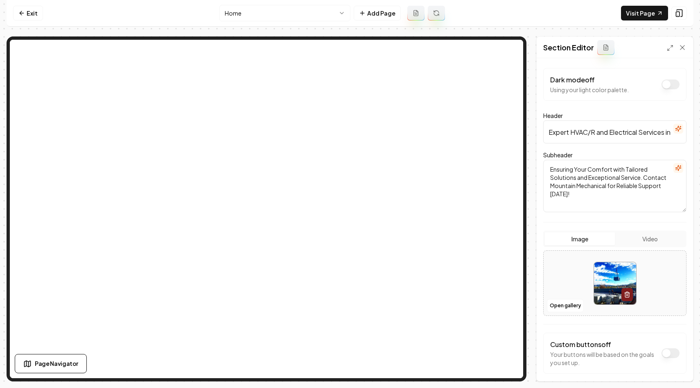
click at [604, 133] on input "Expert HVAC/R and Electrical Services in Kern River Valley" at bounding box center [614, 131] width 143 height 23
click at [591, 133] on input "Expert HVAC/R and Electrical Services in Kern River Valley" at bounding box center [614, 131] width 143 height 23
type input "Expert HVAC and Electrical Services in Kern River Valley"
click at [593, 147] on form "Dark mode off Using your light color palette. Header Expert HVAC and Electrical…" at bounding box center [614, 237] width 143 height 338
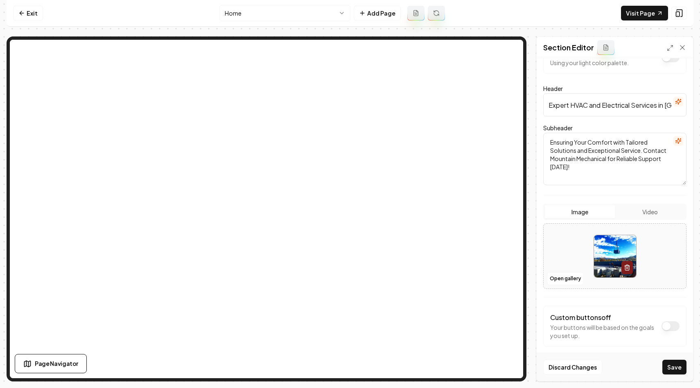
scroll to position [35, 0]
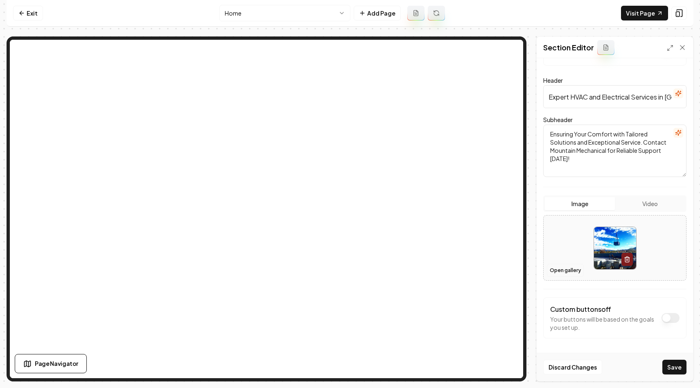
click at [566, 271] on button "Open gallery" at bounding box center [565, 270] width 37 height 13
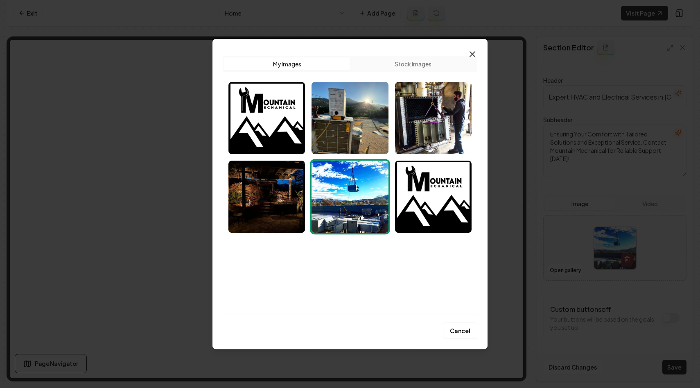
click at [475, 54] on icon "button" at bounding box center [473, 54] width 10 height 10
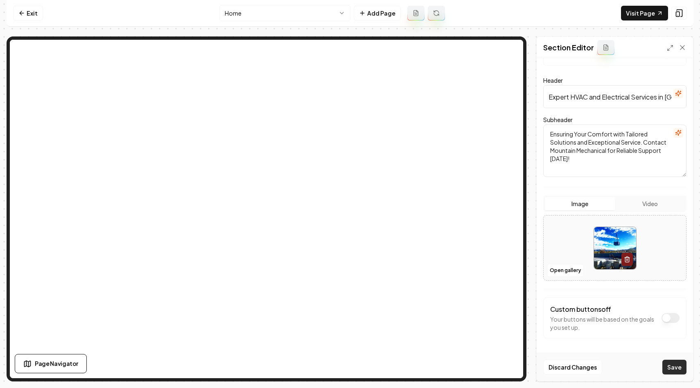
click at [668, 365] on button "Save" at bounding box center [675, 367] width 24 height 15
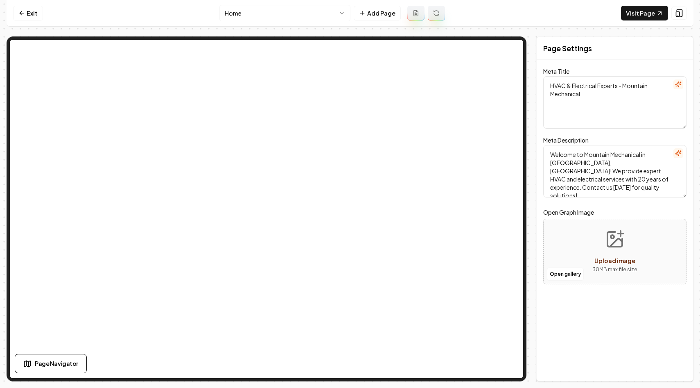
scroll to position [0, 0]
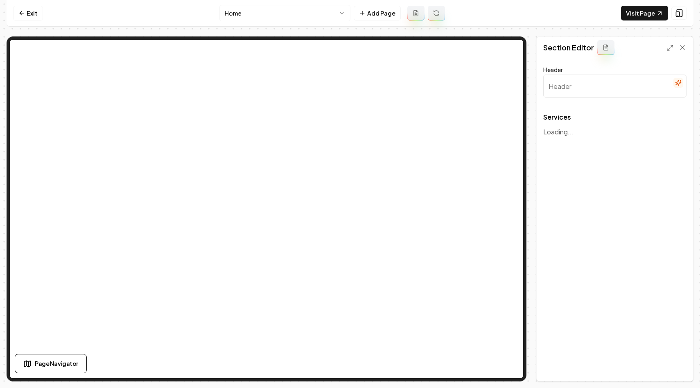
type input "Our Expert HVAC and Electrical Services"
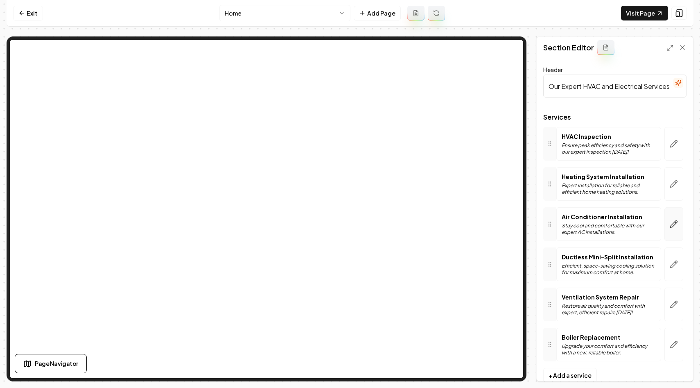
click at [676, 224] on icon "button" at bounding box center [674, 224] width 7 height 7
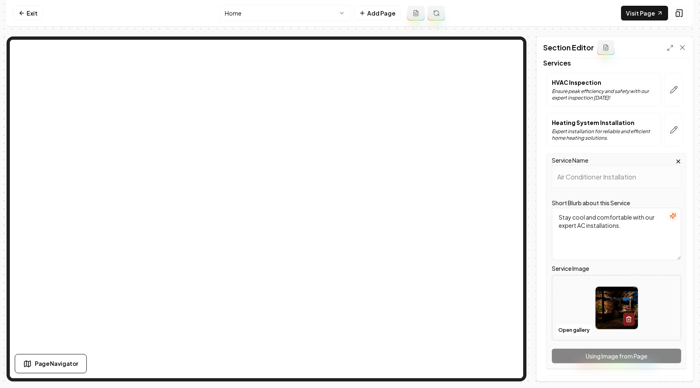
scroll to position [117, 0]
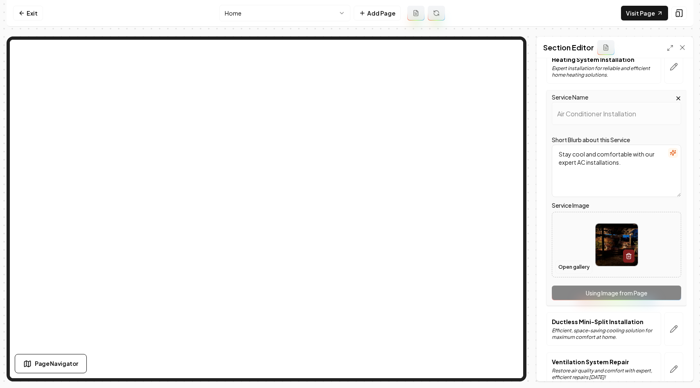
click at [562, 265] on button "Open gallery" at bounding box center [574, 266] width 37 height 13
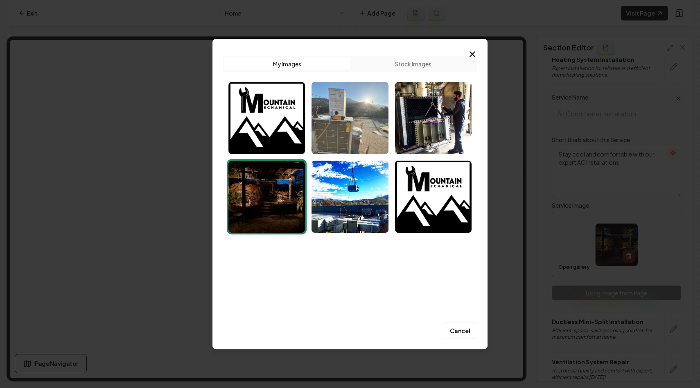
click at [371, 125] on img "Select image image_68c1b8105c7cd75eb8cb2245.jpeg" at bounding box center [350, 118] width 77 height 72
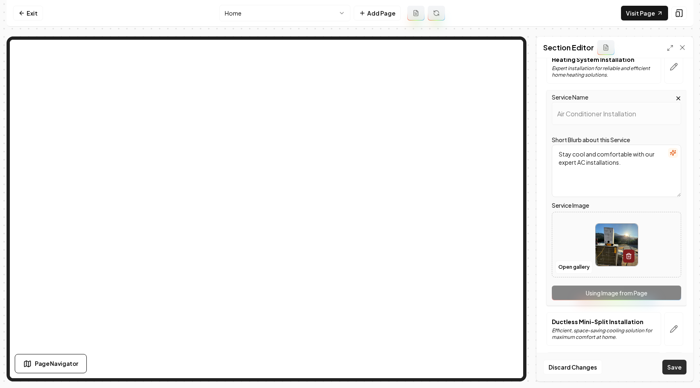
click at [672, 366] on button "Save" at bounding box center [675, 367] width 24 height 15
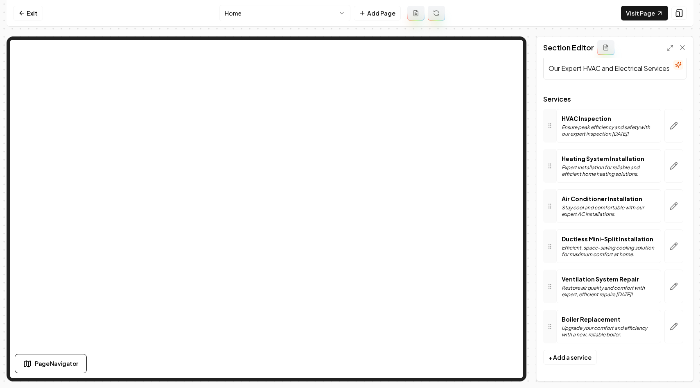
scroll to position [18, 0]
click at [672, 131] on button "button" at bounding box center [674, 126] width 19 height 34
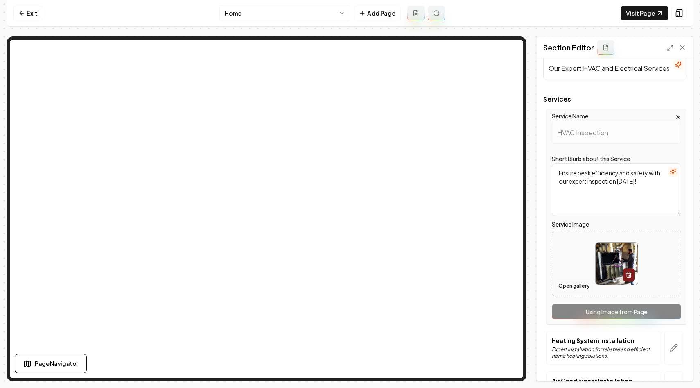
click at [571, 288] on button "Open gallery" at bounding box center [574, 285] width 37 height 13
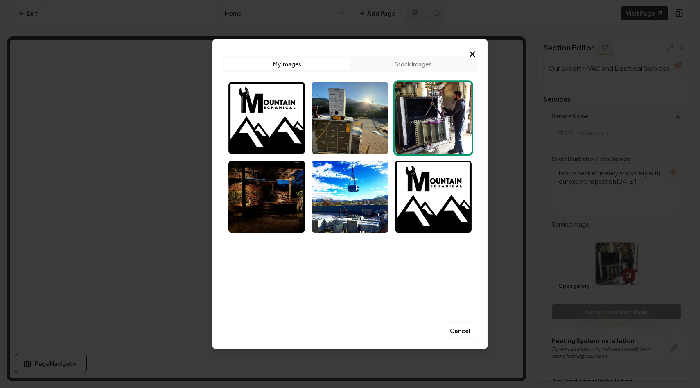
click at [408, 59] on button "Stock Images" at bounding box center [413, 63] width 126 height 13
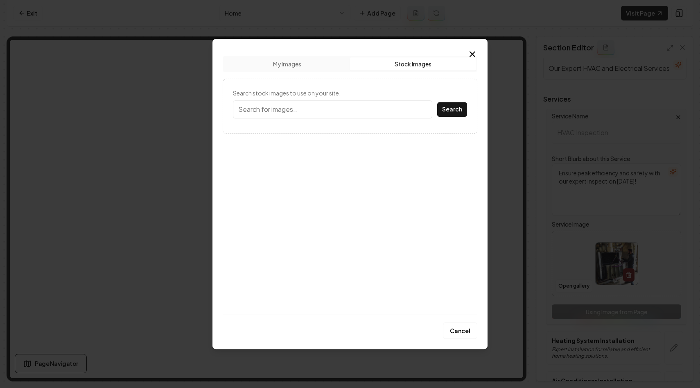
click at [298, 115] on input "Search stock images to use on your site." at bounding box center [332, 109] width 199 height 18
click at [437, 102] on button "Search" at bounding box center [452, 109] width 30 height 15
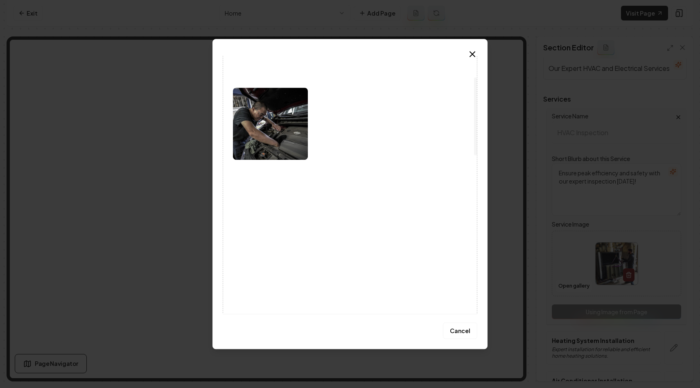
scroll to position [0, 0]
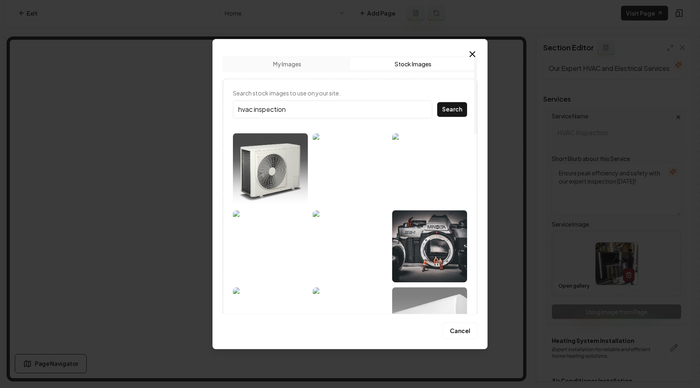
click at [274, 111] on input "hvac inspection" at bounding box center [332, 109] width 199 height 18
type input "hvac"
click at [437, 102] on button "Search" at bounding box center [452, 109] width 30 height 15
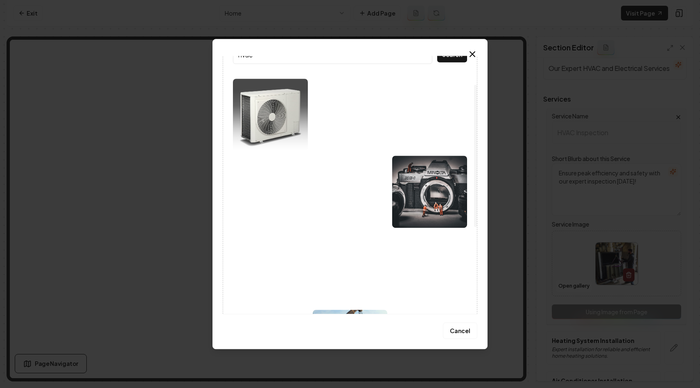
scroll to position [51, 0]
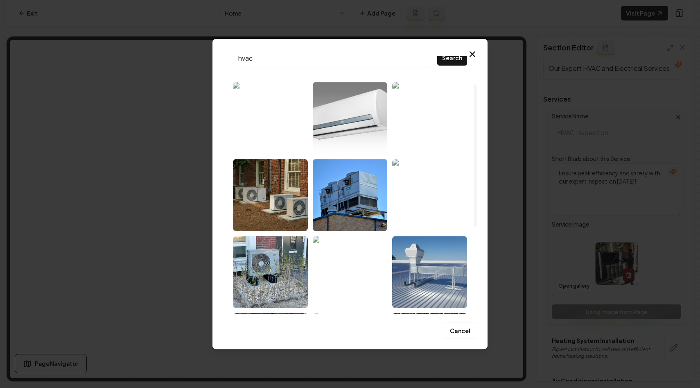
click at [344, 283] on img at bounding box center [350, 272] width 75 height 72
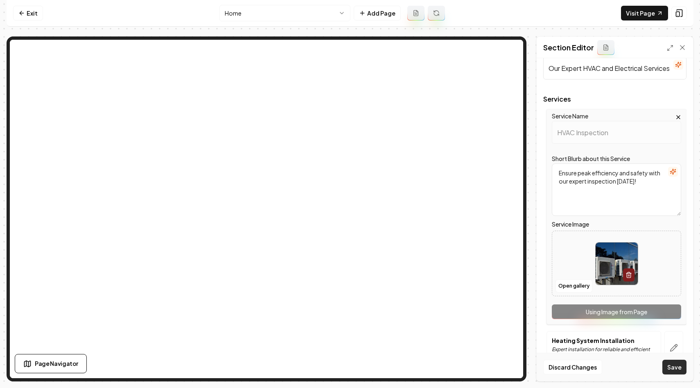
click at [677, 369] on button "Save" at bounding box center [675, 367] width 24 height 15
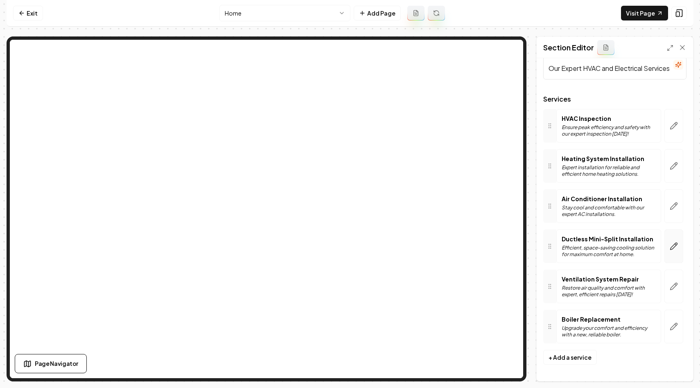
click at [670, 247] on icon "button" at bounding box center [674, 246] width 8 height 8
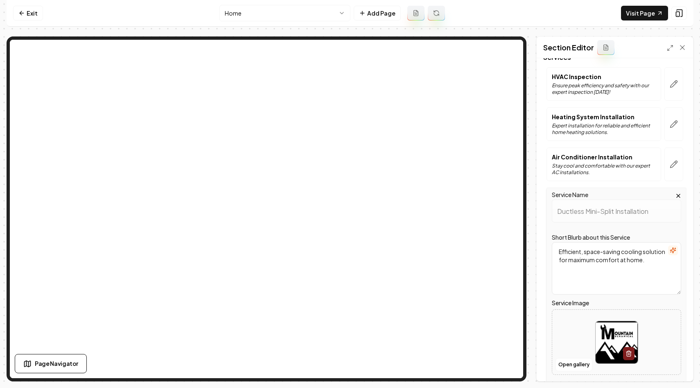
scroll to position [102, 0]
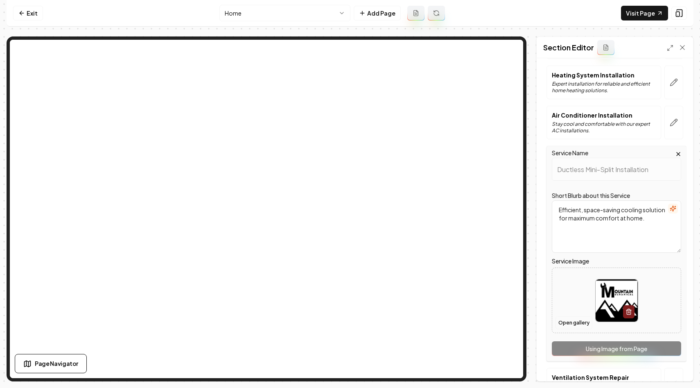
click at [573, 322] on button "Open gallery" at bounding box center [574, 322] width 37 height 13
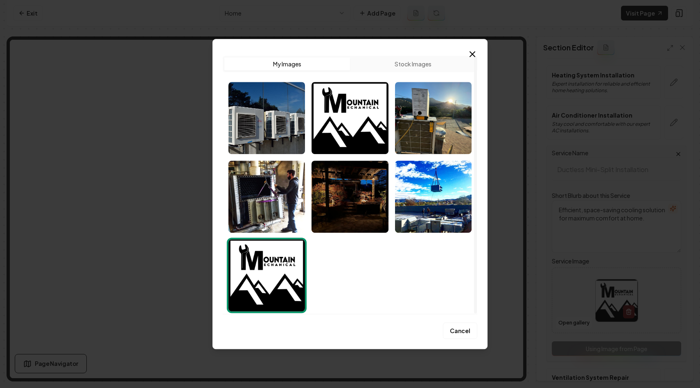
click at [408, 66] on button "Stock Images" at bounding box center [413, 63] width 126 height 13
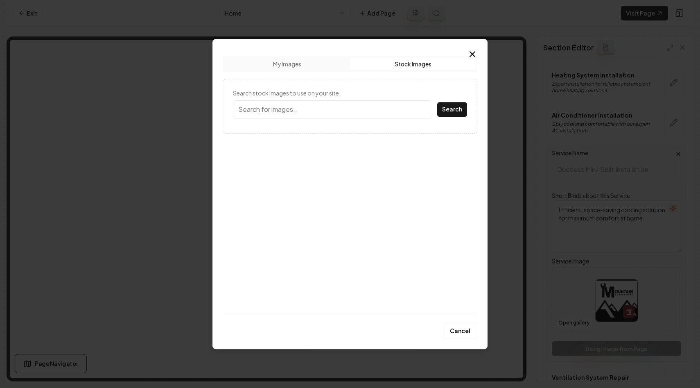
click at [308, 104] on input "Search stock images to use on your site." at bounding box center [332, 109] width 199 height 18
type input "Ductless Mini split installation"
click at [437, 102] on button "Search" at bounding box center [452, 109] width 30 height 15
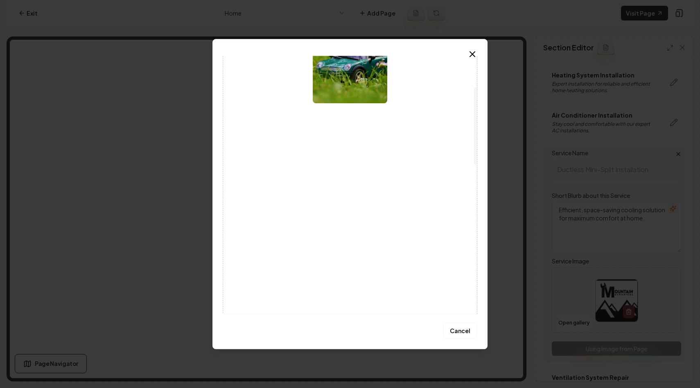
scroll to position [0, 0]
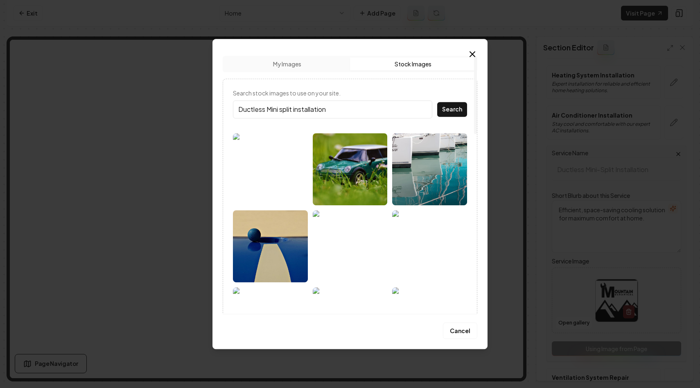
drag, startPoint x: 325, startPoint y: 114, endPoint x: 222, endPoint y: 102, distance: 103.4
click at [222, 102] on div "Upload My Images Stock Images Search stock images to use on your site. Ductless…" at bounding box center [350, 194] width 275 height 310
click at [437, 102] on button "Search" at bounding box center [452, 109] width 30 height 15
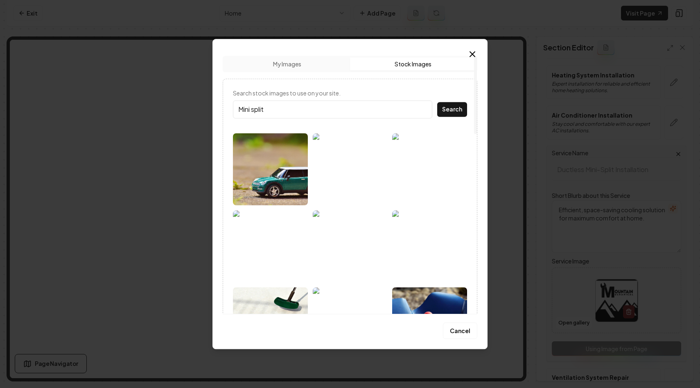
drag, startPoint x: 276, startPoint y: 110, endPoint x: 228, endPoint y: 110, distance: 47.9
click at [437, 102] on button "Search" at bounding box center [452, 109] width 30 height 15
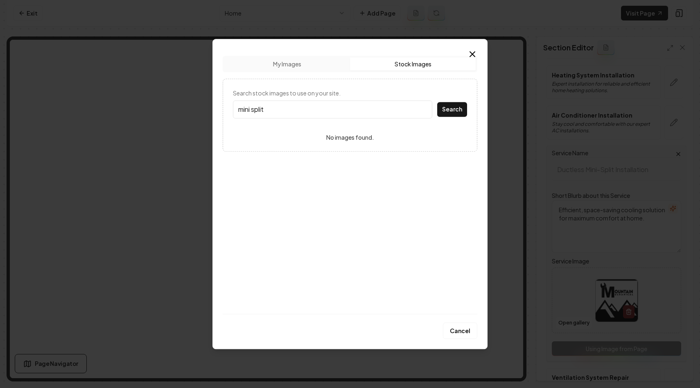
click at [437, 102] on button "Search" at bounding box center [452, 109] width 30 height 15
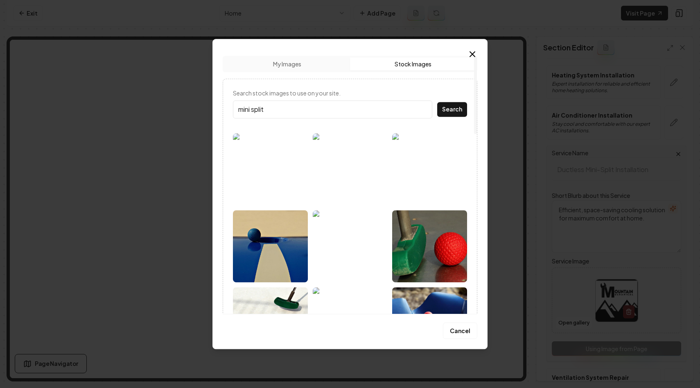
drag, startPoint x: 281, startPoint y: 113, endPoint x: 274, endPoint y: 113, distance: 6.1
click at [276, 113] on input "mini split" at bounding box center [332, 109] width 199 height 18
click at [253, 109] on input "mini split" at bounding box center [332, 109] width 199 height 18
click at [437, 102] on button "Search" at bounding box center [452, 109] width 30 height 15
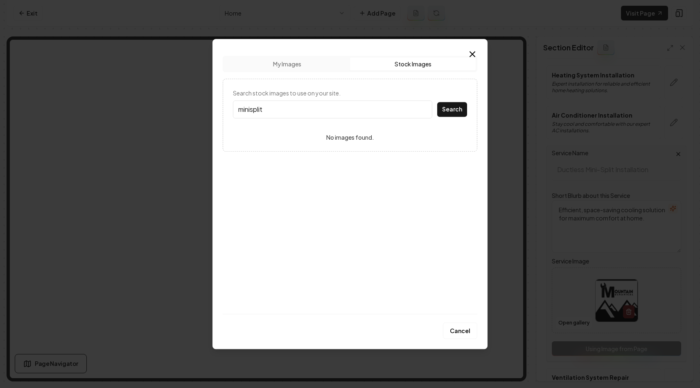
click at [269, 110] on input "minisplit" at bounding box center [332, 109] width 199 height 18
click at [437, 102] on button "Search" at bounding box center [452, 109] width 30 height 15
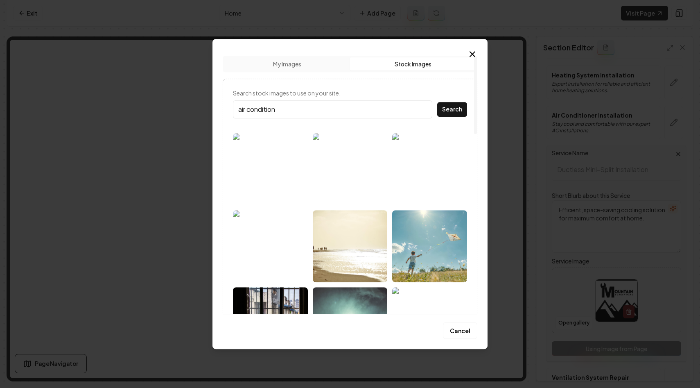
click at [247, 110] on input "air condition" at bounding box center [332, 109] width 199 height 18
click at [437, 102] on button "Search" at bounding box center [452, 109] width 30 height 15
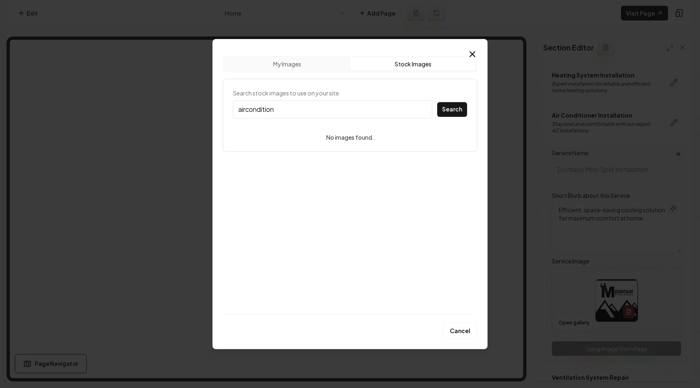
click at [290, 109] on input "aircondition" at bounding box center [332, 109] width 199 height 18
click at [437, 102] on button "Search" at bounding box center [452, 109] width 30 height 15
type input "AC system"
click at [437, 102] on button "Search" at bounding box center [452, 109] width 30 height 15
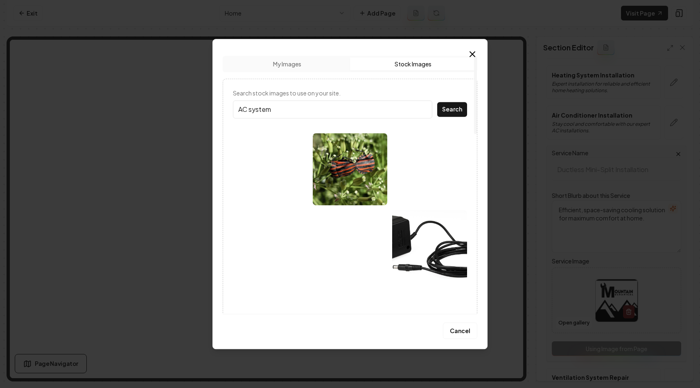
drag, startPoint x: 274, startPoint y: 110, endPoint x: 230, endPoint y: 110, distance: 44.2
type input "HVAC"
click at [437, 102] on button "Search" at bounding box center [452, 109] width 30 height 15
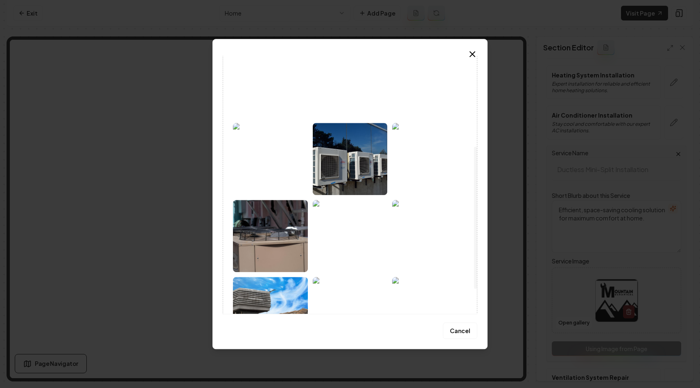
scroll to position [0, 0]
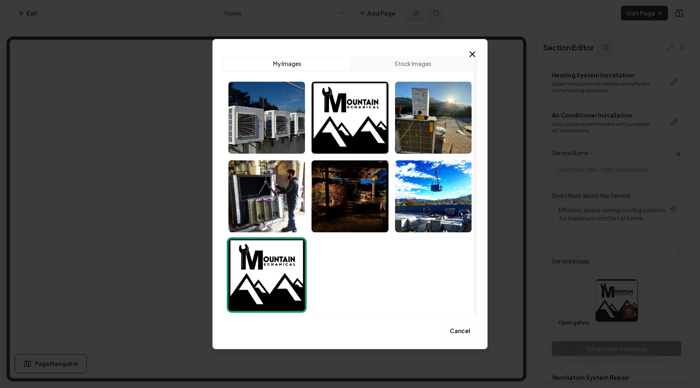
click at [350, 235] on div at bounding box center [350, 196] width 250 height 236
click at [407, 61] on button "Stock Images" at bounding box center [413, 63] width 126 height 13
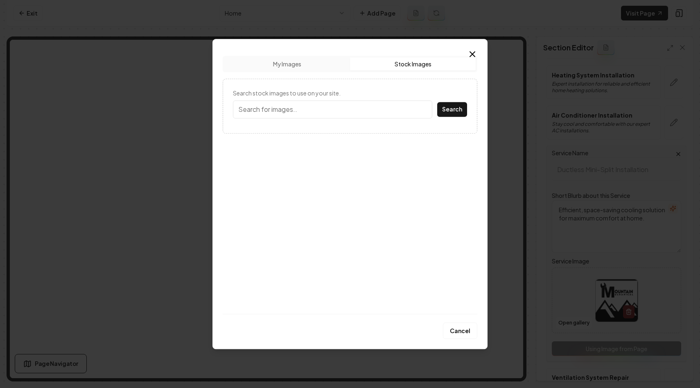
click at [333, 106] on input "Search stock images to use on your site." at bounding box center [332, 109] width 199 height 18
type input "HVAC"
click at [437, 102] on button "Search" at bounding box center [452, 109] width 30 height 15
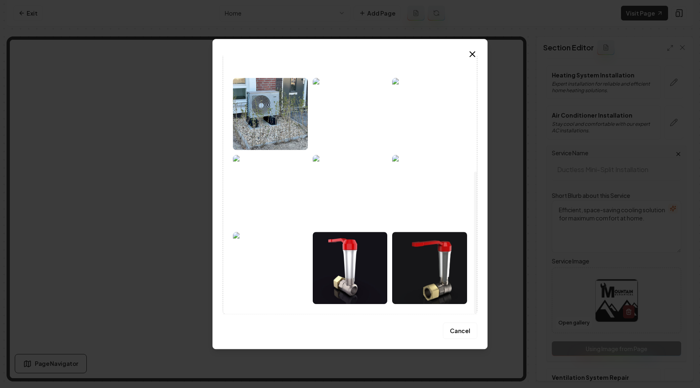
click at [360, 211] on img at bounding box center [350, 191] width 75 height 72
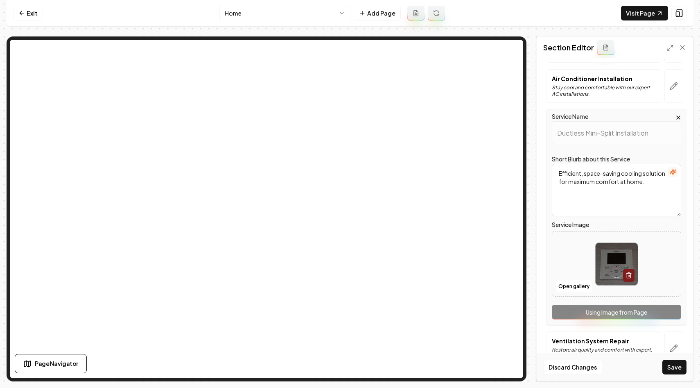
scroll to position [200, 0]
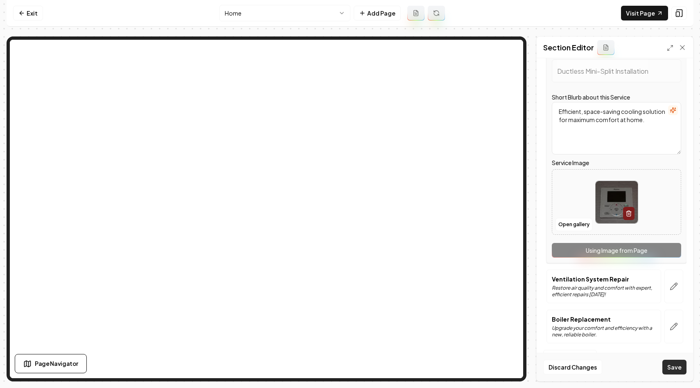
click at [673, 371] on button "Save" at bounding box center [675, 367] width 24 height 15
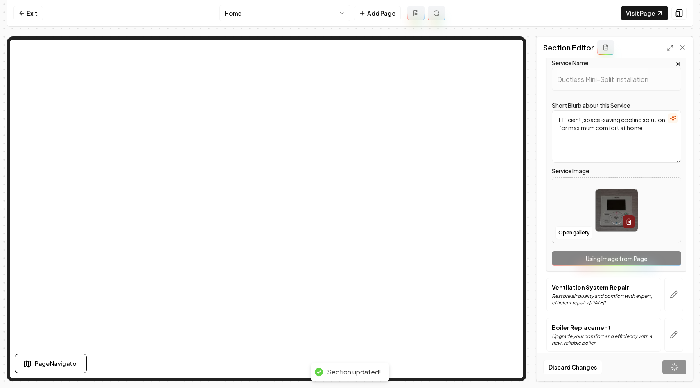
scroll to position [18, 0]
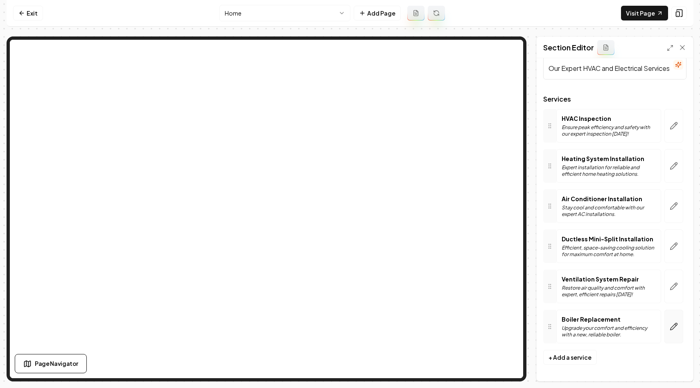
click at [676, 324] on icon "button" at bounding box center [674, 326] width 8 height 8
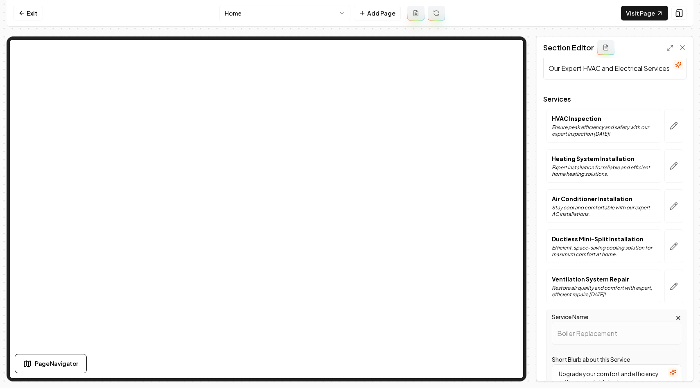
scroll to position [200, 0]
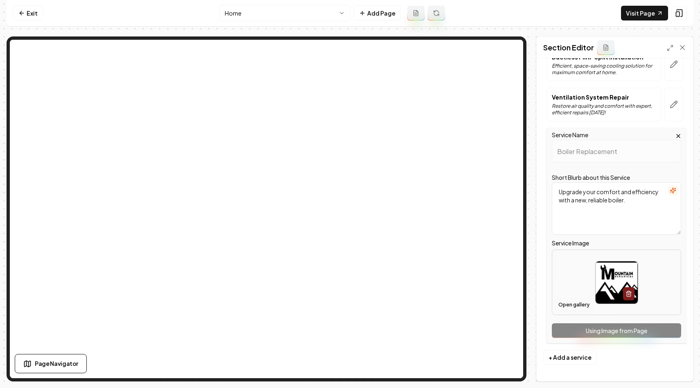
click at [581, 306] on button "Open gallery" at bounding box center [574, 304] width 37 height 13
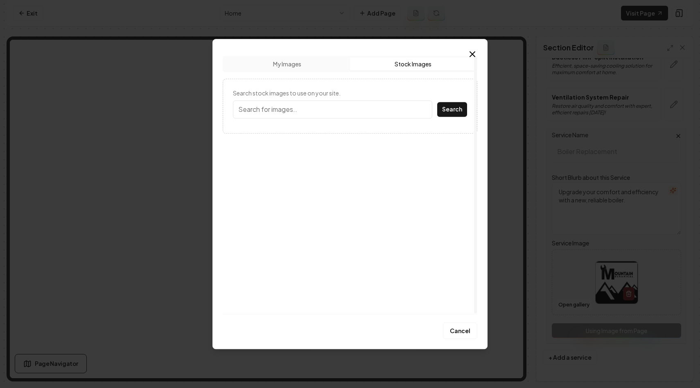
click at [406, 61] on button "Stock Images" at bounding box center [413, 63] width 126 height 13
click at [280, 114] on input "Search stock images to use on your site." at bounding box center [332, 109] width 199 height 18
click at [437, 102] on button "Search" at bounding box center [452, 109] width 30 height 15
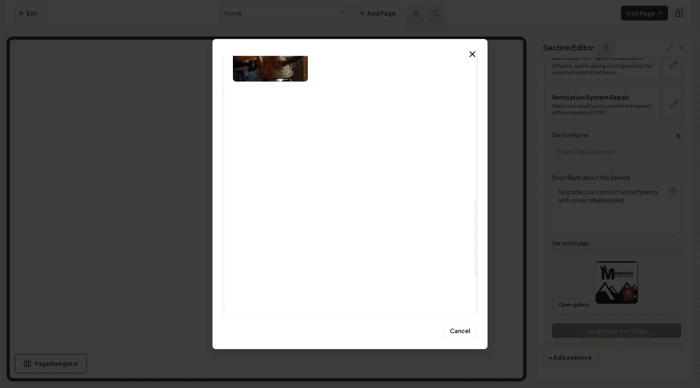
scroll to position [0, 0]
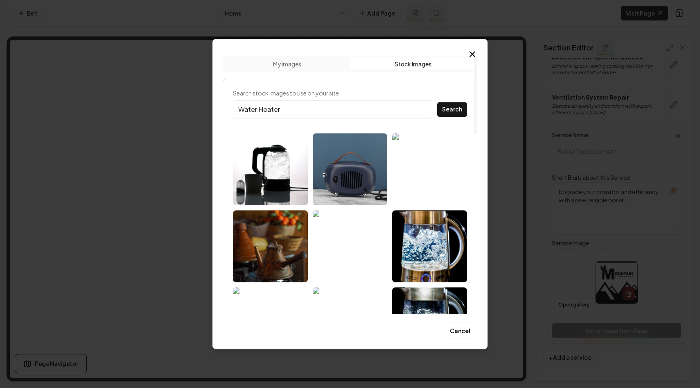
click at [258, 109] on input "Water Heater" at bounding box center [332, 109] width 199 height 18
type input "Water Boiler"
click at [437, 102] on button "Search" at bounding box center [452, 109] width 30 height 15
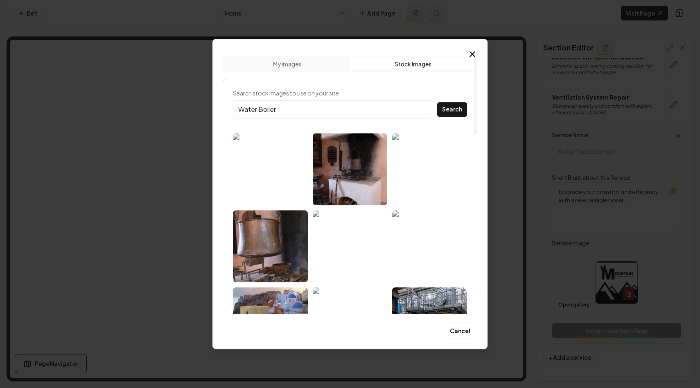
drag, startPoint x: 286, startPoint y: 108, endPoint x: 239, endPoint y: 108, distance: 46.7
click at [239, 108] on input "Water Boiler" at bounding box center [332, 109] width 199 height 18
click at [437, 102] on button "Search" at bounding box center [452, 109] width 30 height 15
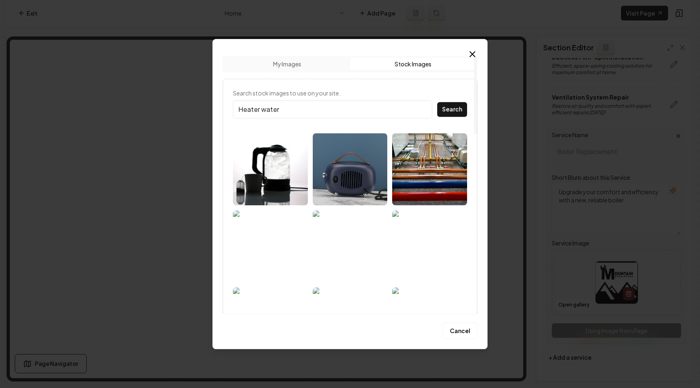
drag, startPoint x: 308, startPoint y: 112, endPoint x: 232, endPoint y: 111, distance: 75.4
type input "water pipe"
click at [437, 102] on button "Search" at bounding box center [452, 109] width 30 height 15
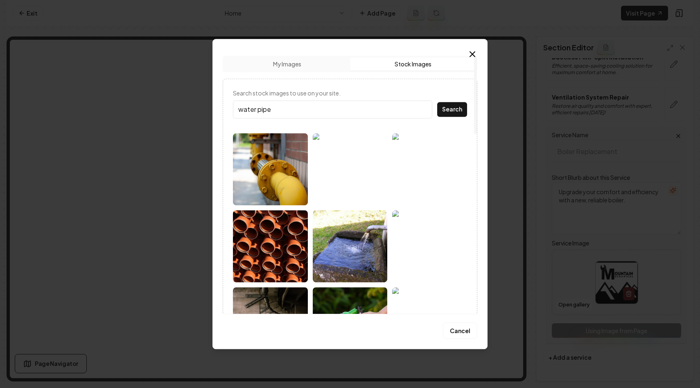
click at [424, 110] on input "water pipe" at bounding box center [332, 109] width 199 height 18
click at [348, 109] on input "Search stock images to use on your site." at bounding box center [332, 109] width 199 height 18
type input "water-heater"
click at [437, 102] on button "Search" at bounding box center [452, 109] width 30 height 15
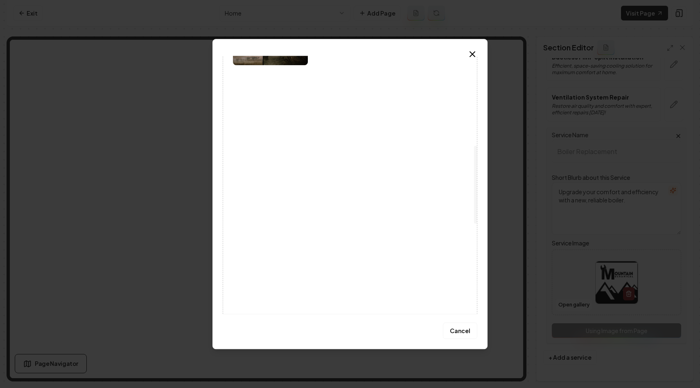
scroll to position [338, 0]
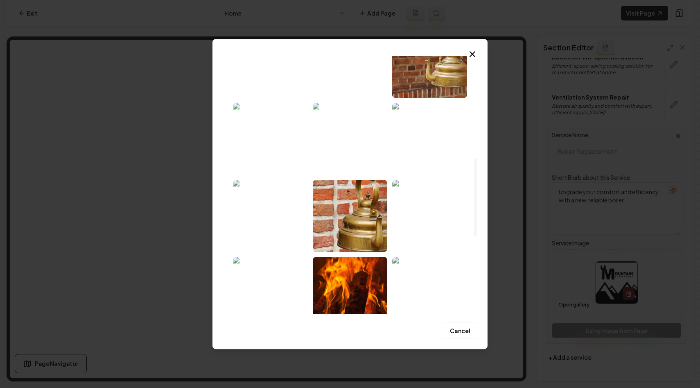
click at [275, 202] on img at bounding box center [270, 216] width 75 height 72
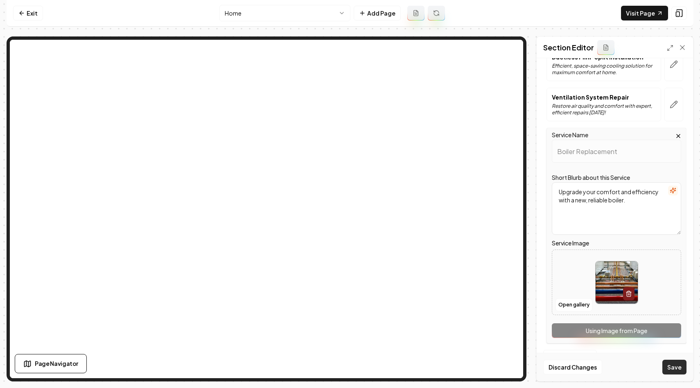
click at [669, 365] on button "Save" at bounding box center [675, 367] width 24 height 15
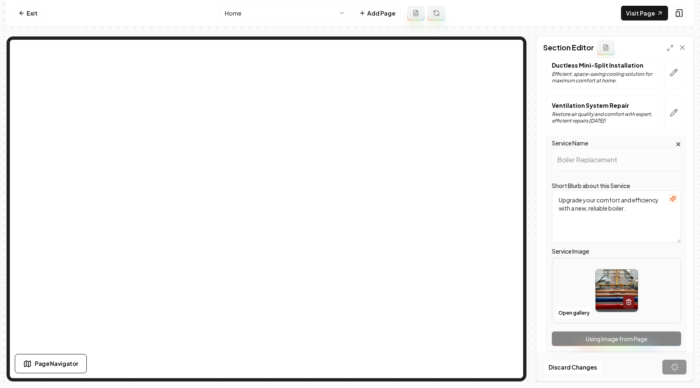
scroll to position [192, 0]
click at [684, 47] on icon at bounding box center [683, 47] width 4 height 4
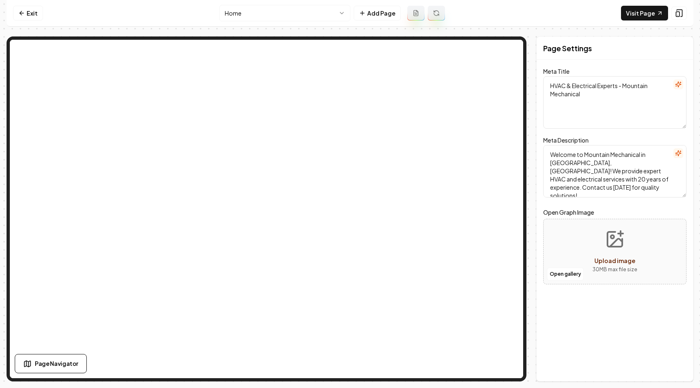
scroll to position [0, 0]
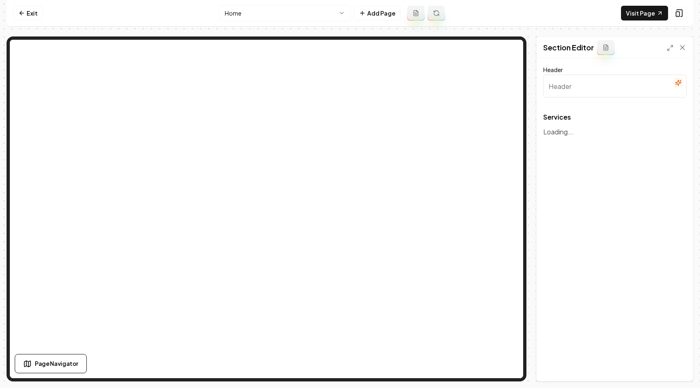
type input "Our Expert HVAC and Electrical Services"
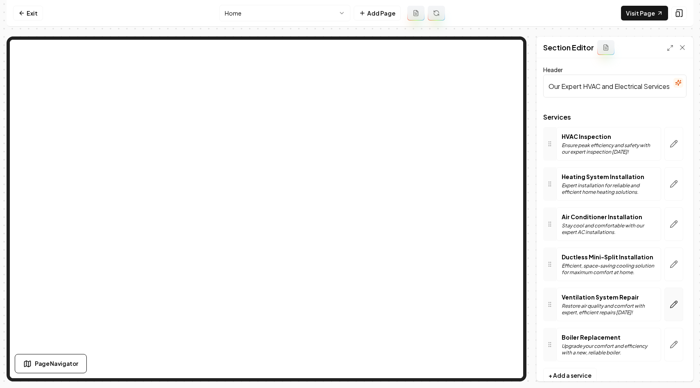
click at [675, 305] on icon "button" at bounding box center [674, 304] width 7 height 7
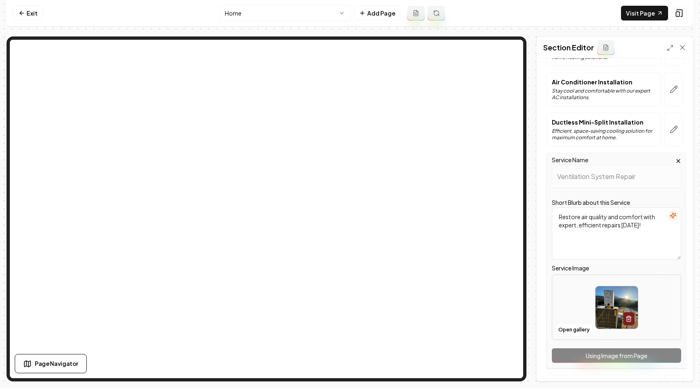
scroll to position [138, 0]
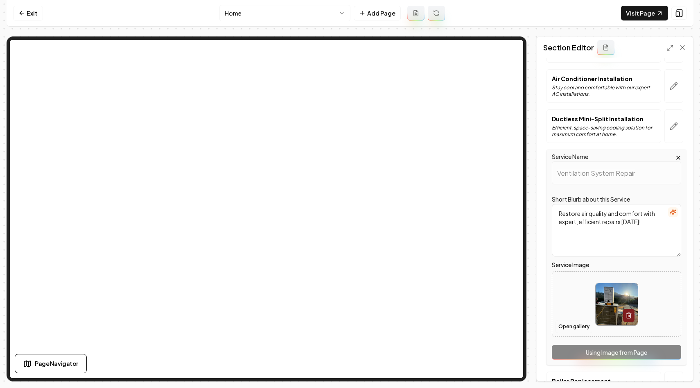
click at [573, 322] on button "Open gallery" at bounding box center [574, 326] width 37 height 13
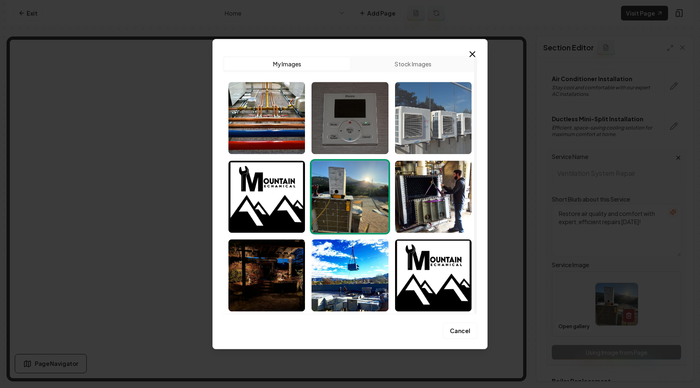
scroll to position [0, 0]
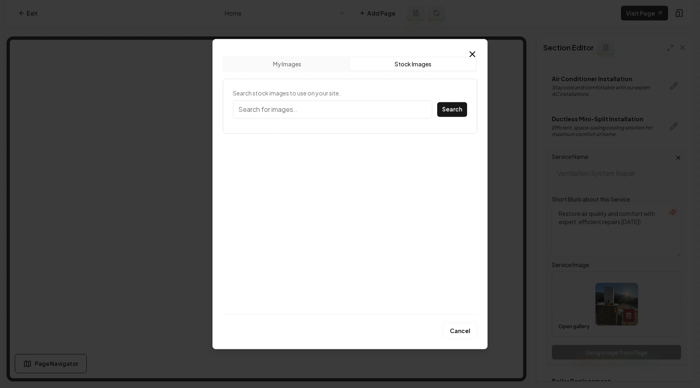
click at [419, 66] on button "Stock Images" at bounding box center [413, 63] width 126 height 13
click at [289, 111] on input "Search stock images to use on your site." at bounding box center [332, 109] width 199 height 18
type input "ventilation"
click at [437, 102] on button "Search" at bounding box center [452, 109] width 30 height 15
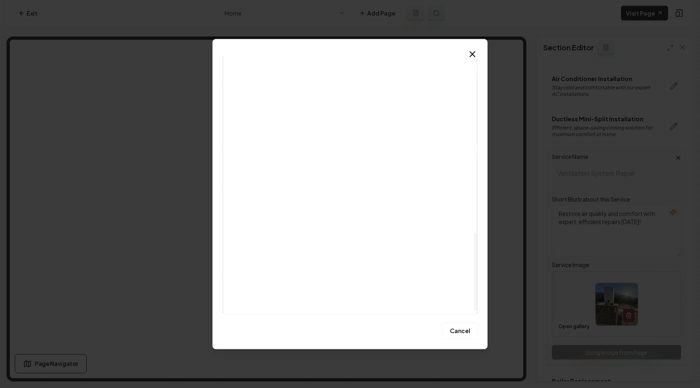
scroll to position [594, 0]
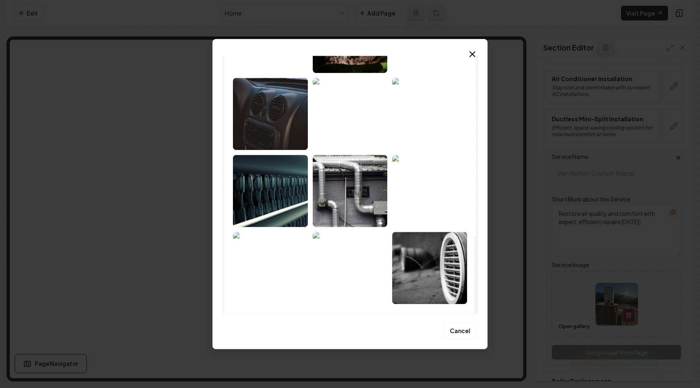
click at [344, 212] on img at bounding box center [350, 191] width 75 height 72
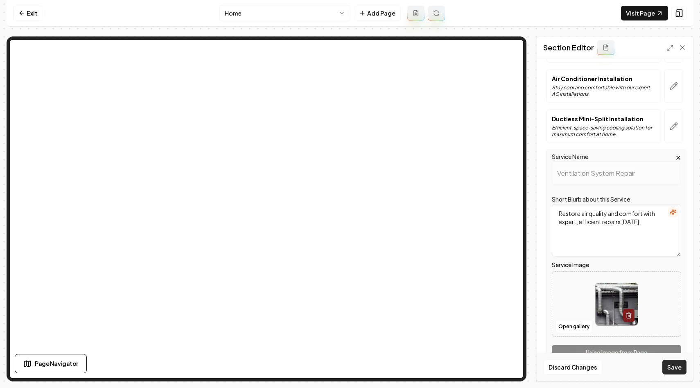
click at [675, 367] on button "Save" at bounding box center [675, 367] width 24 height 15
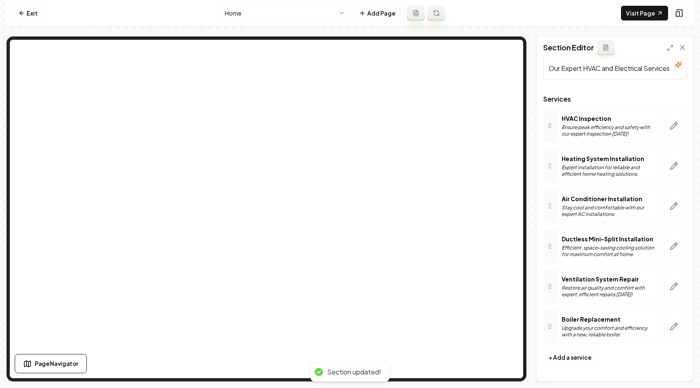
scroll to position [18, 0]
click at [683, 47] on icon at bounding box center [683, 47] width 8 height 8
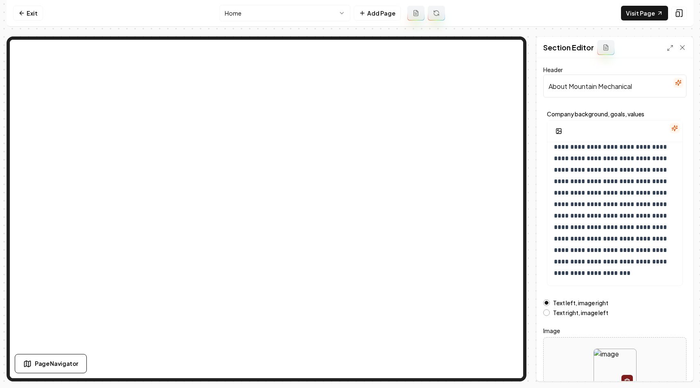
scroll to position [54, 0]
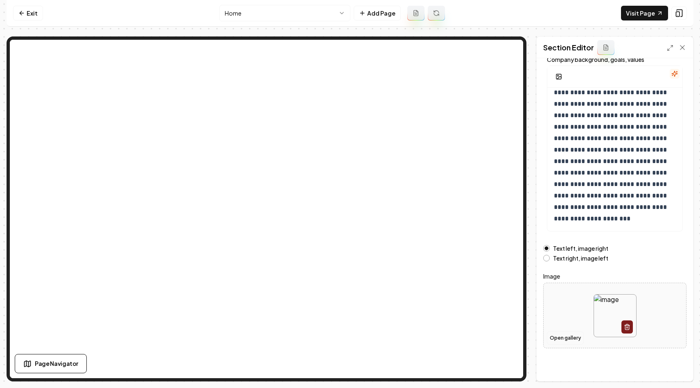
click at [571, 333] on button "Open gallery" at bounding box center [565, 337] width 37 height 13
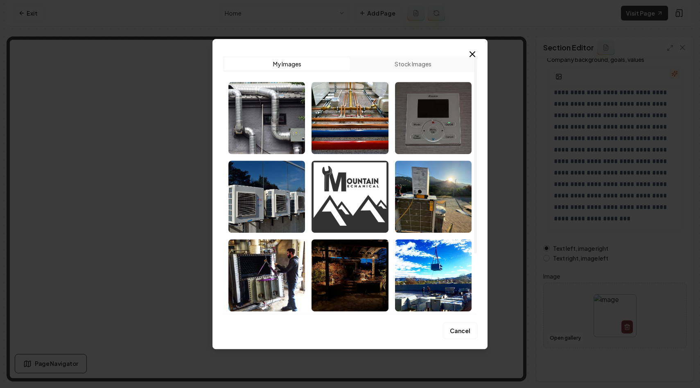
click at [344, 202] on img "Select image image_68c1ba675c7cd75eb8da36d4.png" at bounding box center [350, 197] width 77 height 72
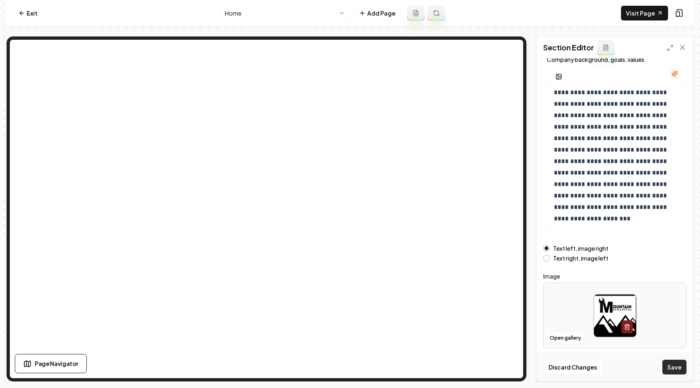
click at [677, 365] on button "Save" at bounding box center [675, 367] width 24 height 15
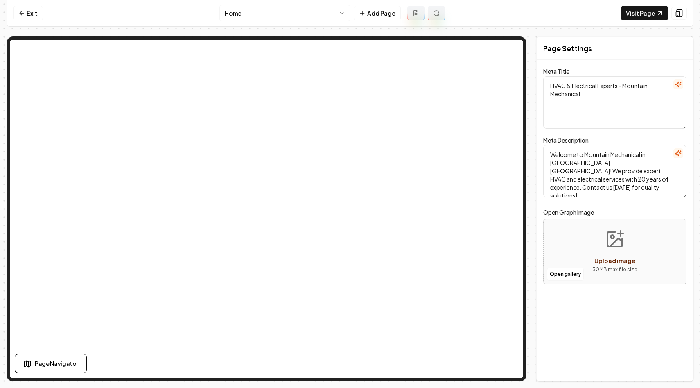
scroll to position [0, 0]
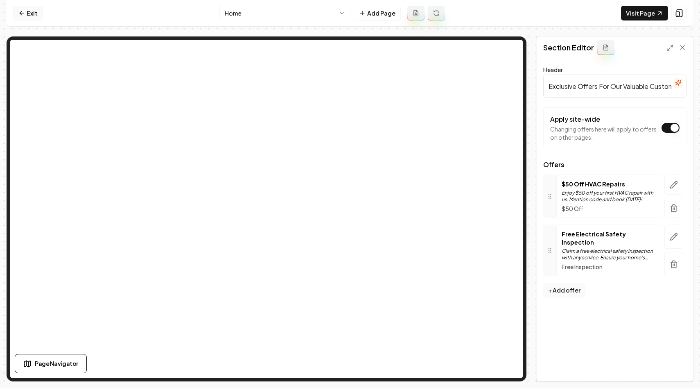
click at [24, 11] on icon at bounding box center [21, 13] width 7 height 7
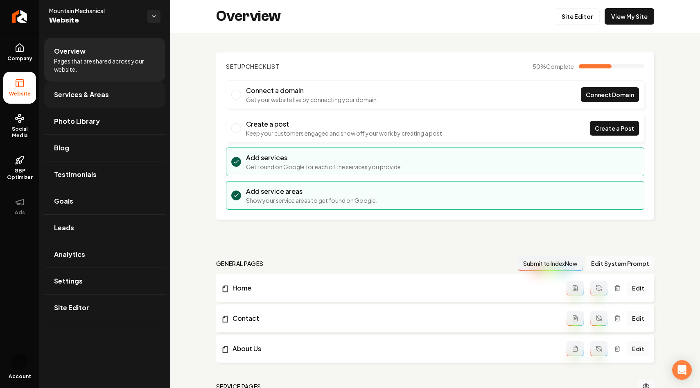
click at [96, 97] on span "Services & Areas" at bounding box center [81, 95] width 55 height 10
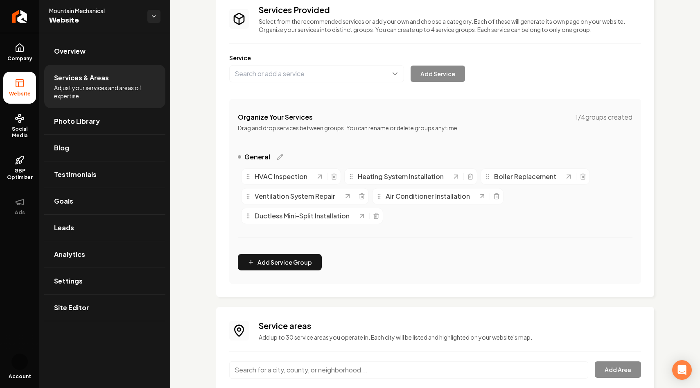
scroll to position [123, 0]
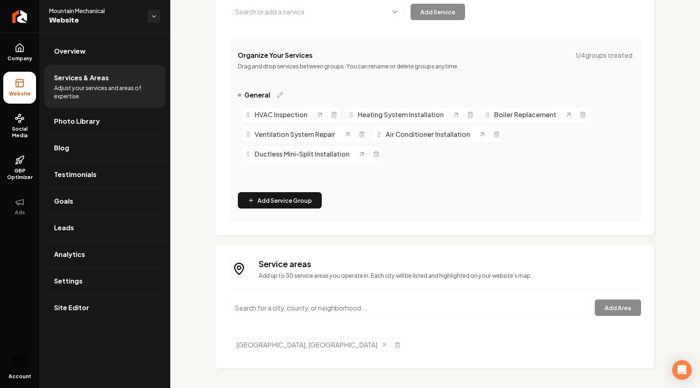
click at [314, 304] on input "Main content area" at bounding box center [408, 307] width 359 height 17
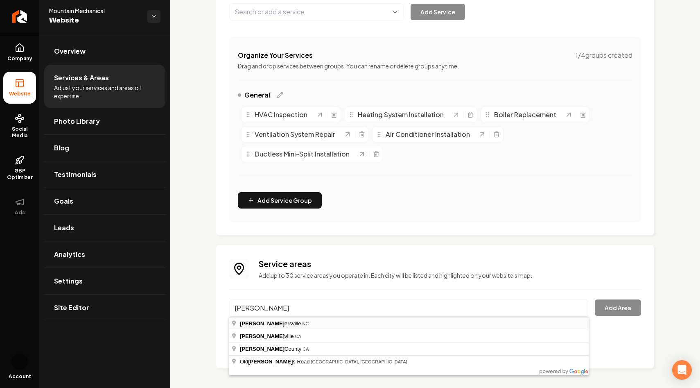
type input "Kernersville, NC"
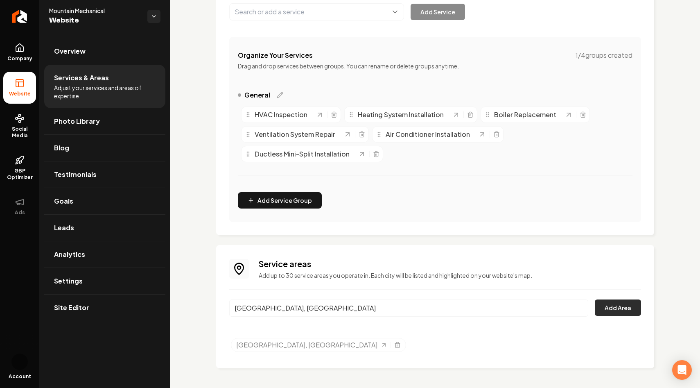
click at [627, 309] on button "Add Area" at bounding box center [618, 307] width 46 height 16
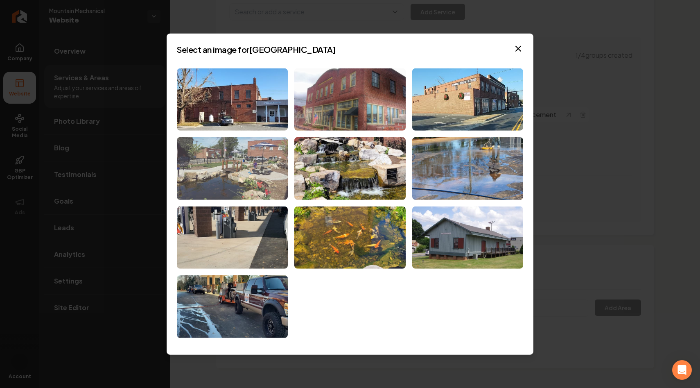
click at [248, 169] on img at bounding box center [232, 168] width 111 height 63
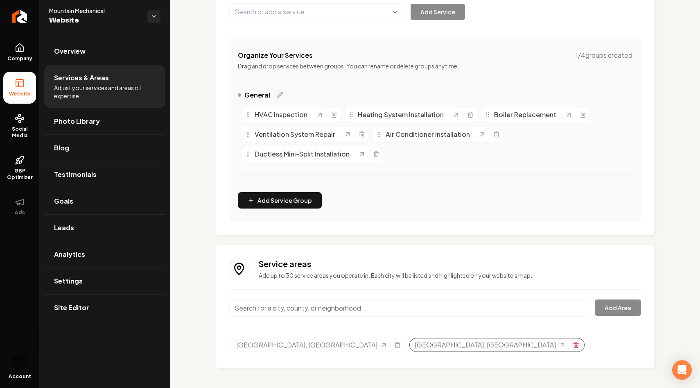
click at [573, 346] on icon "Selected tags" at bounding box center [576, 345] width 7 height 7
click at [275, 321] on div "Main content area" at bounding box center [408, 312] width 359 height 27
click at [274, 314] on input "Main content area" at bounding box center [408, 307] width 359 height 17
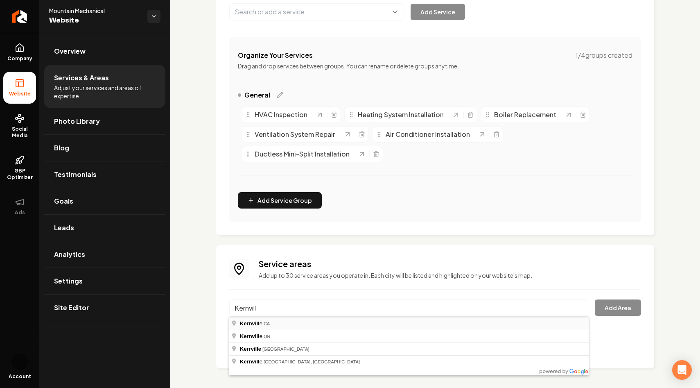
type input "Kernville, CA"
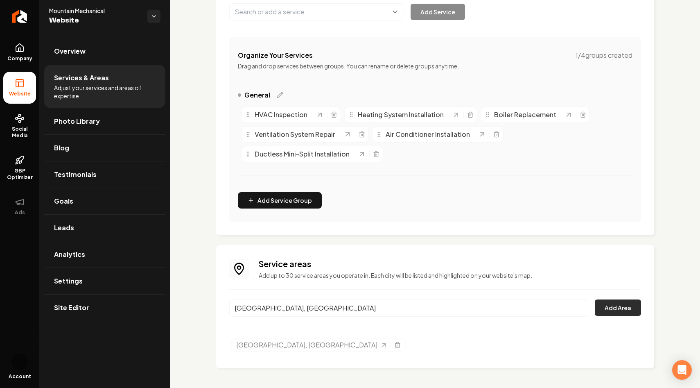
click at [633, 309] on button "Add Area" at bounding box center [618, 307] width 46 height 16
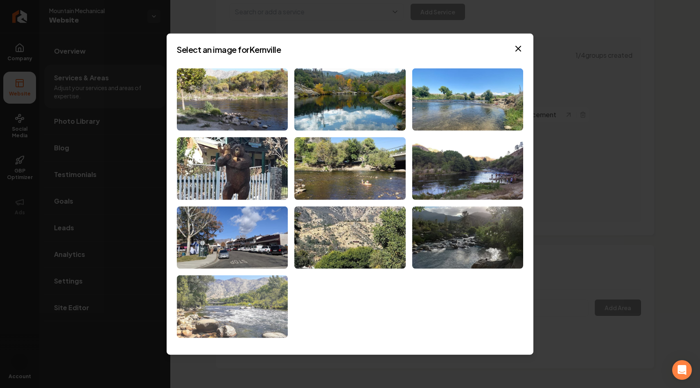
click at [243, 308] on img at bounding box center [232, 306] width 111 height 63
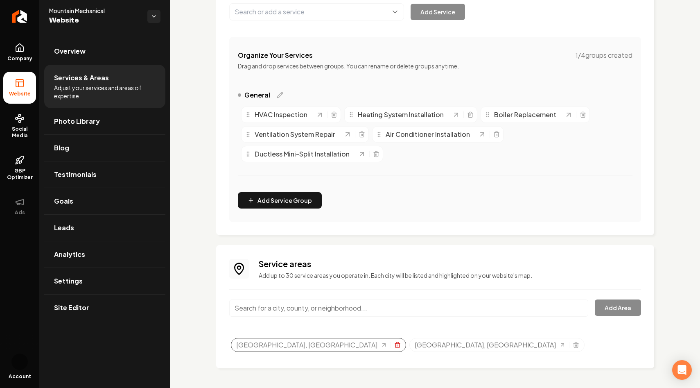
click at [394, 344] on icon "Selected tags" at bounding box center [397, 345] width 7 height 7
click at [548, 315] on input "Main content area" at bounding box center [408, 307] width 359 height 17
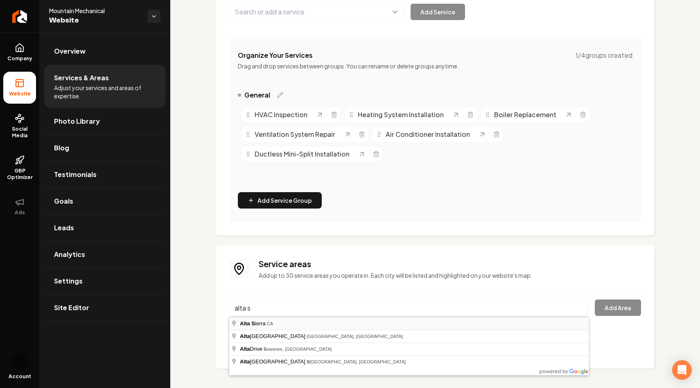
type input "Alta Sierra, CA"
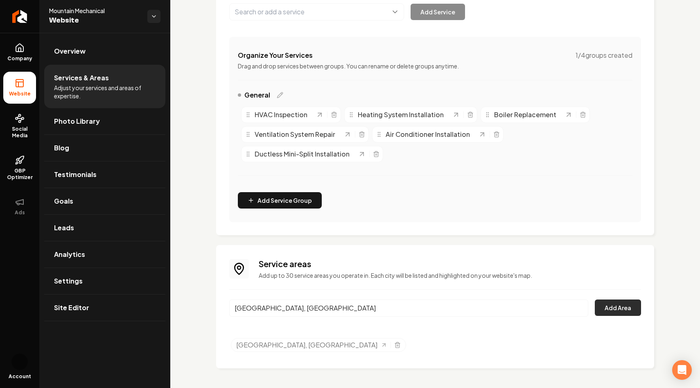
click at [621, 306] on button "Add Area" at bounding box center [618, 307] width 46 height 16
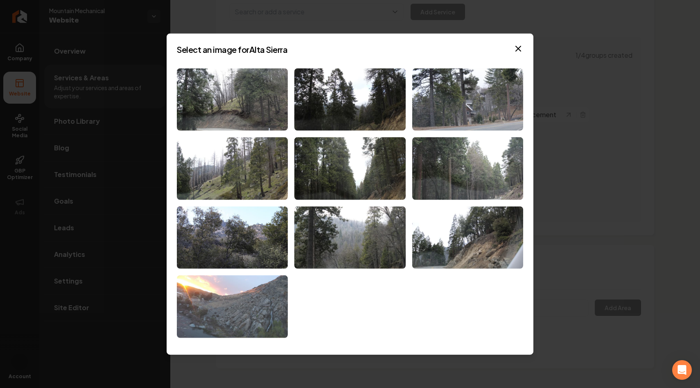
click at [268, 303] on img at bounding box center [232, 306] width 111 height 63
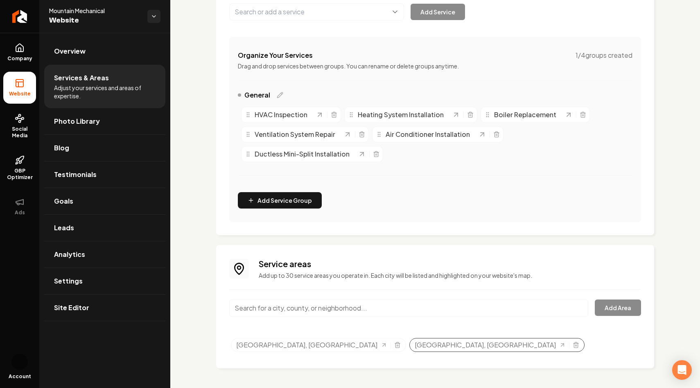
click at [410, 349] on div "Alta Sierra, CA" at bounding box center [497, 345] width 175 height 14
click at [201, 251] on div "Services Provided Select from the recommended services or add your own and choo…" at bounding box center [435, 148] width 530 height 478
click at [196, 295] on div "Services Provided Select from the recommended services or add your own and choo…" at bounding box center [435, 148] width 530 height 478
click at [573, 346] on icon "Selected tags" at bounding box center [576, 345] width 7 height 7
click at [290, 310] on input "Main content area" at bounding box center [408, 307] width 359 height 17
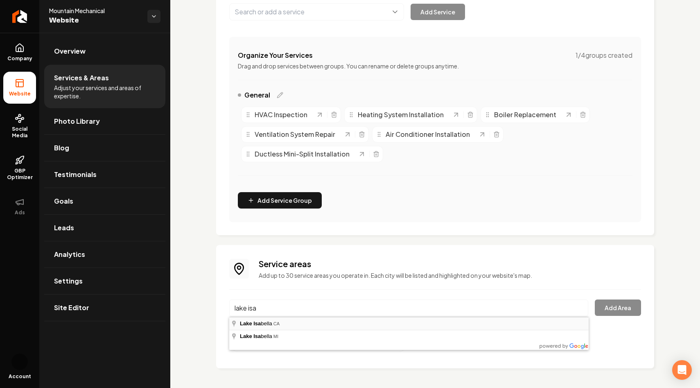
type input "Lake Isabella, CA"
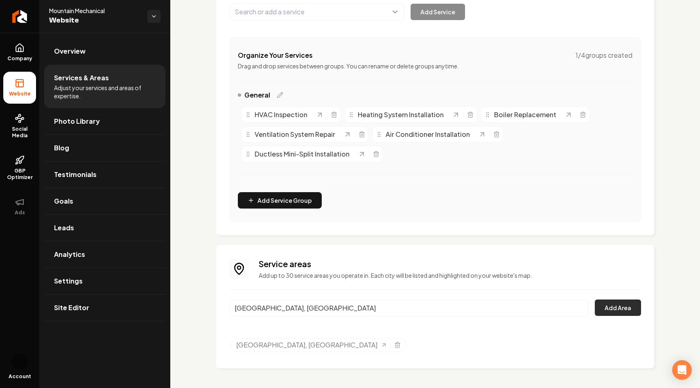
click at [613, 307] on button "Add Area" at bounding box center [618, 307] width 46 height 16
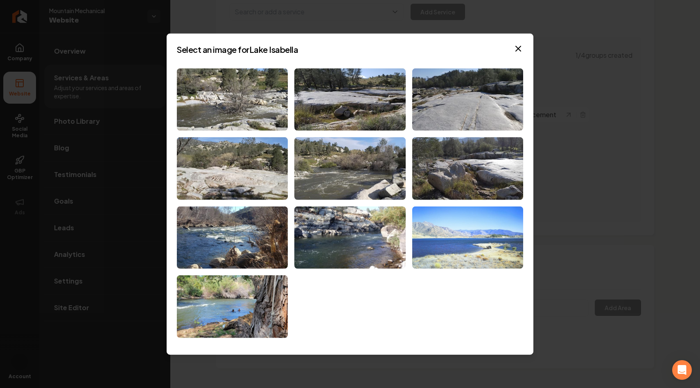
click at [457, 244] on img at bounding box center [467, 237] width 111 height 63
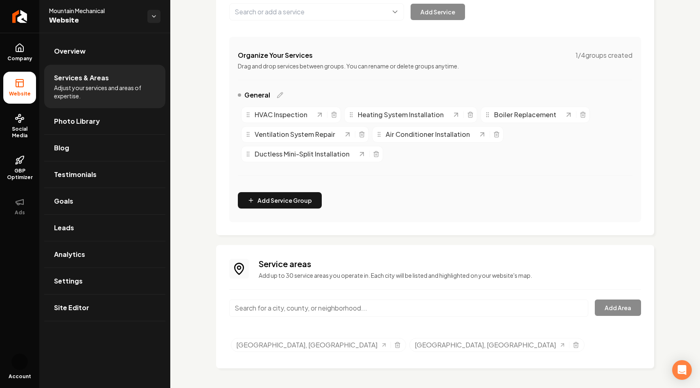
click at [316, 308] on input "Main content area" at bounding box center [408, 307] width 359 height 17
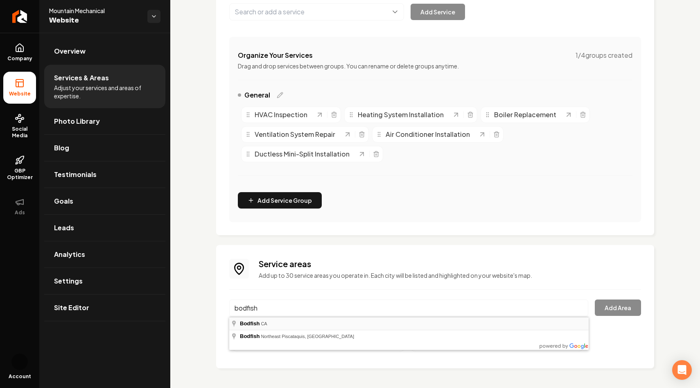
type input "Bodfish, CA"
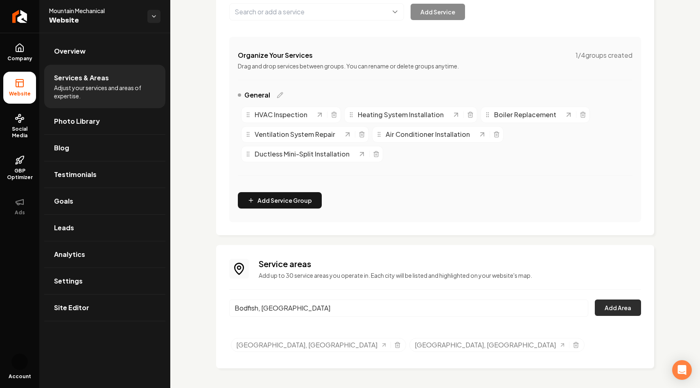
click at [609, 304] on button "Add Area" at bounding box center [618, 307] width 46 height 16
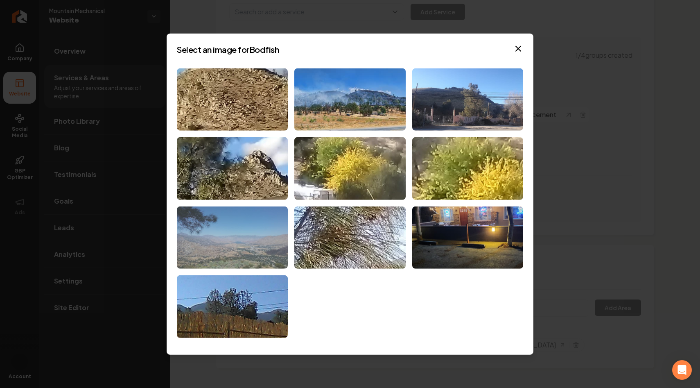
click at [240, 244] on img at bounding box center [232, 237] width 111 height 63
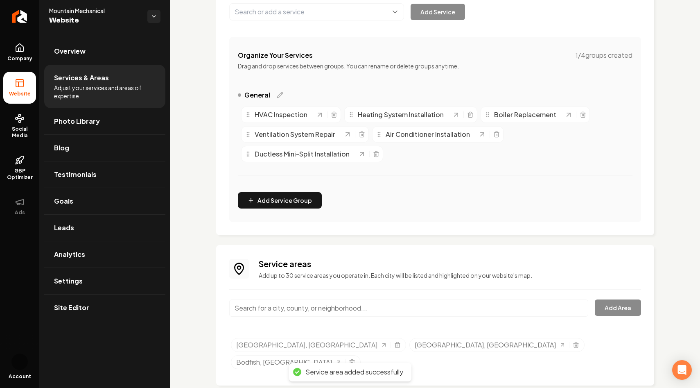
click at [381, 303] on input "Main content area" at bounding box center [408, 307] width 359 height 17
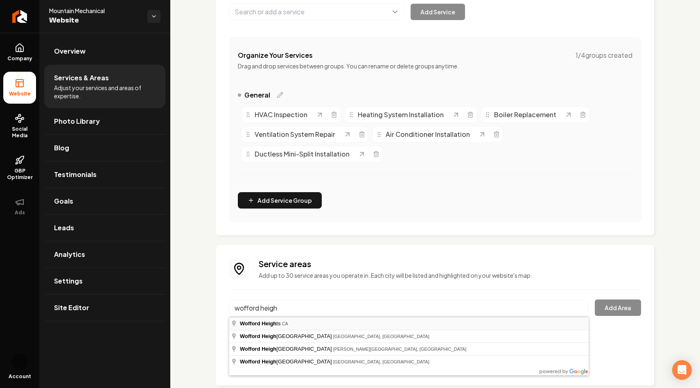
type input "Wofford Heights, CA"
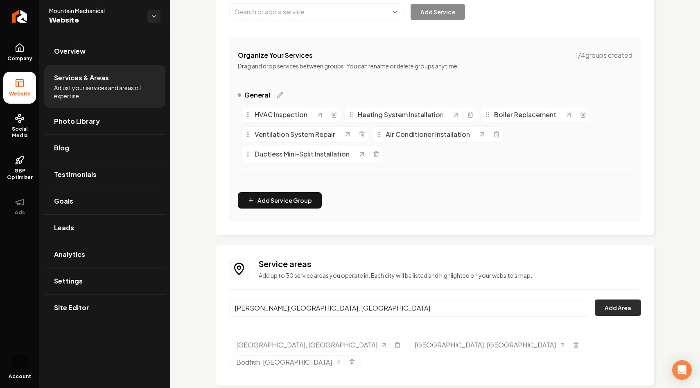
click at [614, 310] on button "Add Area" at bounding box center [618, 307] width 46 height 16
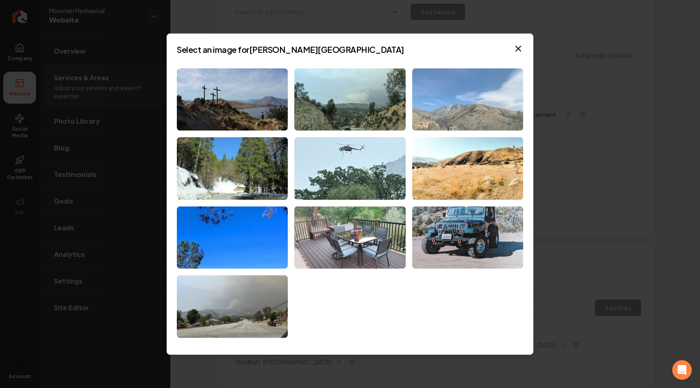
click at [458, 96] on img at bounding box center [467, 99] width 111 height 63
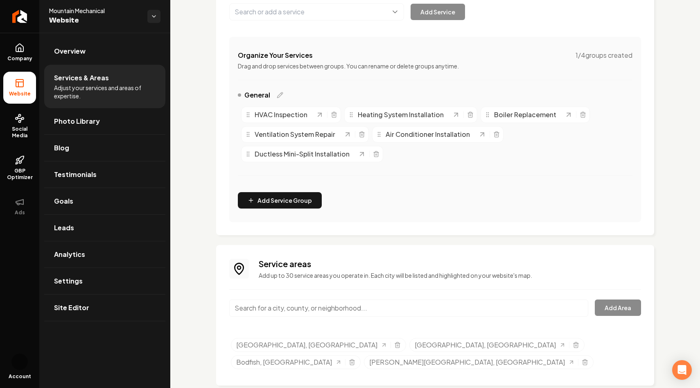
click at [358, 311] on input "Main content area" at bounding box center [408, 307] width 359 height 17
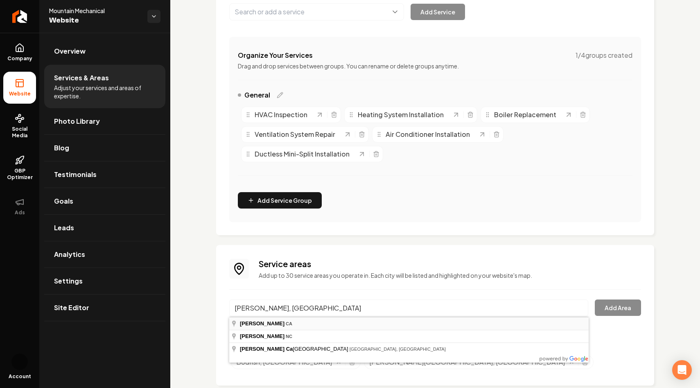
type input "Weldon, CA"
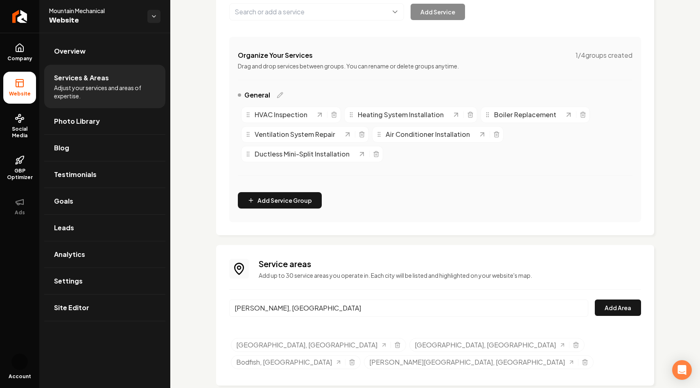
click at [464, 329] on div "Service areas Add up to 30 service areas you operate in. Each city will be list…" at bounding box center [435, 315] width 412 height 114
click at [455, 318] on div "Weldon, CA" at bounding box center [408, 312] width 359 height 27
click at [455, 310] on input "Weldon, CA" at bounding box center [408, 307] width 359 height 17
click at [617, 305] on button "Add Area" at bounding box center [618, 307] width 46 height 16
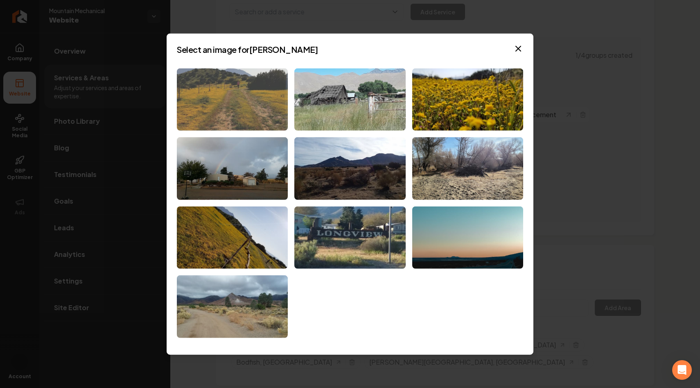
click at [230, 95] on img at bounding box center [232, 99] width 111 height 63
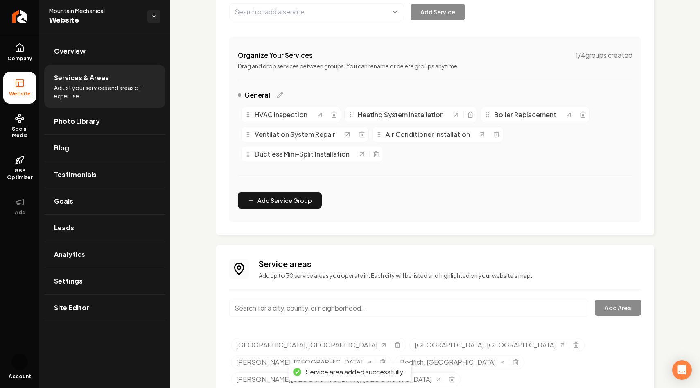
click at [318, 314] on input "Main content area" at bounding box center [408, 307] width 359 height 17
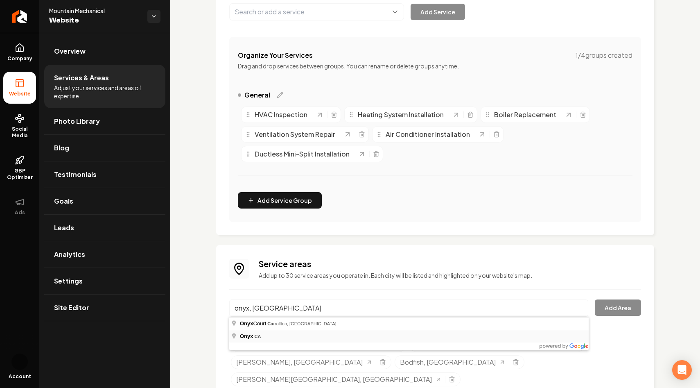
type input "Onyx, CA"
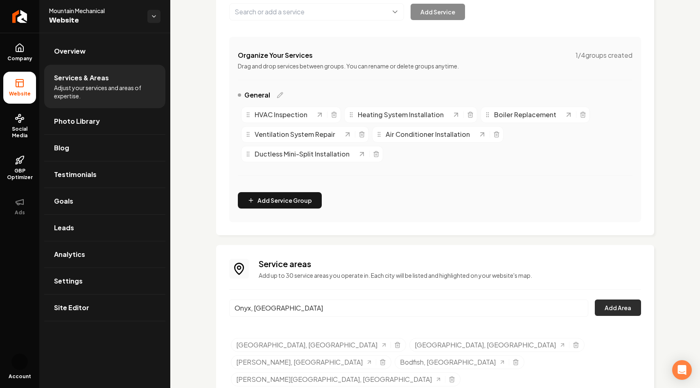
click at [621, 308] on button "Add Area" at bounding box center [618, 307] width 46 height 16
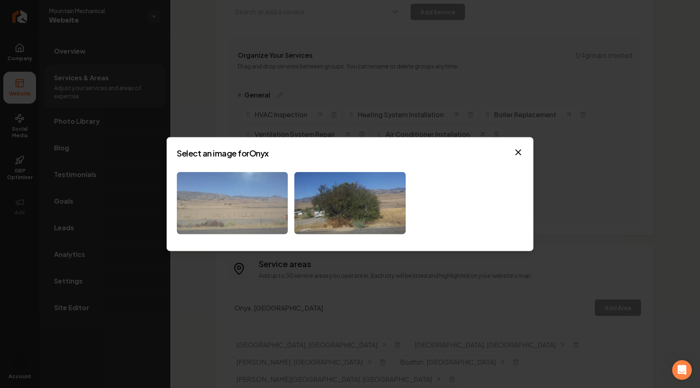
click at [203, 210] on img at bounding box center [232, 203] width 111 height 63
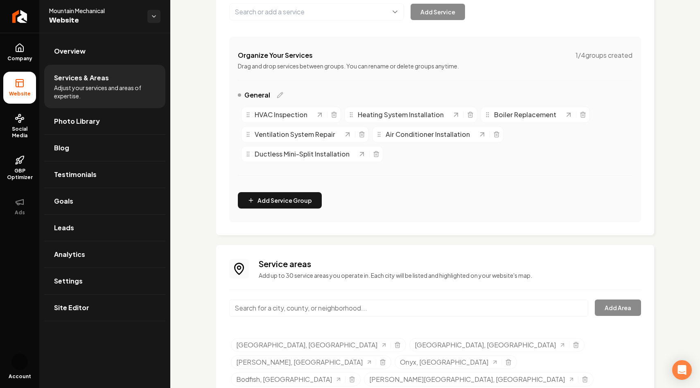
scroll to position [140, 0]
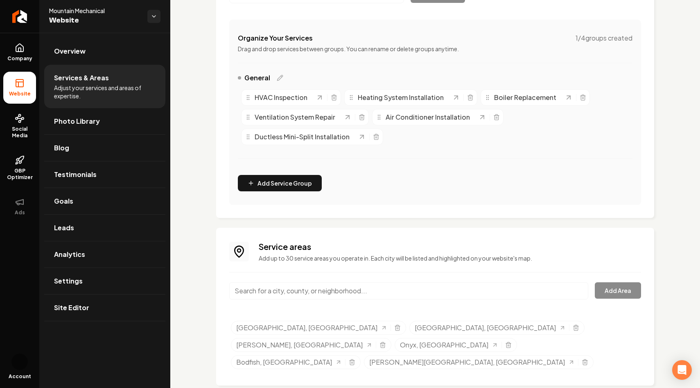
click at [306, 279] on div "Service areas Add up to 30 service areas you operate in. Each city will be list…" at bounding box center [435, 306] width 412 height 131
click at [305, 289] on input "Main content area" at bounding box center [408, 290] width 359 height 17
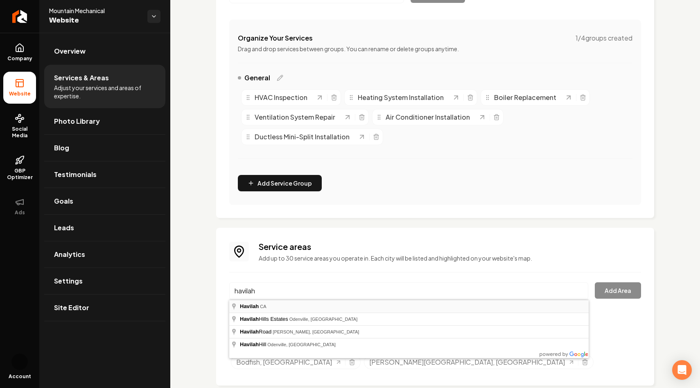
type input "Havilah, CA"
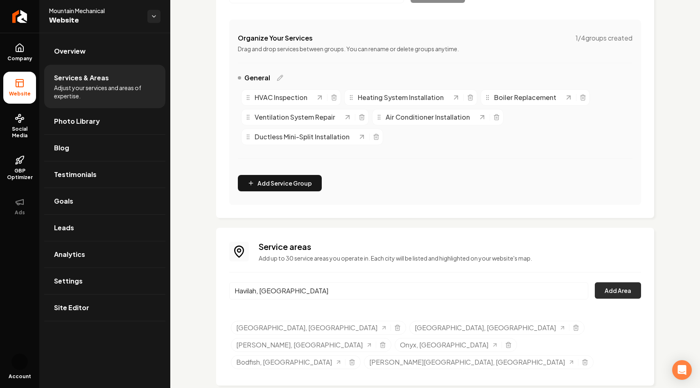
click at [609, 288] on button "Add Area" at bounding box center [618, 290] width 46 height 16
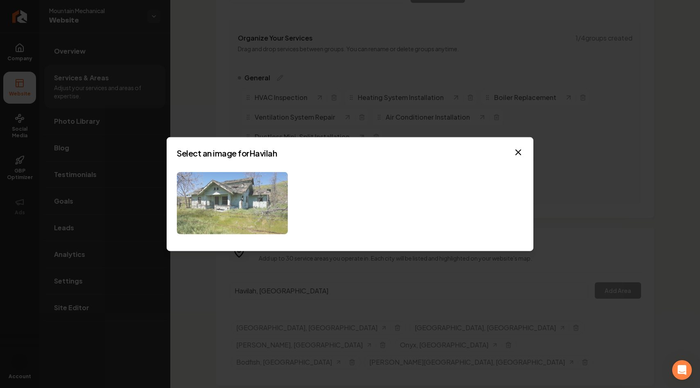
click at [259, 206] on img at bounding box center [232, 203] width 111 height 63
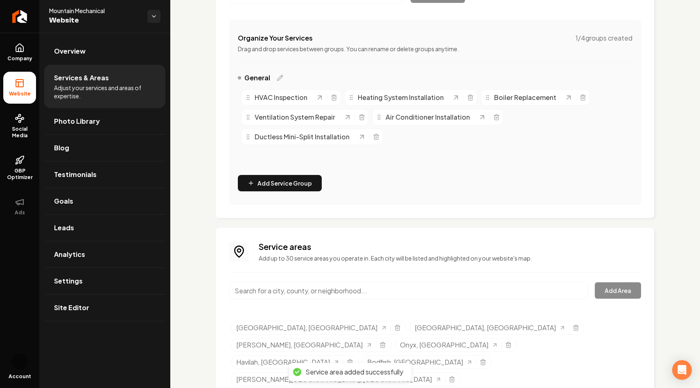
click at [474, 351] on ul "Kernville, CA Lake Isabella, CA Weldon, CA Onyx, CA Havilah, CA Bodfish, CA Wof…" at bounding box center [436, 355] width 410 height 69
click at [351, 362] on line "Selected tags" at bounding box center [351, 363] width 0 height 2
click at [278, 288] on input "Main content area" at bounding box center [408, 290] width 359 height 17
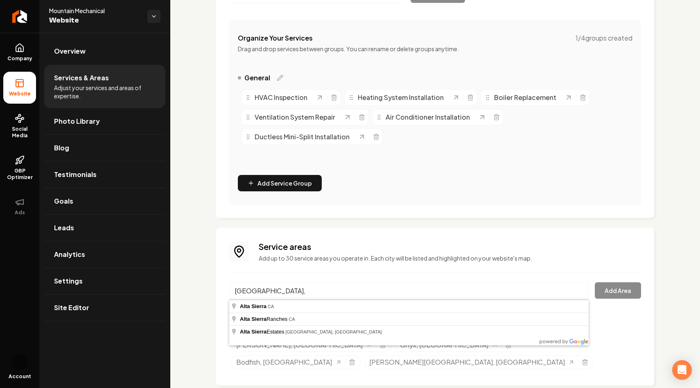
type input "alta sierra"
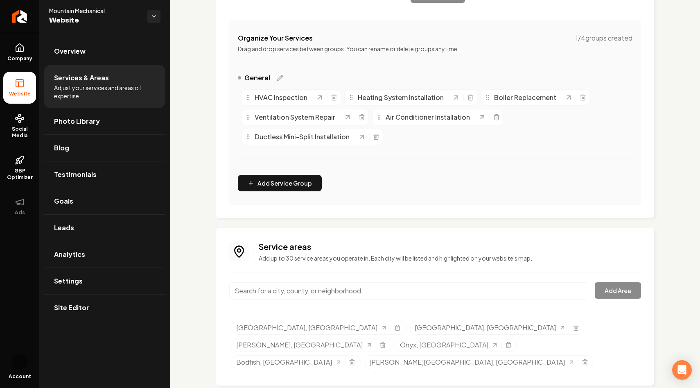
scroll to position [0, 0]
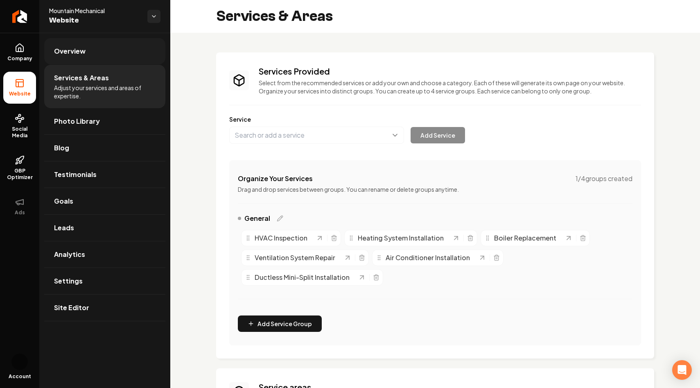
click at [66, 49] on span "Overview" at bounding box center [70, 51] width 32 height 10
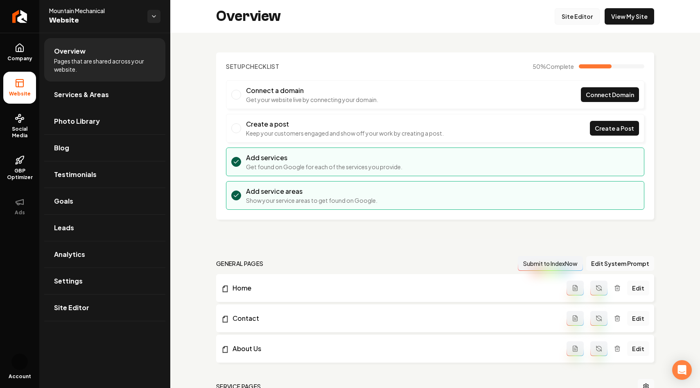
click at [585, 17] on link "Site Editor" at bounding box center [577, 16] width 45 height 16
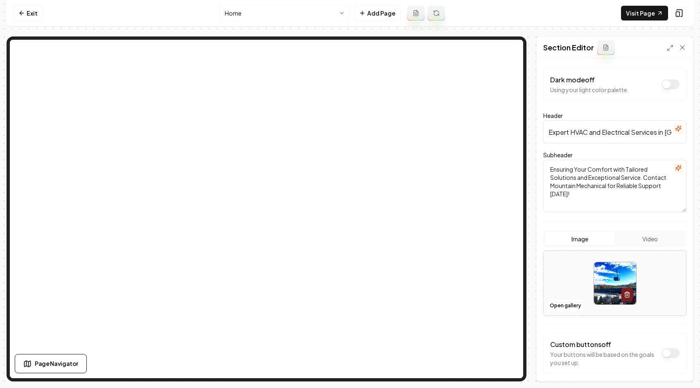
click at [680, 170] on icon "button" at bounding box center [678, 168] width 7 height 7
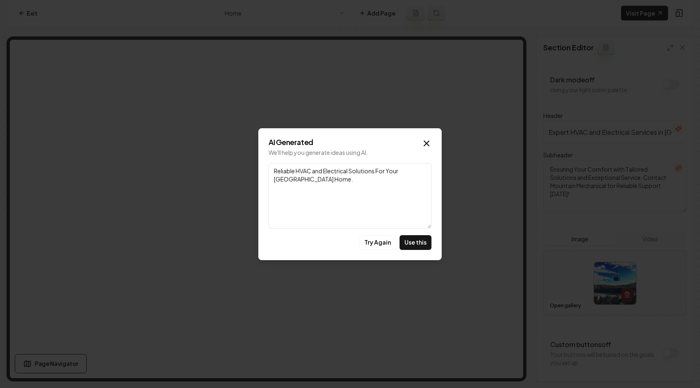
click at [379, 201] on textarea "Reliable HVAC and Electrical Solutions For Your Kern River Valley Home." at bounding box center [350, 196] width 163 height 66
click at [380, 244] on button "Try Again" at bounding box center [377, 242] width 37 height 15
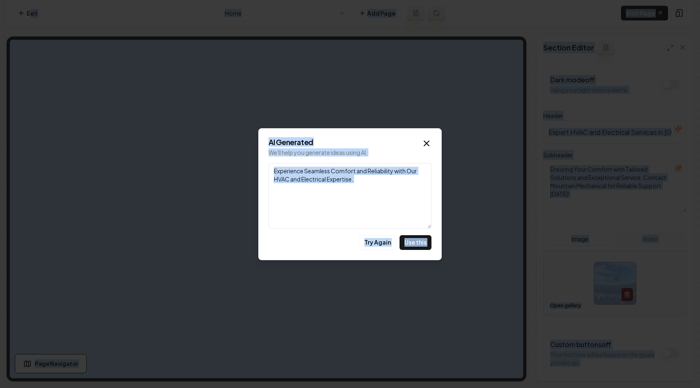
click at [369, 194] on textarea "Experience Seamless Comfort and Reliability with Our HVAC and Electrical Expert…" at bounding box center [350, 196] width 163 height 66
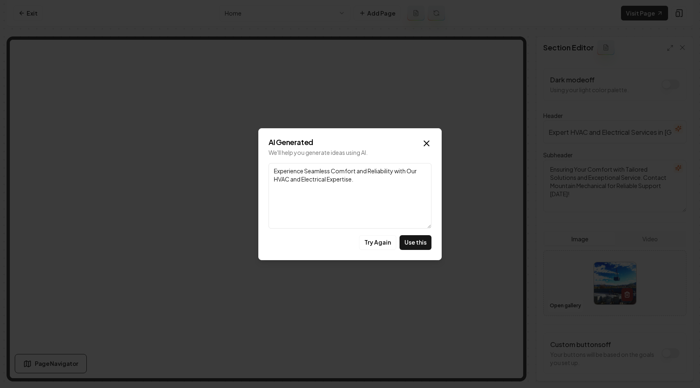
paste textarea "our trusted partner in heating, ventilation, air conditioning, and electrical s…"
click at [282, 168] on textarea "our trusted partner in heating, ventilation, air conditioning, and electrical s…" at bounding box center [350, 196] width 163 height 66
click at [392, 170] on textarea "Your Trusted Partner in Heating, Ventilation, air conditioning, and electrical …" at bounding box center [350, 196] width 163 height 66
click at [278, 177] on textarea "Your Trusted Partner in Heating, Ventilation, Air conditioning, and electrical …" at bounding box center [350, 196] width 163 height 66
click at [323, 180] on textarea "Your Trusted Partner in Heating, Ventilation, Air Conditioning, and electrical …" at bounding box center [350, 196] width 163 height 66
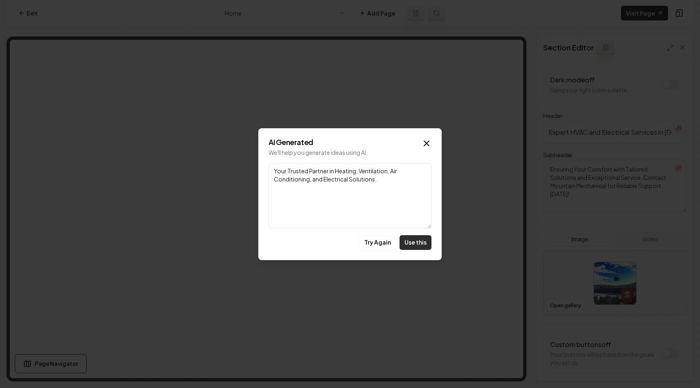
type textarea "Your Trusted Partner in Heating, Ventilation, Air Conditioning, and Electrical …"
click at [423, 239] on button "Use this" at bounding box center [416, 242] width 32 height 15
type textarea "Your Trusted Partner in Heating, Ventilation, Air Conditioning, and Electrical …"
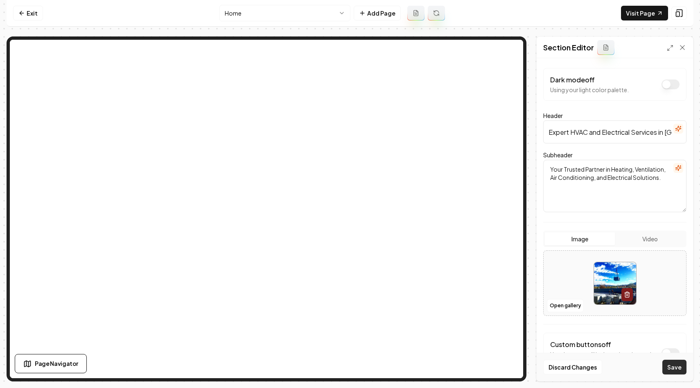
click at [669, 365] on button "Save" at bounding box center [675, 367] width 24 height 15
click at [540, 13] on nav "Exit Home Add Page Visit Page" at bounding box center [350, 13] width 687 height 27
click at [537, 10] on nav "Exit Home Add Page Visit Page" at bounding box center [350, 13] width 687 height 27
click at [488, 4] on nav "Exit Home Add Page Visit Page" at bounding box center [350, 13] width 687 height 27
click at [542, 202] on div "Dark mode off Using your light color palette. Header Expert HVAC and Electrical…" at bounding box center [615, 219] width 156 height 323
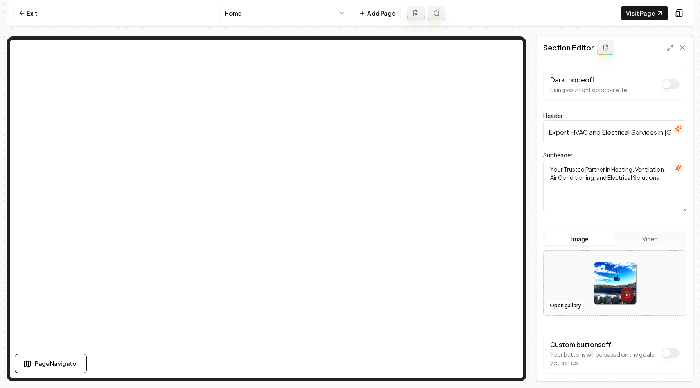
click at [525, 13] on nav "Exit Home Add Page Visit Page" at bounding box center [350, 13] width 687 height 27
click at [468, 15] on nav "Exit Home Add Page Visit Page" at bounding box center [350, 13] width 687 height 27
